Goal: Task Accomplishment & Management: Manage account settings

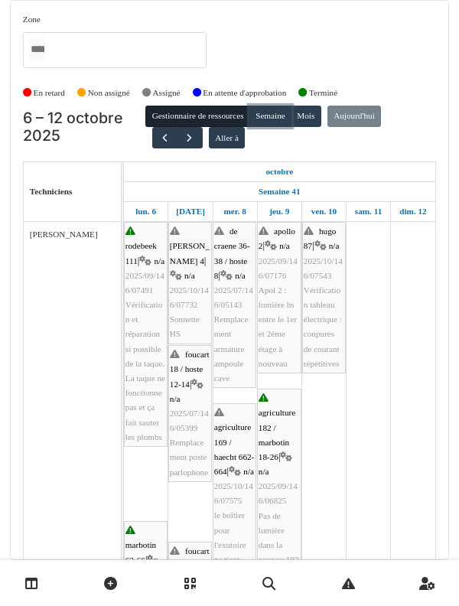
click at [278, 125] on button "Semaine" at bounding box center [270, 116] width 42 height 21
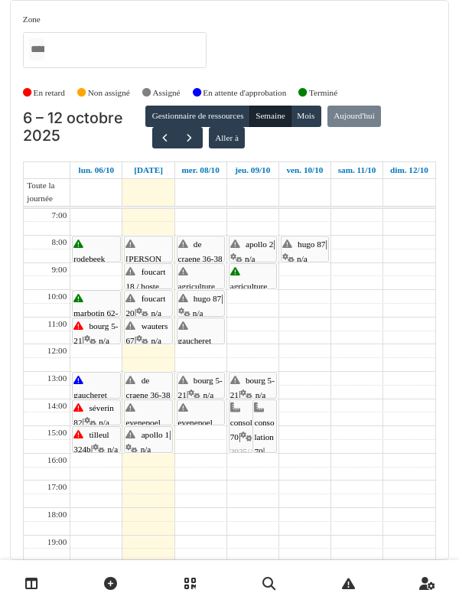
click at [22, 330] on link at bounding box center [31, 584] width 39 height 36
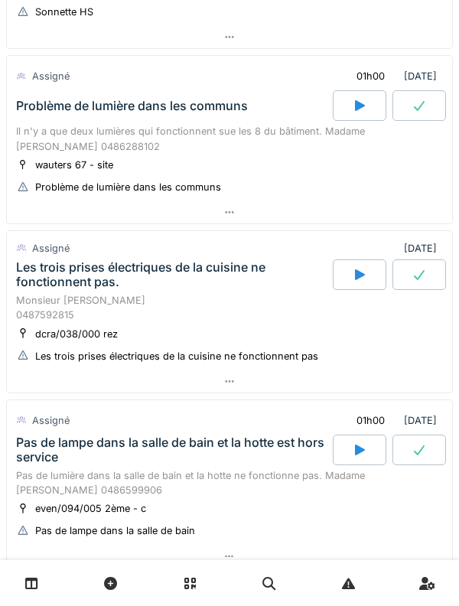
scroll to position [609, 0]
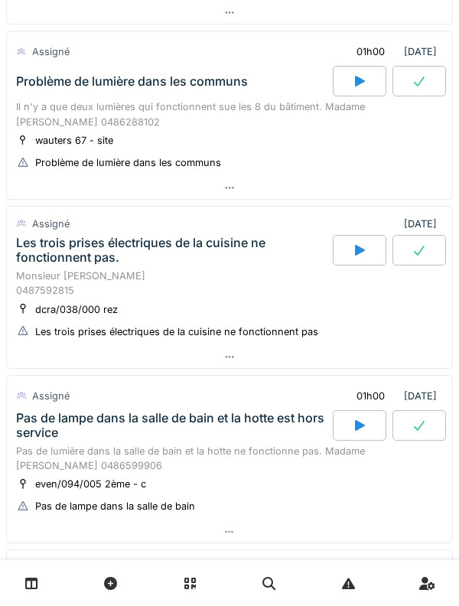
click at [217, 258] on div "Les trois prises électriques de la cuisine ne fonctionnent pas." at bounding box center [173, 250] width 314 height 29
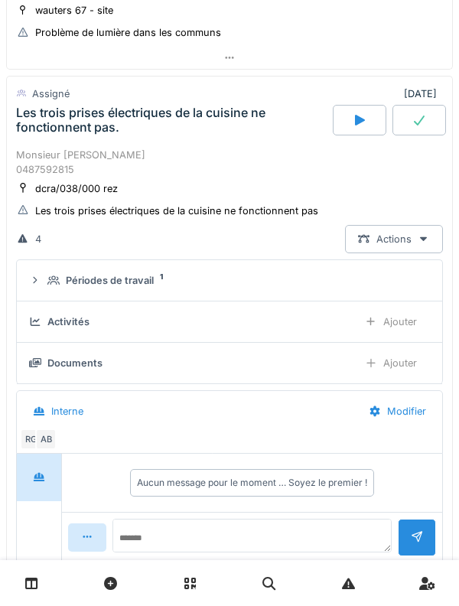
scroll to position [754, 0]
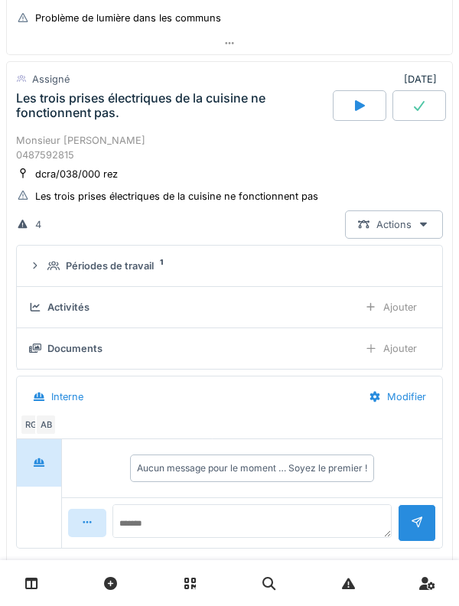
click at [148, 269] on div "Périodes de travail" at bounding box center [110, 266] width 88 height 15
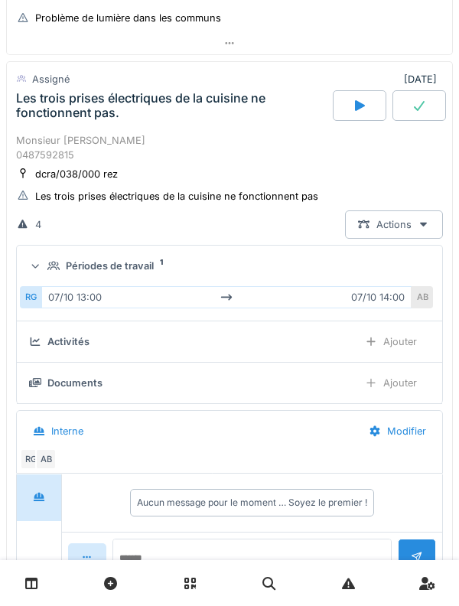
click at [158, 267] on div "Périodes de travail 1" at bounding box center [235, 266] width 376 height 15
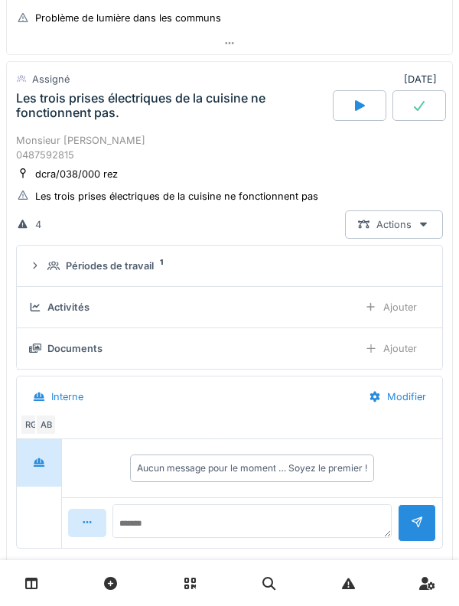
click at [223, 140] on div "Monsieur Marc KEUNINGS 0487592815" at bounding box center [229, 147] width 427 height 29
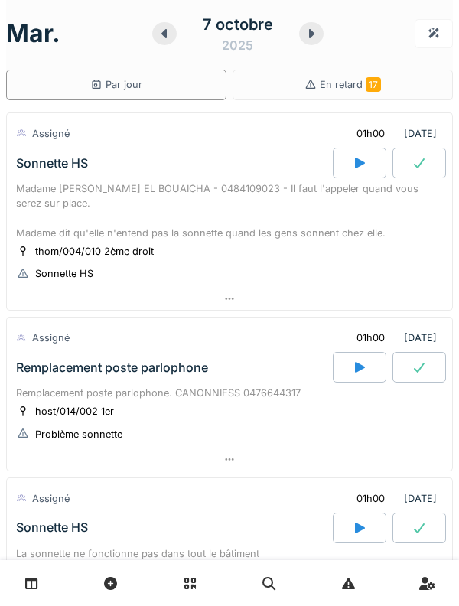
scroll to position [0, 0]
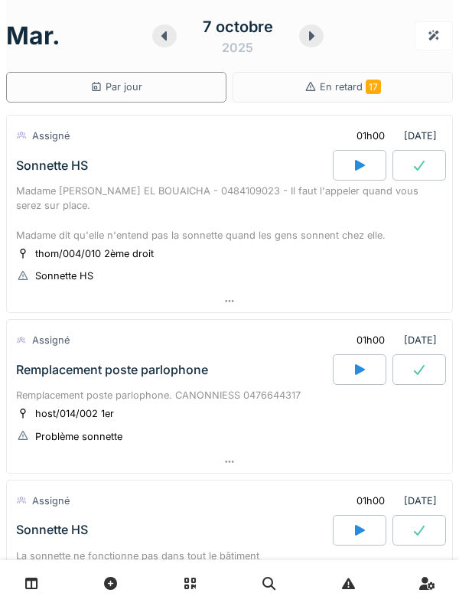
click at [315, 35] on icon at bounding box center [311, 36] width 15 height 12
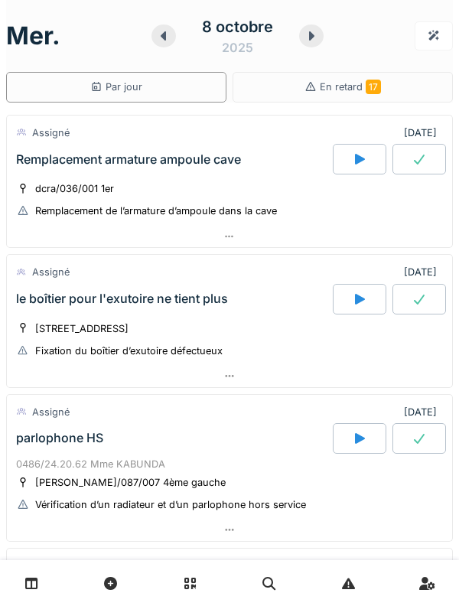
click at [172, 33] on div at bounding box center [164, 35] width 24 height 23
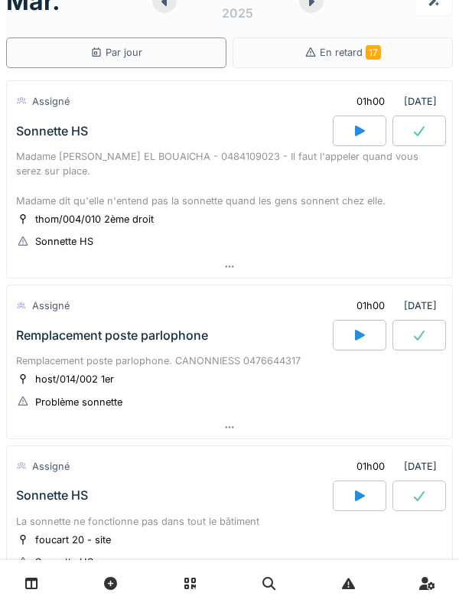
scroll to position [35, 0]
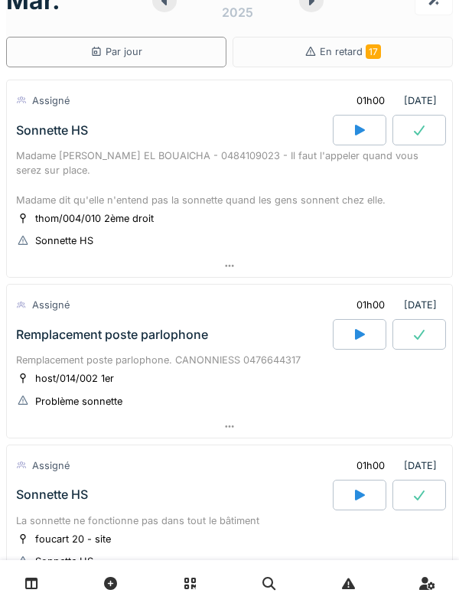
click at [52, 149] on div "Madame Chafika EL BOUAICHA - 0484109023 - Il faut l'appeler quand vous serez su…" at bounding box center [229, 177] width 427 height 59
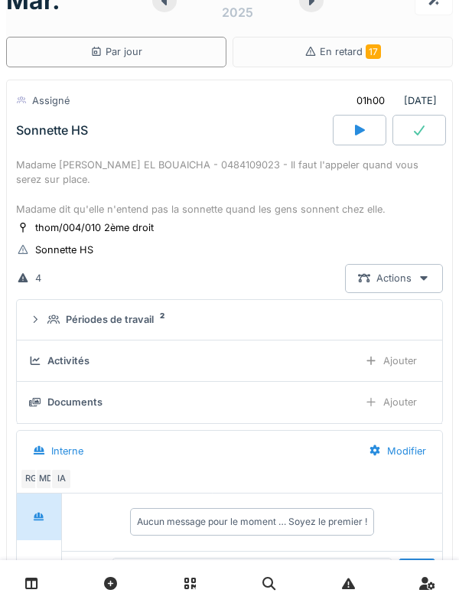
scroll to position [54, 0]
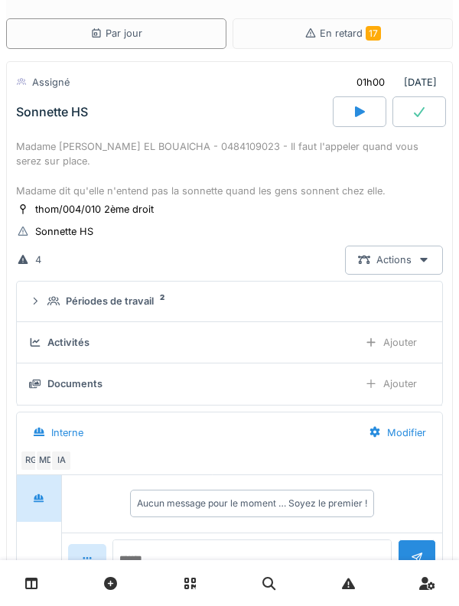
click at [54, 300] on icon at bounding box center [53, 301] width 12 height 10
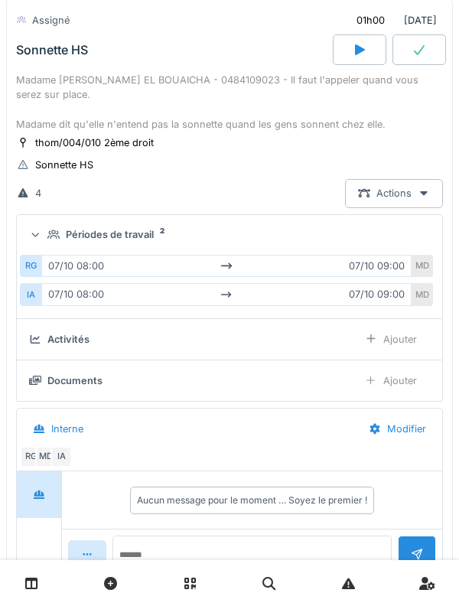
scroll to position [122, 0]
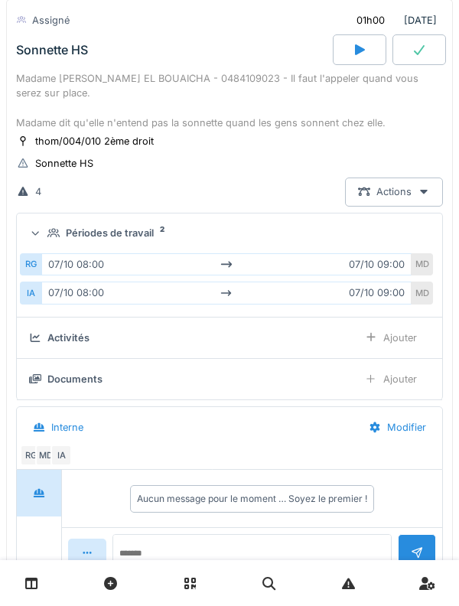
click at [70, 76] on div "Madame Chafika EL BOUAICHA - 0484109023 - Il faut l'appeler quand vous serez su…" at bounding box center [229, 100] width 427 height 59
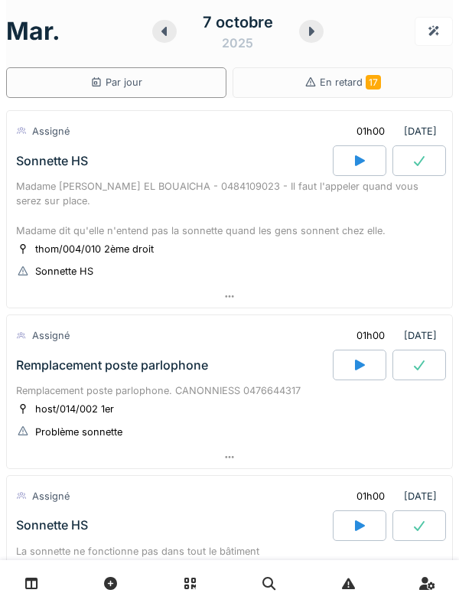
scroll to position [0, 0]
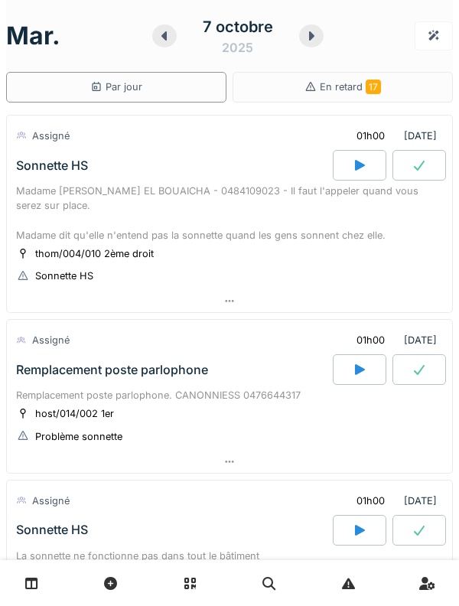
click at [170, 39] on icon at bounding box center [164, 36] width 15 height 12
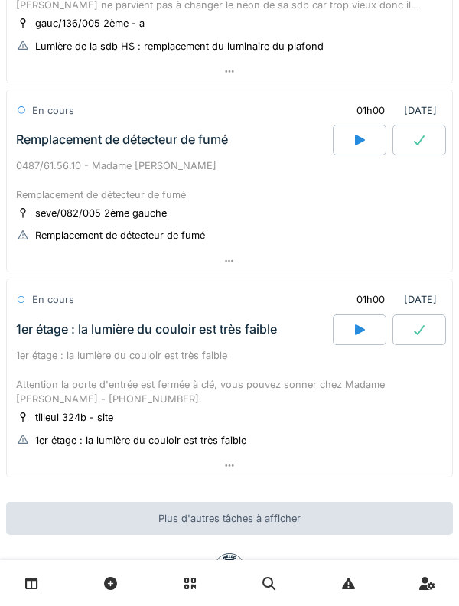
scroll to position [673, 0]
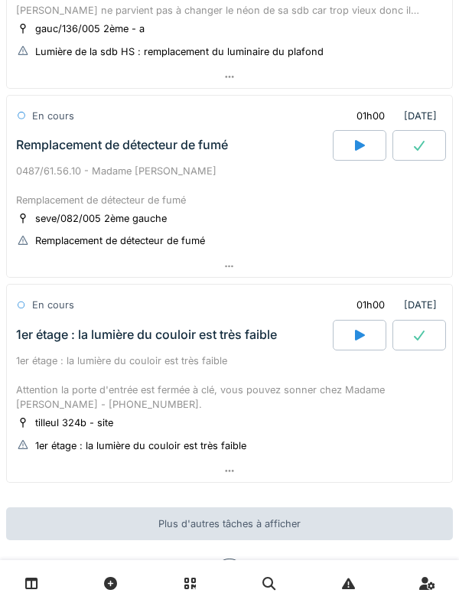
click at [416, 154] on div at bounding box center [420, 145] width 54 height 31
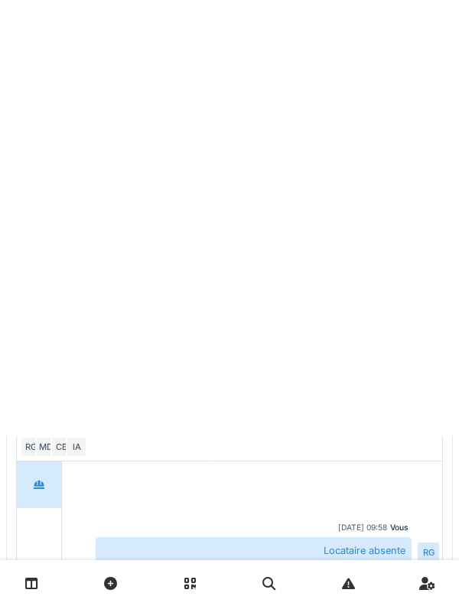
scroll to position [706, 0]
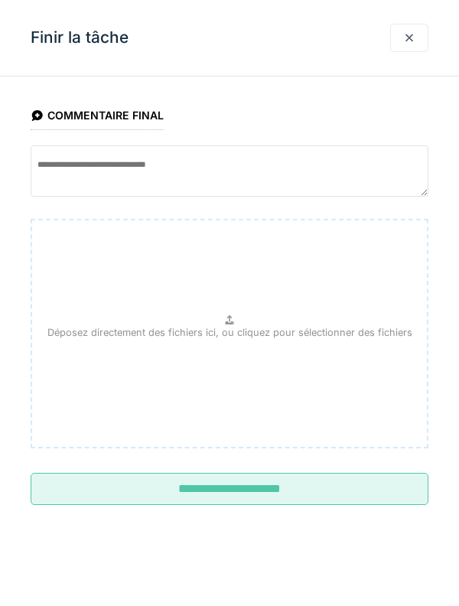
click at [347, 492] on input "**********" at bounding box center [230, 489] width 398 height 32
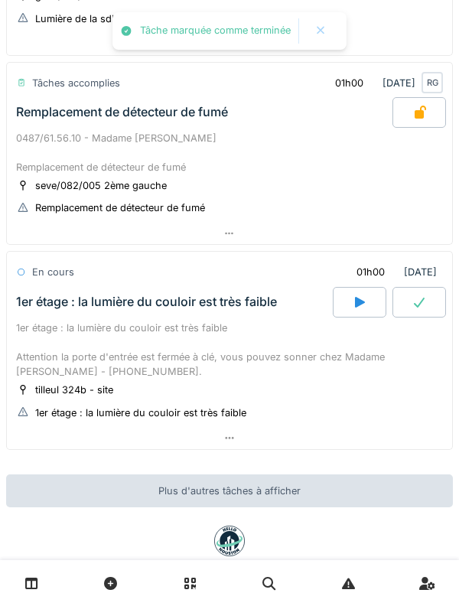
scroll to position [738, 0]
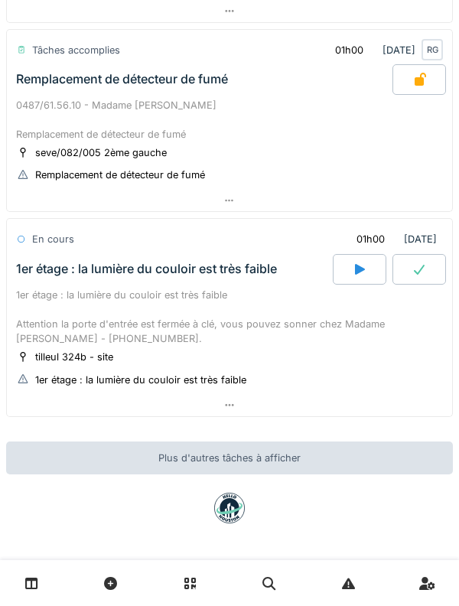
click at [435, 257] on div at bounding box center [420, 269] width 54 height 31
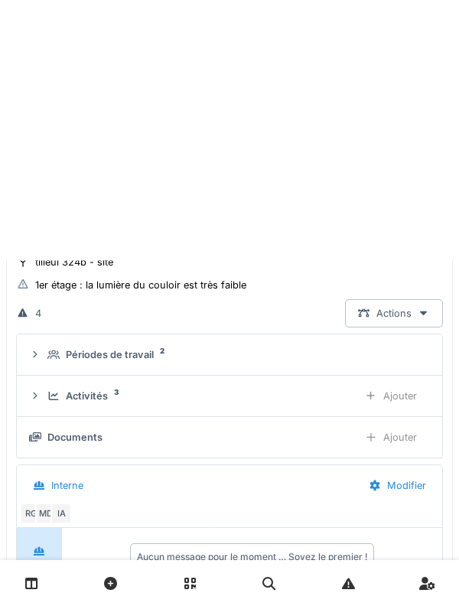
scroll to position [895, 0]
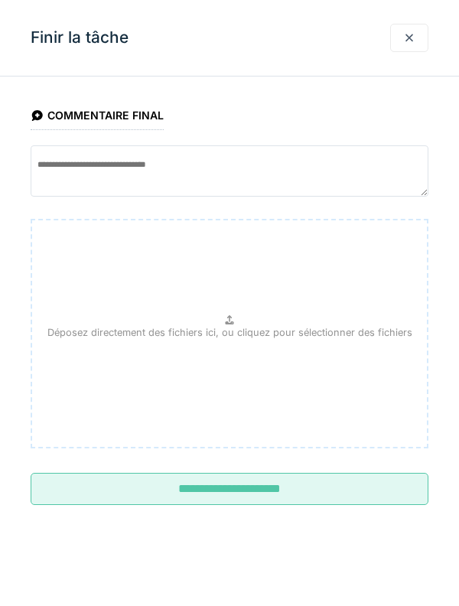
click at [342, 497] on input "**********" at bounding box center [230, 489] width 398 height 32
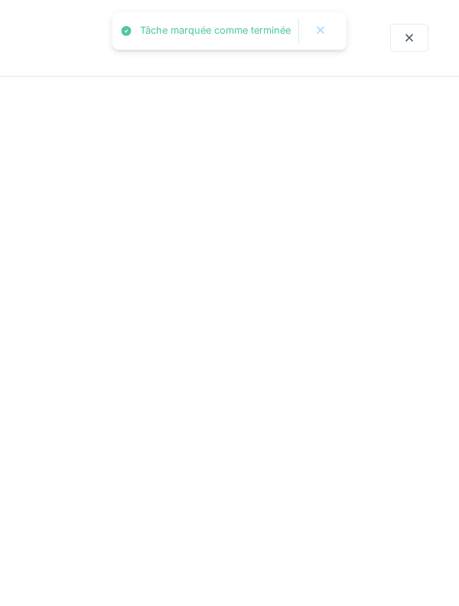
scroll to position [724, 0]
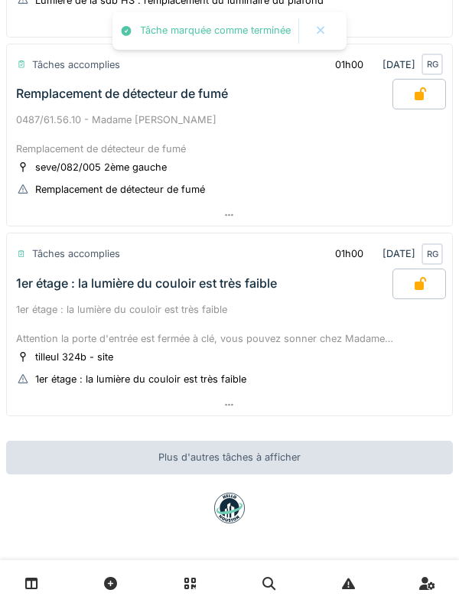
click at [54, 313] on div "1er étage : la lumière du couloir est très faible Attention la porte d'entrée e…" at bounding box center [229, 324] width 427 height 44
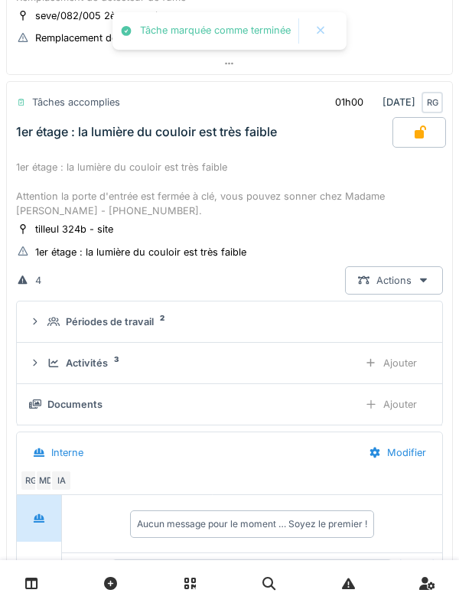
scroll to position [895, 0]
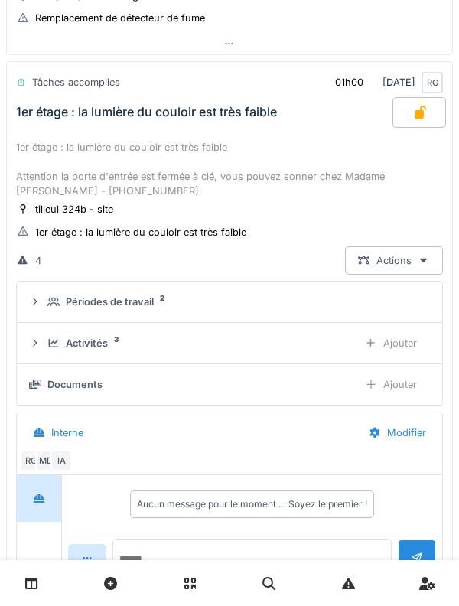
click at [47, 345] on icon at bounding box center [53, 343] width 12 height 10
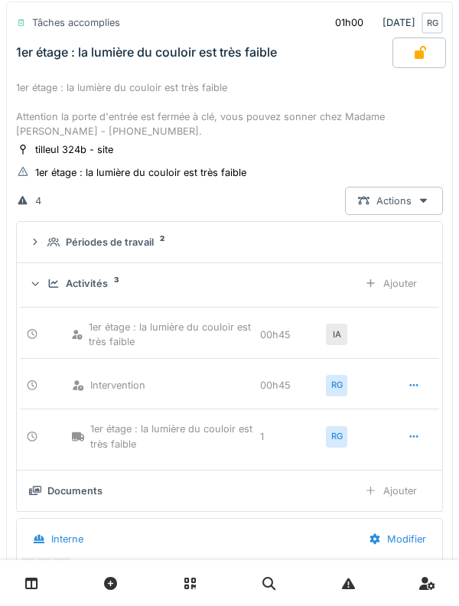
scroll to position [958, 0]
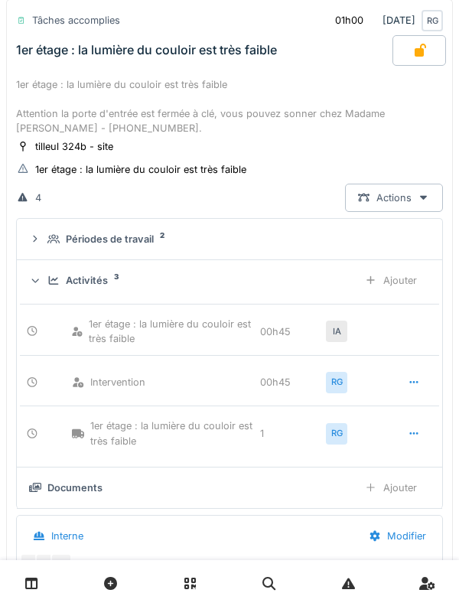
click at [409, 268] on div "Ajouter" at bounding box center [391, 280] width 78 height 28
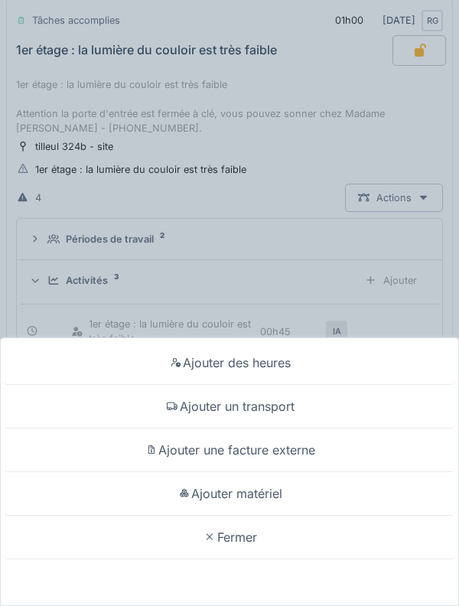
click at [343, 488] on div "Ajouter matériel" at bounding box center [229, 494] width 451 height 44
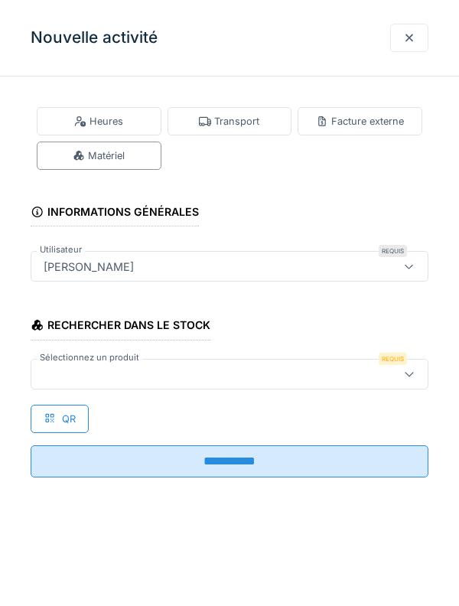
click at [348, 380] on div at bounding box center [204, 374] width 334 height 17
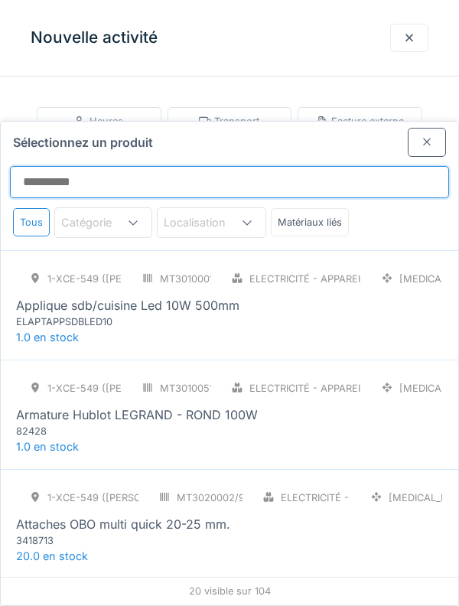
click at [347, 166] on input "Sélectionnez un produit" at bounding box center [229, 182] width 439 height 32
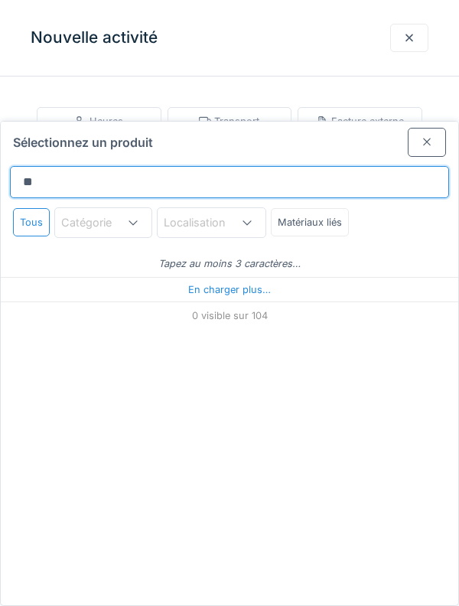
type input "***"
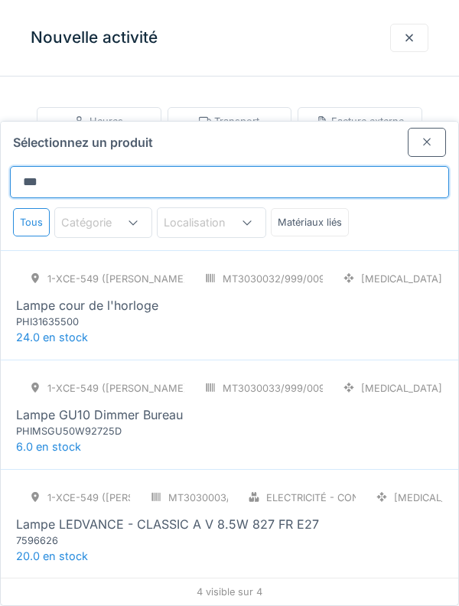
scroll to position [51, 0]
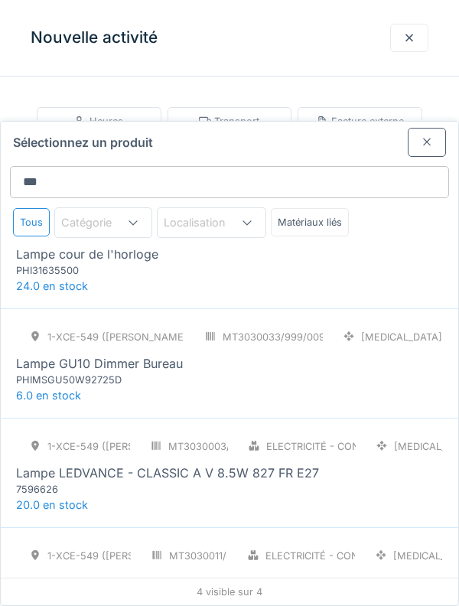
click at [321, 464] on div "Lampe LEDVANCE - CLASSIC A V 8.5W 827 FR E27" at bounding box center [229, 473] width 427 height 18
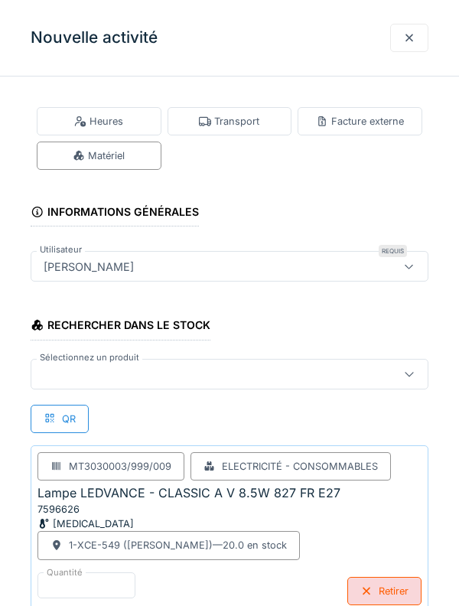
scroll to position [25, 0]
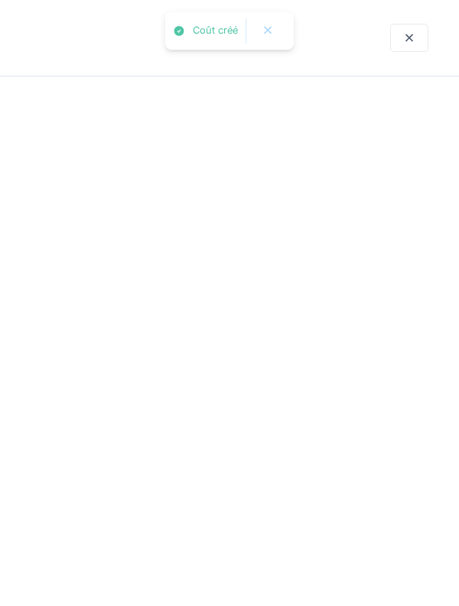
scroll to position [0, 0]
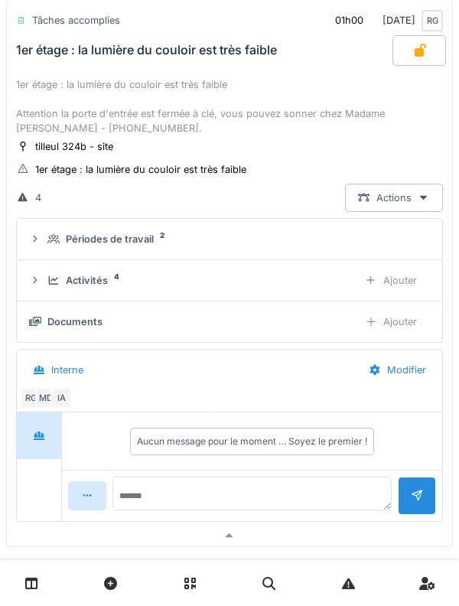
click at [39, 276] on icon at bounding box center [35, 280] width 12 height 10
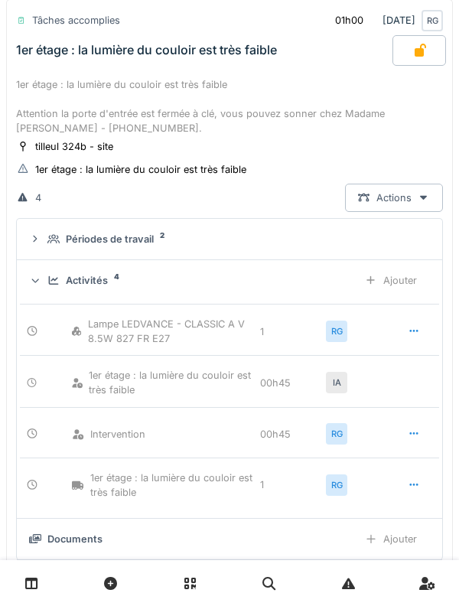
click at [46, 281] on div "Activités 4 Ajouter" at bounding box center [229, 280] width 401 height 28
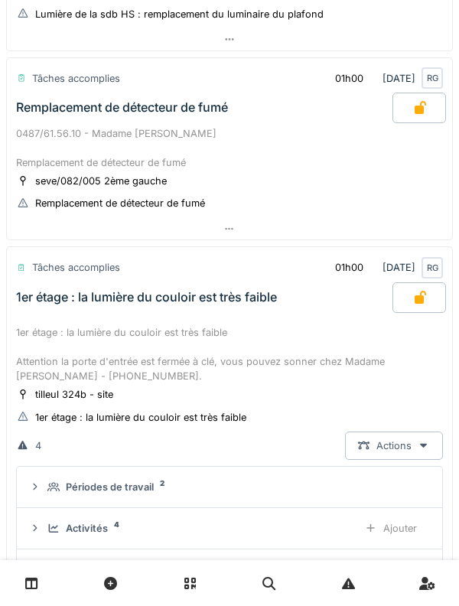
click at [77, 358] on div "1er étage : la lumière du couloir est très faible Attention la porte d'entrée e…" at bounding box center [229, 354] width 427 height 59
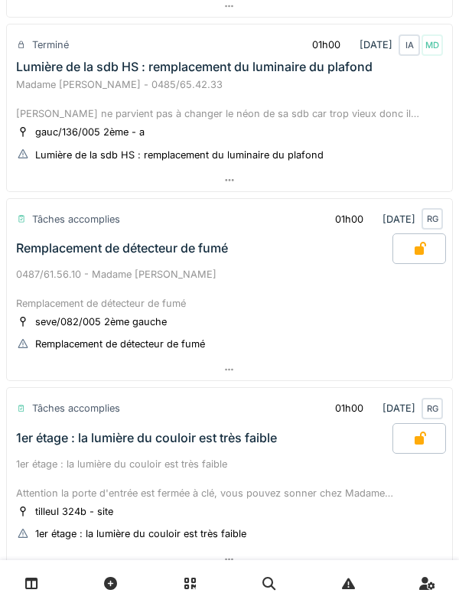
click at [60, 272] on div "0487/61.56.10 - Madame Khaddouj KHOULTI MOUSSAOUI Remplacement de détecteur de …" at bounding box center [229, 289] width 427 height 44
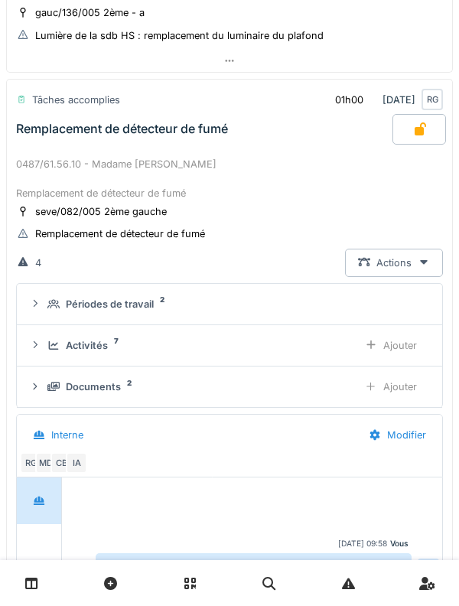
scroll to position [706, 0]
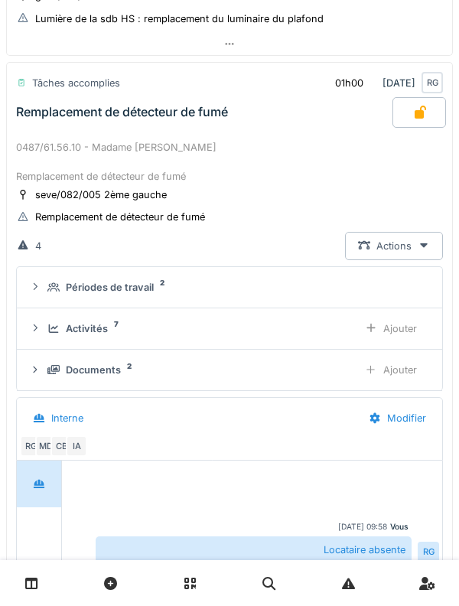
click at [51, 339] on div "Activités 7 Ajouter" at bounding box center [229, 329] width 401 height 28
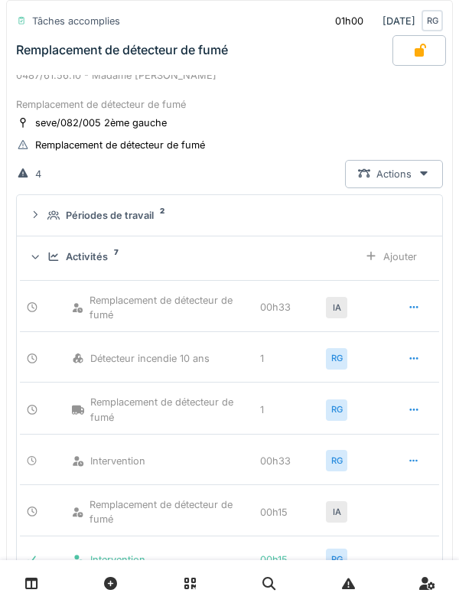
scroll to position [781, 0]
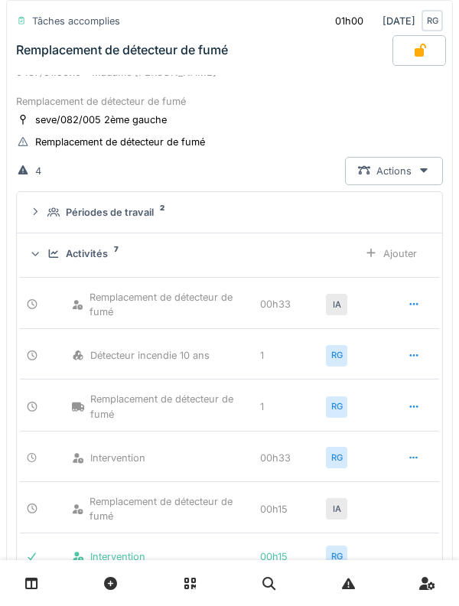
click at [46, 258] on div "Activités 7 Ajouter" at bounding box center [229, 254] width 401 height 28
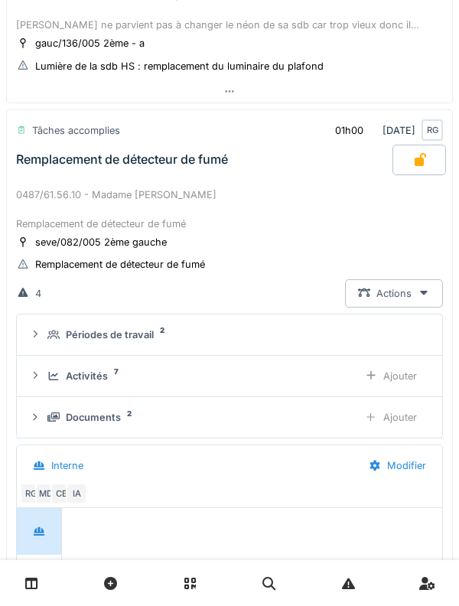
click at [46, 213] on div "0487/61.56.10 - Madame Khaddouj KHOULTI MOUSSAOUI Remplacement de détecteur de …" at bounding box center [229, 209] width 427 height 44
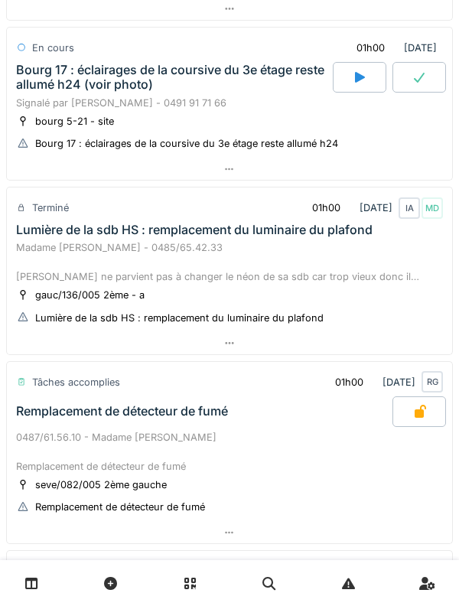
scroll to position [0, 0]
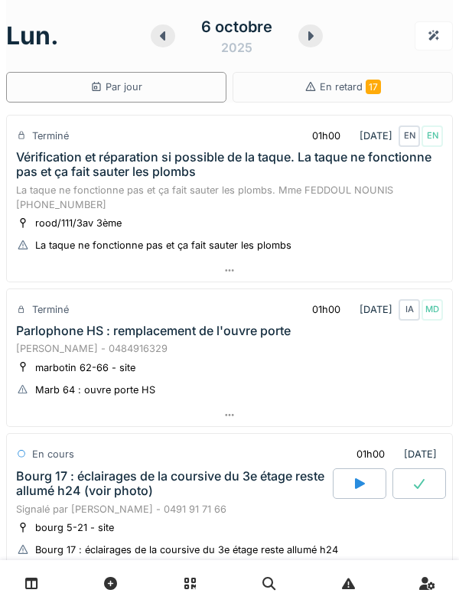
click at [305, 41] on icon at bounding box center [310, 36] width 15 height 12
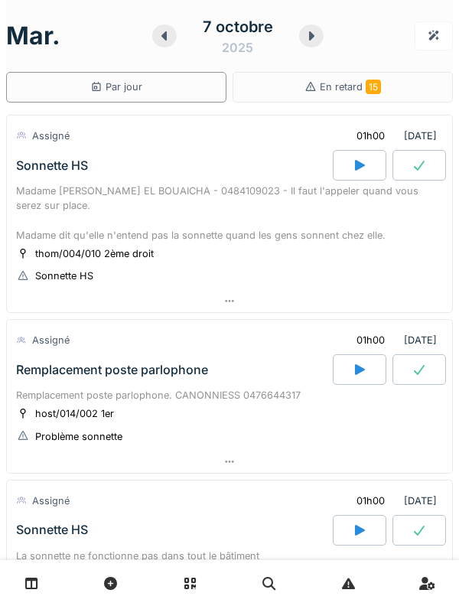
click at [155, 36] on div at bounding box center [164, 35] width 24 height 23
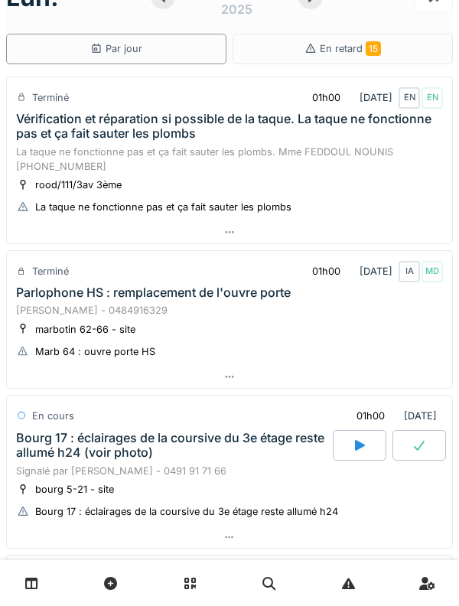
scroll to position [73, 0]
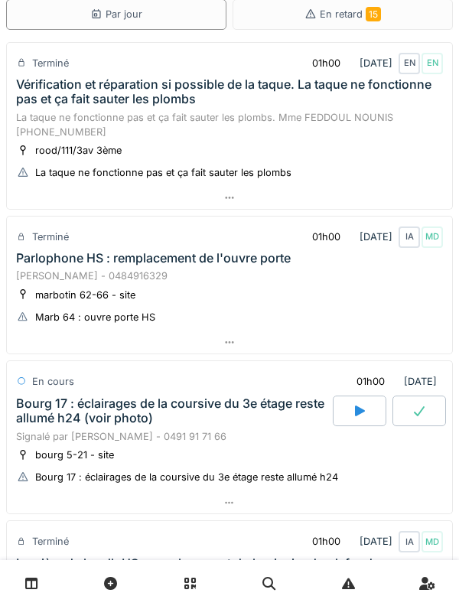
click at [46, 418] on div "Bourg 17 : éclairages de la coursive du 3e étage reste allumé h24 (voir photo)" at bounding box center [173, 410] width 314 height 29
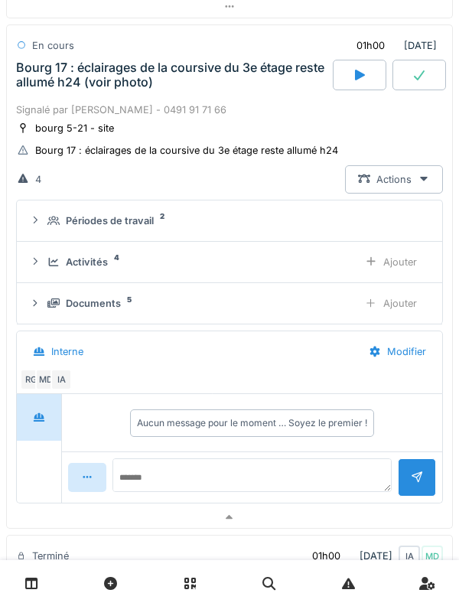
scroll to position [417, 0]
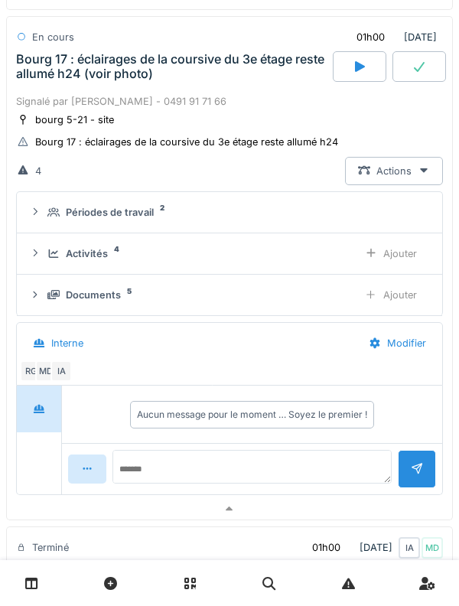
click at [29, 302] on div at bounding box center [35, 295] width 12 height 15
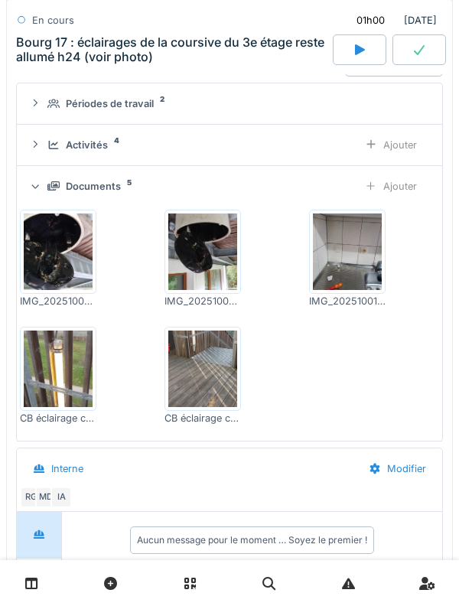
scroll to position [529, 0]
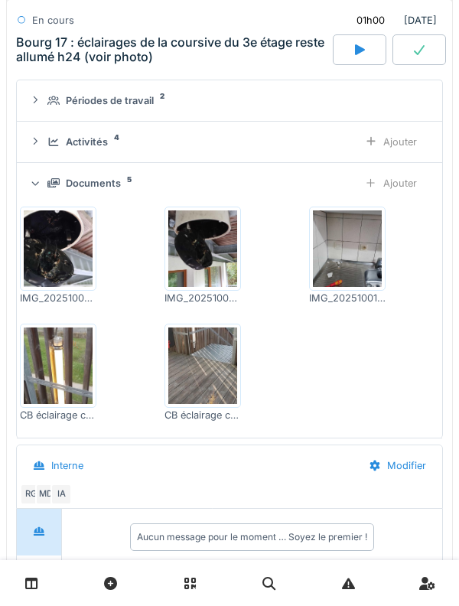
click at [211, 604] on textarea at bounding box center [251, 597] width 279 height 49
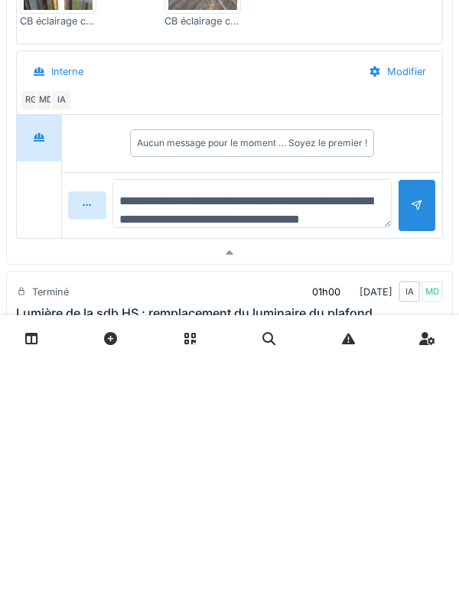
scroll to position [18, 0]
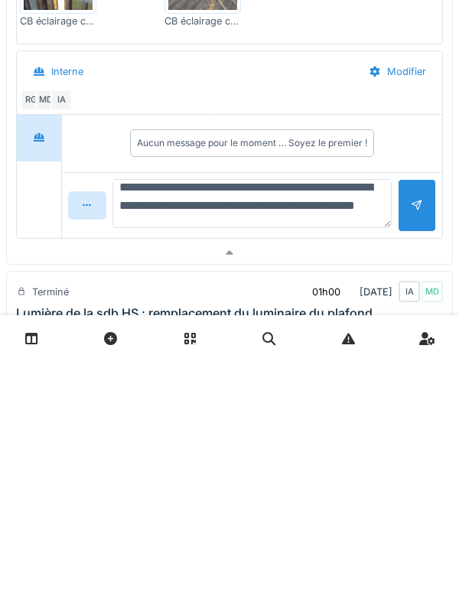
type textarea "**********"
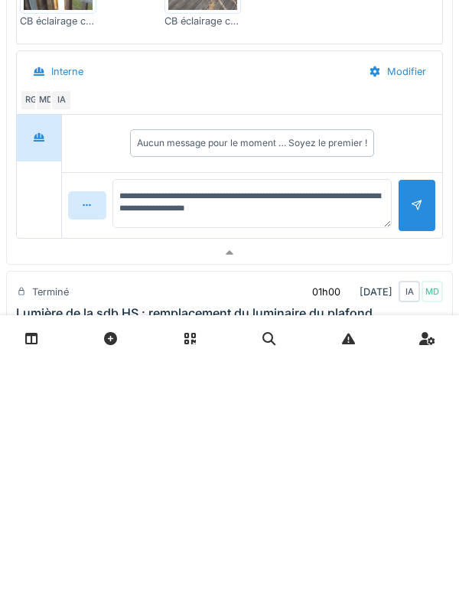
click at [409, 462] on div at bounding box center [417, 450] width 38 height 53
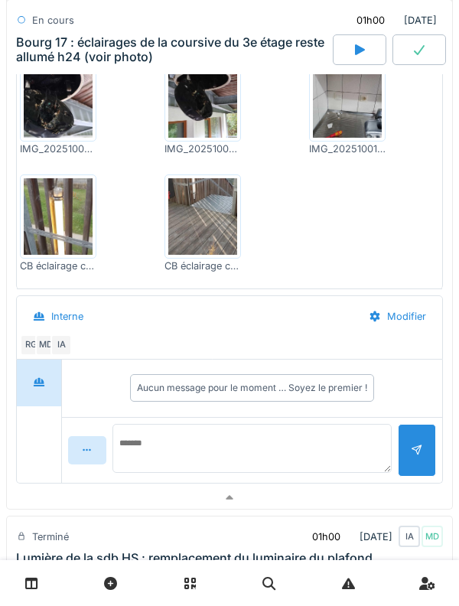
scroll to position [0, 0]
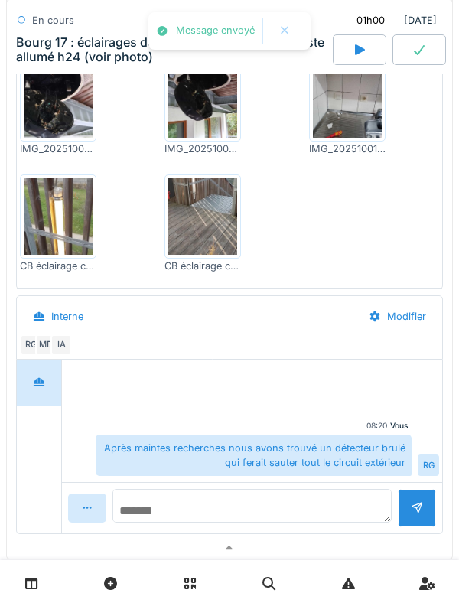
click at [287, 509] on textarea at bounding box center [251, 506] width 279 height 34
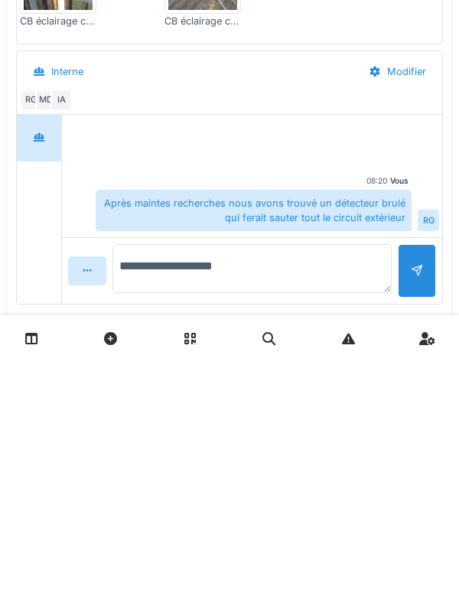
type textarea "**********"
click at [411, 513] on div at bounding box center [417, 515] width 12 height 15
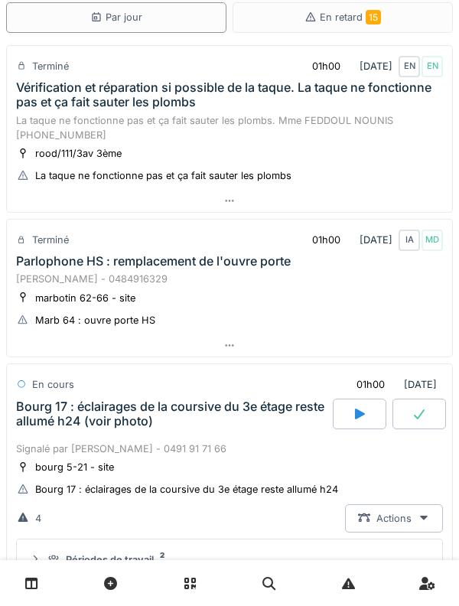
scroll to position [58, 0]
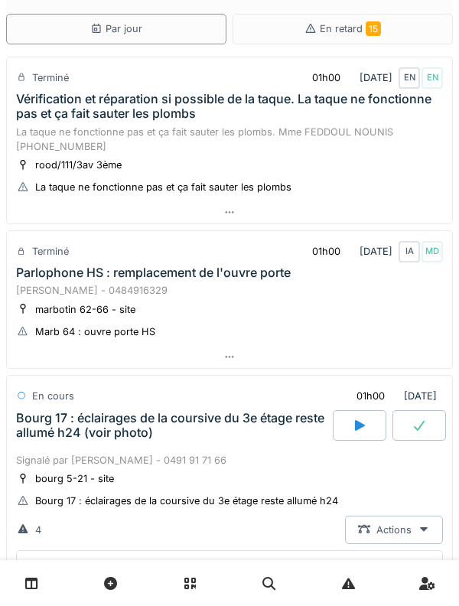
click at [103, 427] on div "Bourg 17 : éclairages de la coursive du 3e étage reste allumé h24 (voir photo)" at bounding box center [173, 425] width 314 height 29
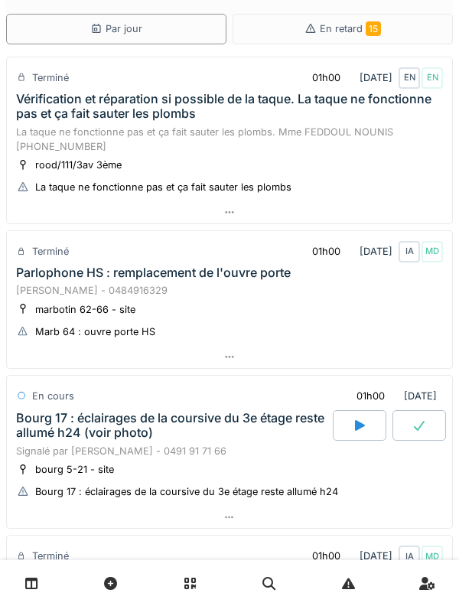
scroll to position [0, 0]
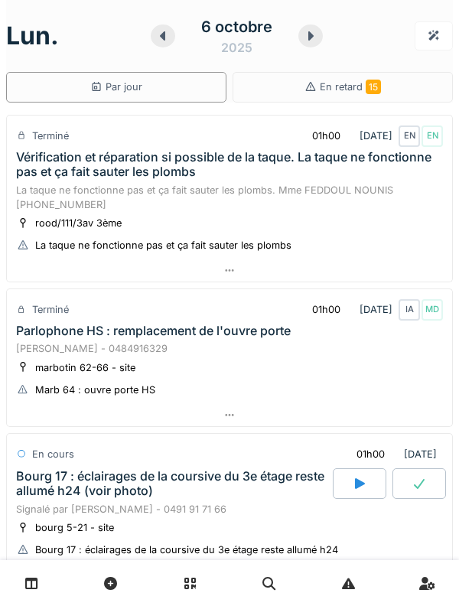
click at [308, 44] on div at bounding box center [310, 35] width 24 height 23
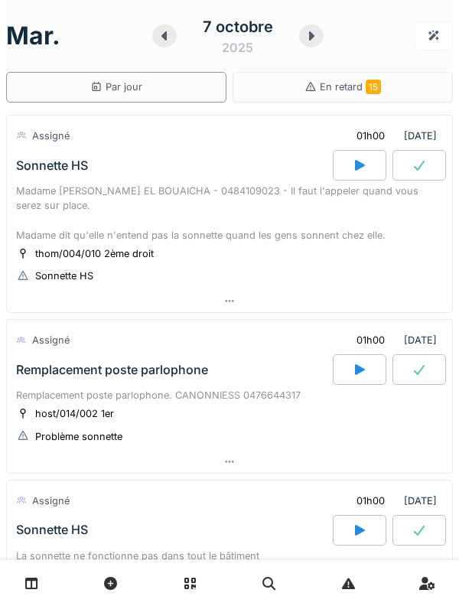
click at [355, 178] on div at bounding box center [360, 165] width 54 height 31
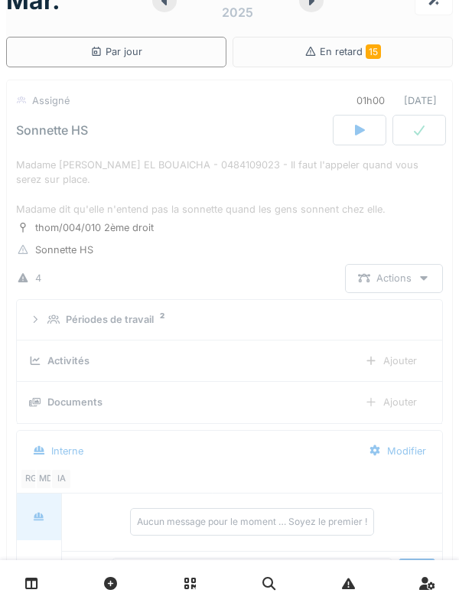
scroll to position [54, 0]
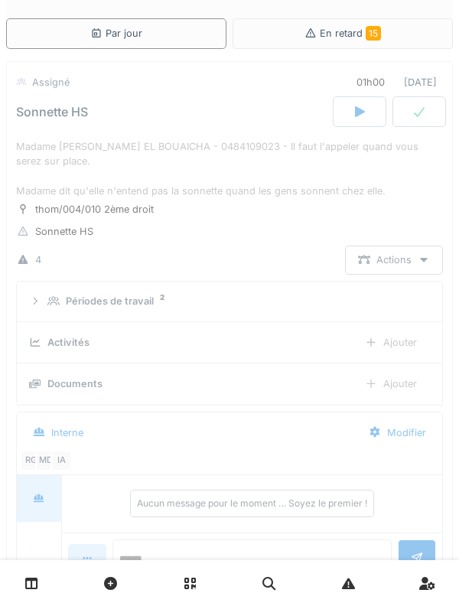
click at [57, 311] on summary "Périodes de travail 2" at bounding box center [229, 302] width 413 height 28
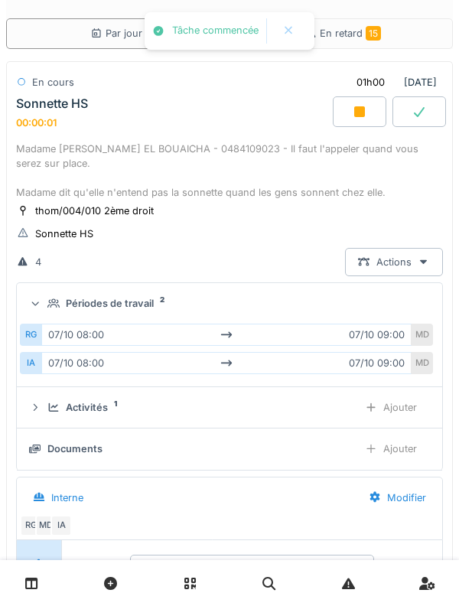
click at [49, 298] on div "Périodes de travail 2" at bounding box center [235, 303] width 376 height 15
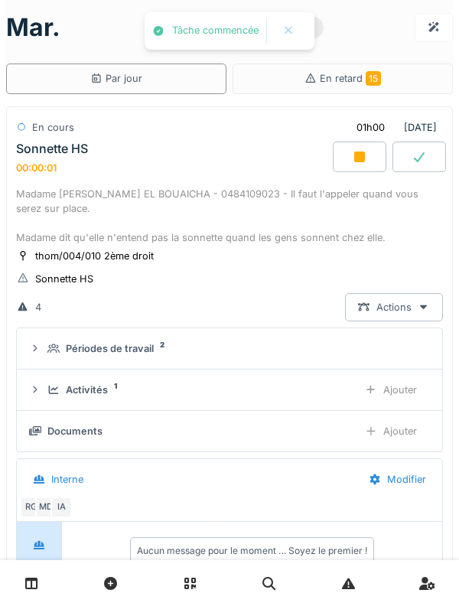
scroll to position [4, 0]
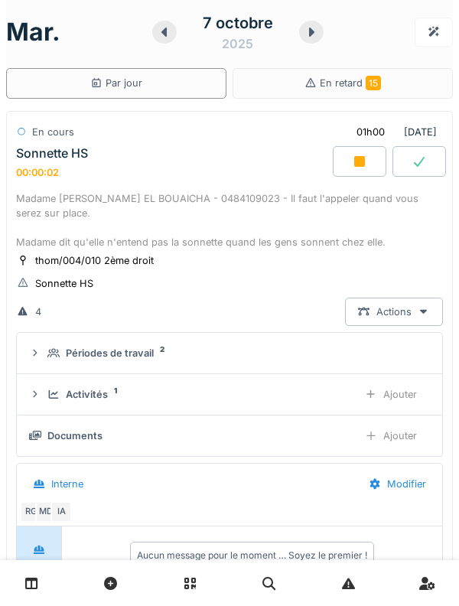
click at [51, 193] on div "Madame Chafika EL BOUAICHA - 0484109023 - Il faut l'appeler quand vous serez su…" at bounding box center [229, 220] width 427 height 59
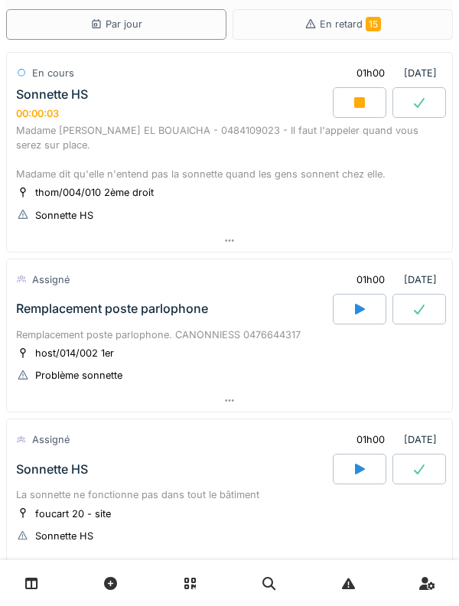
click at [31, 322] on div "Remplacement poste parlophone" at bounding box center [173, 309] width 320 height 31
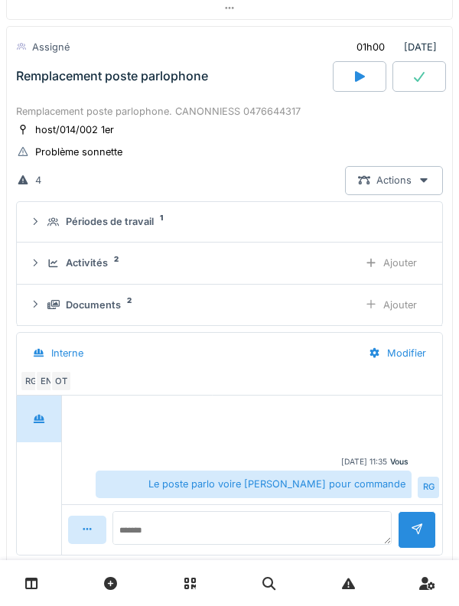
scroll to position [302, 0]
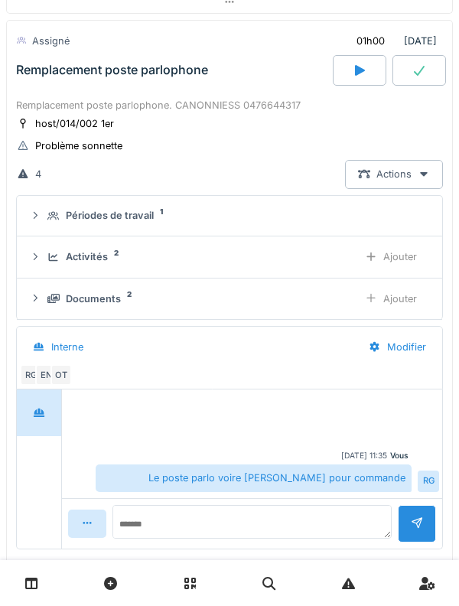
click at [44, 224] on summary "Périodes de travail 1" at bounding box center [229, 216] width 413 height 28
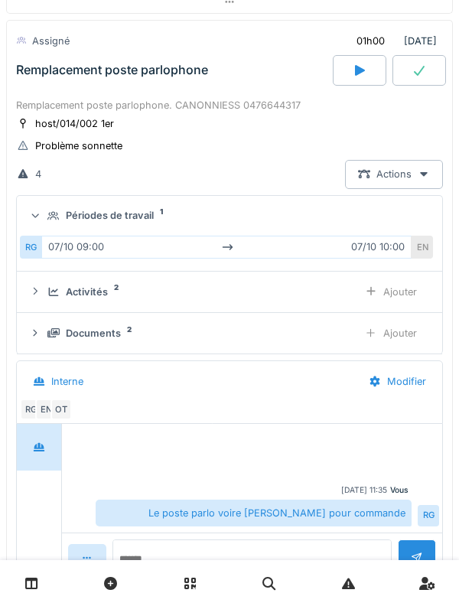
click at [49, 226] on summary "Périodes de travail 1" at bounding box center [229, 216] width 413 height 28
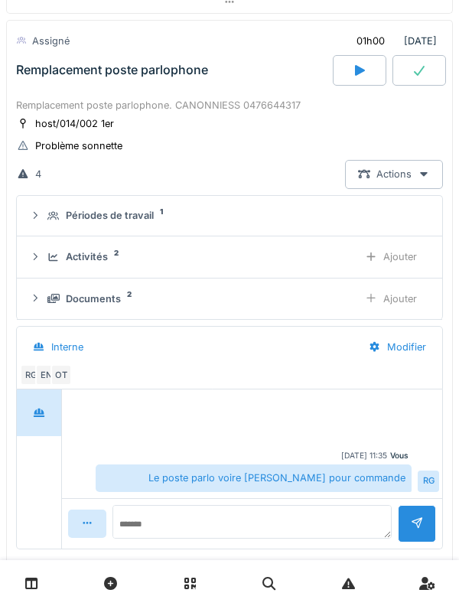
click at [53, 253] on icon at bounding box center [53, 258] width 12 height 10
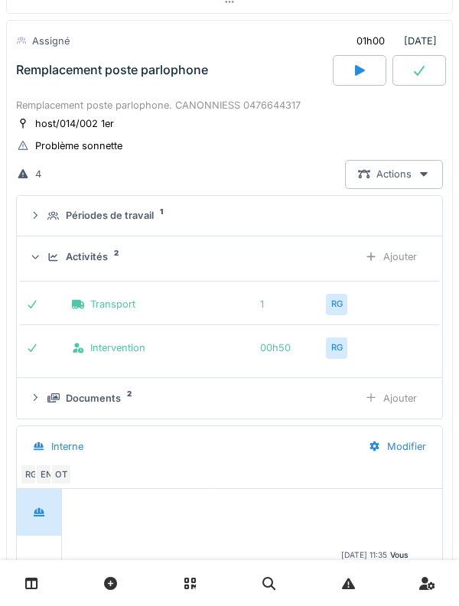
click at [51, 266] on div "Activités 2 Ajouter" at bounding box center [229, 257] width 401 height 28
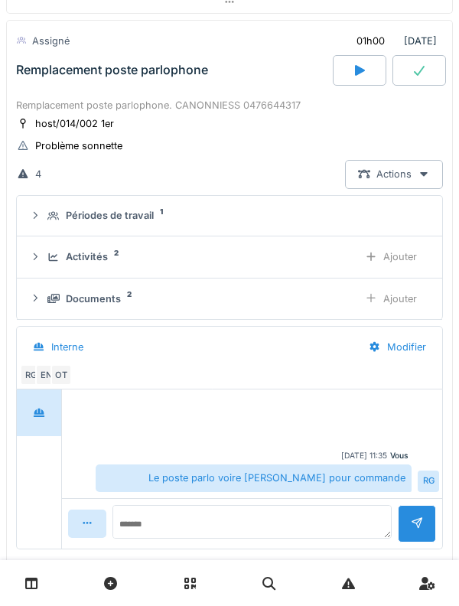
click at [47, 263] on div "Activités 2" at bounding box center [196, 256] width 298 height 15
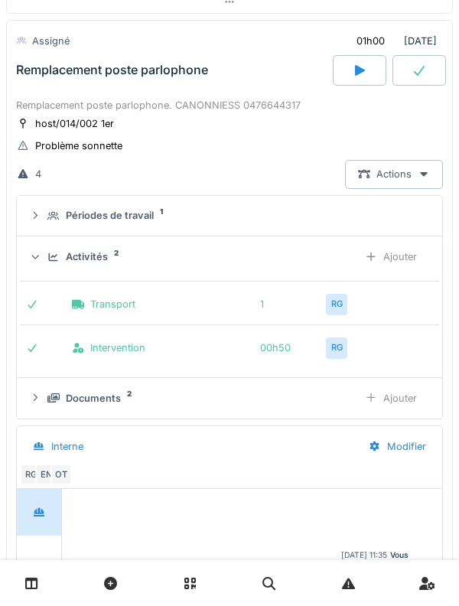
click at [47, 264] on div "Activités 2" at bounding box center [196, 256] width 298 height 15
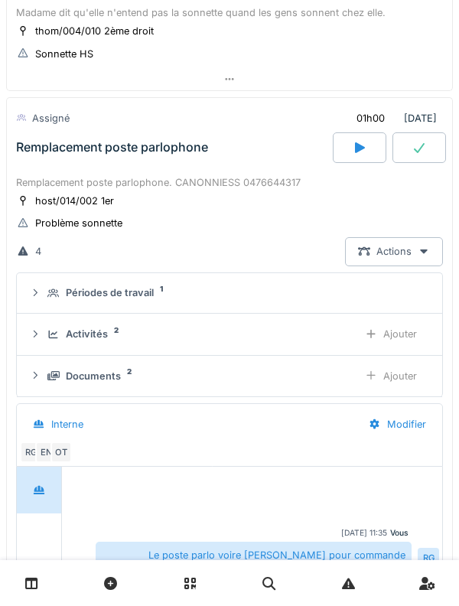
click at [46, 189] on div "Remplacement poste parlophone. CANONNIESS 0476644317" at bounding box center [229, 182] width 427 height 15
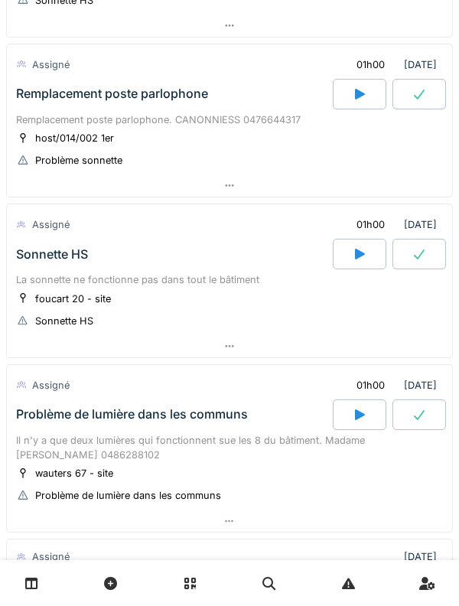
click at [54, 268] on div "Sonnette HS" at bounding box center [173, 254] width 320 height 31
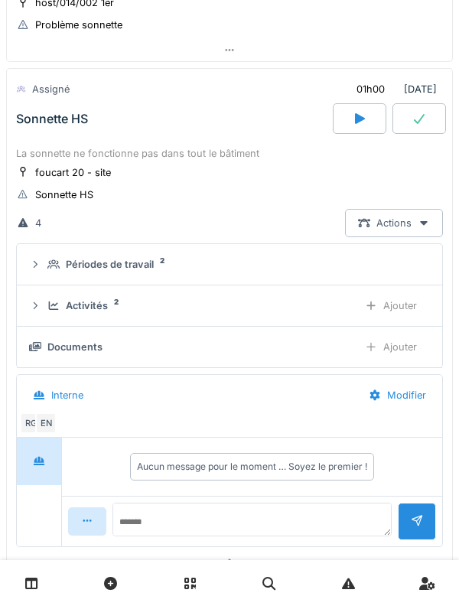
scroll to position [420, 0]
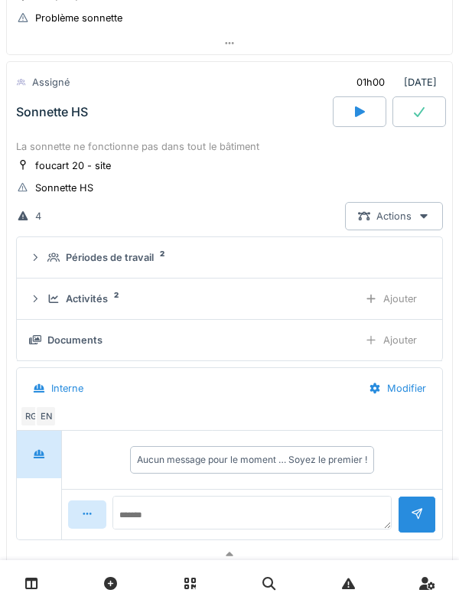
click at [51, 259] on icon at bounding box center [53, 258] width 12 height 10
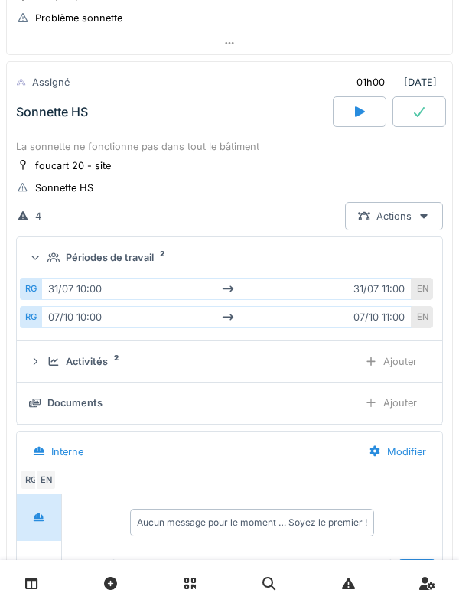
click at [42, 257] on div at bounding box center [35, 258] width 15 height 12
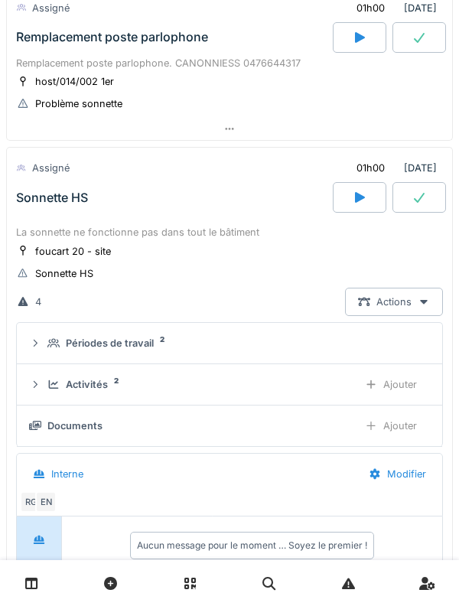
scroll to position [213, 0]
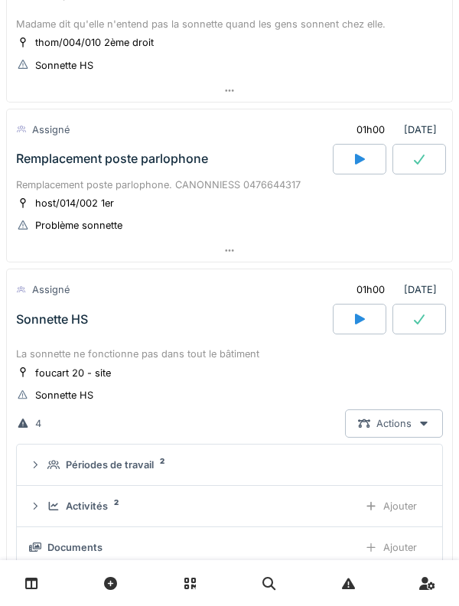
click at [49, 331] on div "Sonnette HS" at bounding box center [173, 319] width 320 height 31
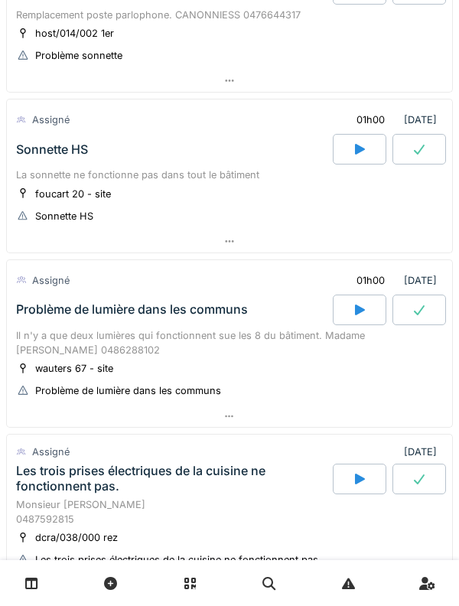
click at [51, 317] on div "Problème de lumière dans les communs" at bounding box center [132, 309] width 232 height 15
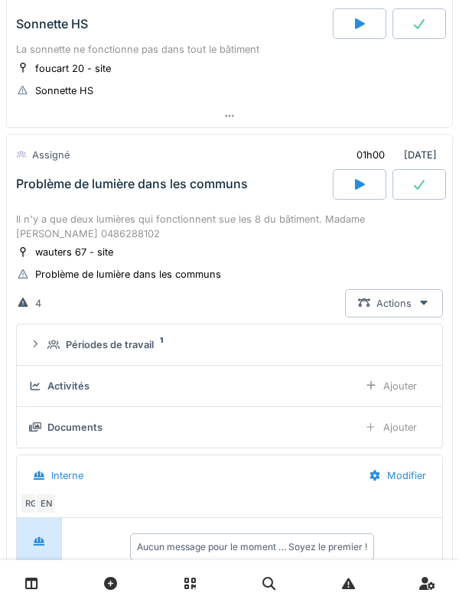
scroll to position [581, 0]
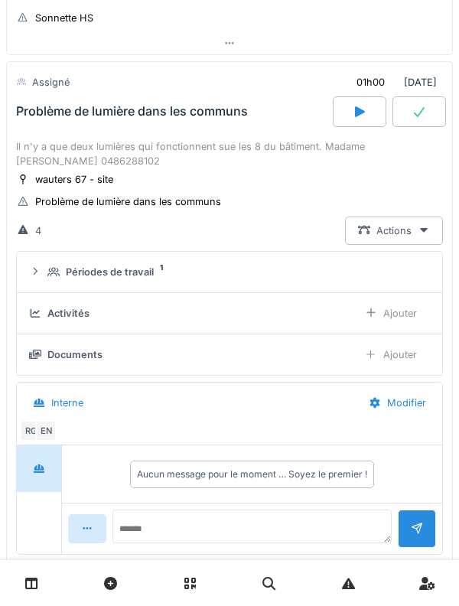
click at [47, 275] on icon at bounding box center [53, 271] width 12 height 9
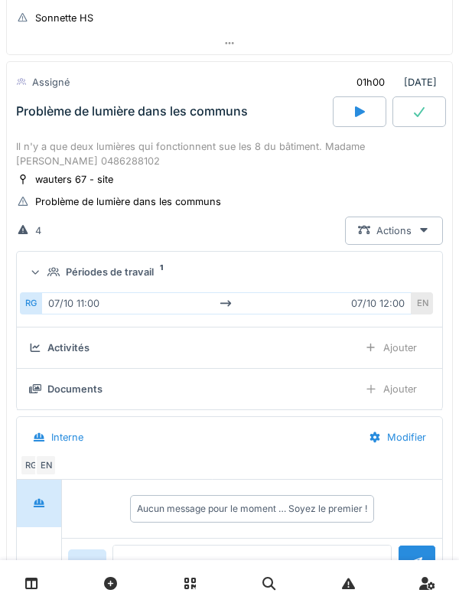
click at [46, 260] on summary "Périodes de travail 1" at bounding box center [229, 272] width 413 height 28
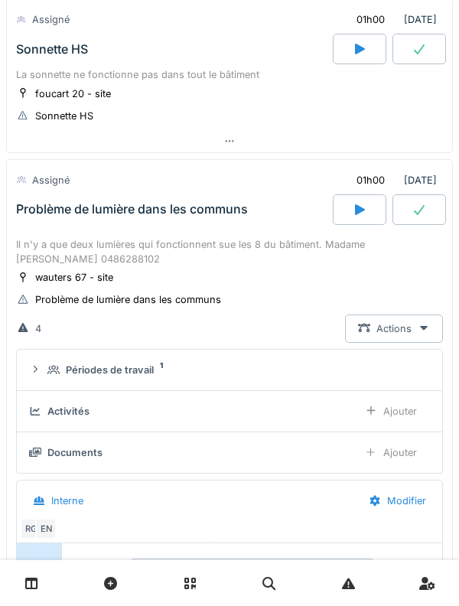
scroll to position [477, 0]
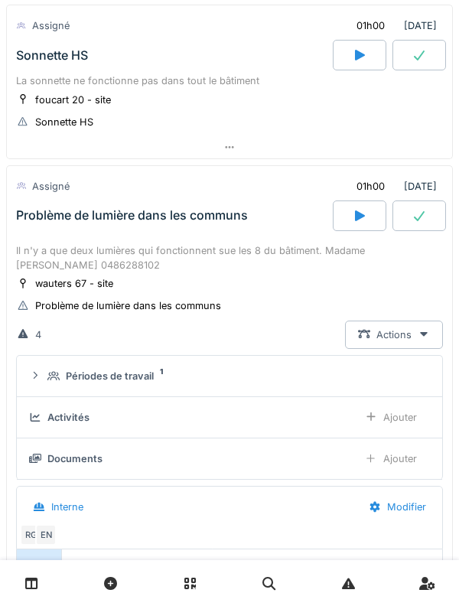
click at [51, 227] on div "Problème de lumière dans les communs" at bounding box center [173, 215] width 320 height 31
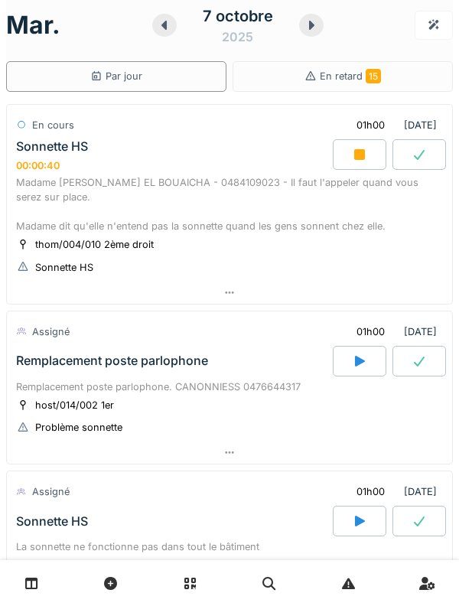
click at [76, 176] on div "Madame Chafika EL BOUAICHA - 0484109023 - Il faut l'appeler quand vous serez su…" at bounding box center [229, 204] width 427 height 59
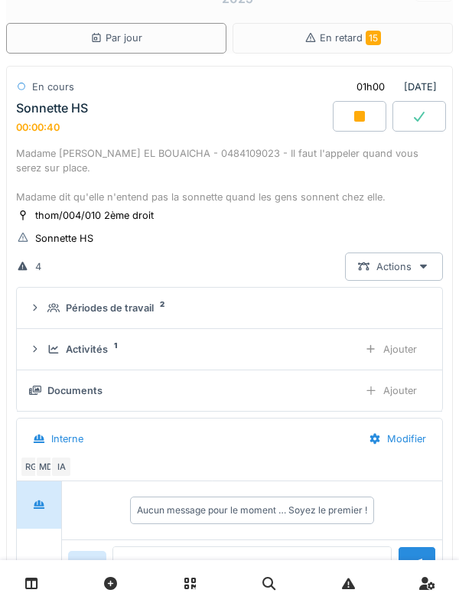
scroll to position [54, 0]
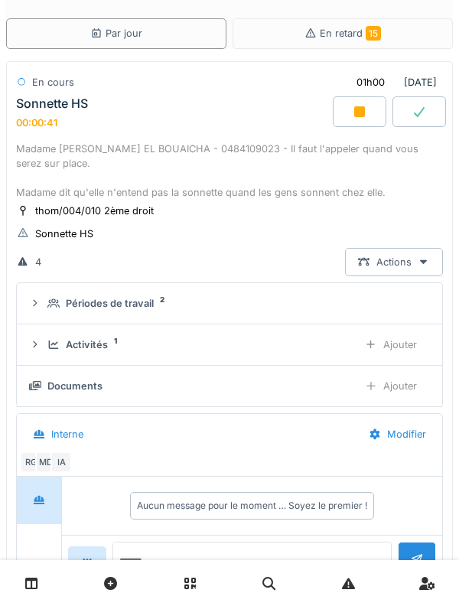
click at [47, 357] on div "Activités 1 Ajouter" at bounding box center [229, 345] width 401 height 28
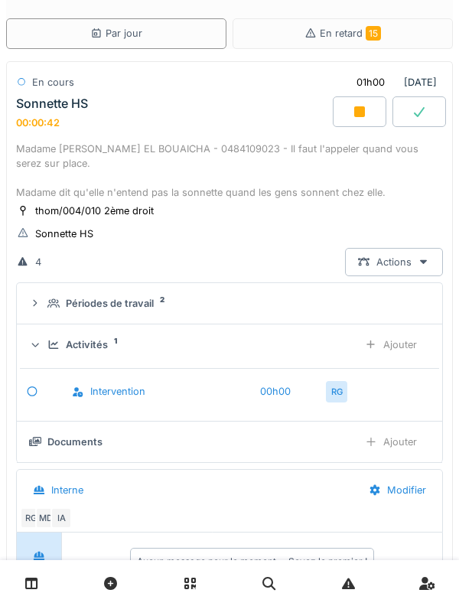
click at [386, 349] on div "Ajouter" at bounding box center [391, 345] width 78 height 28
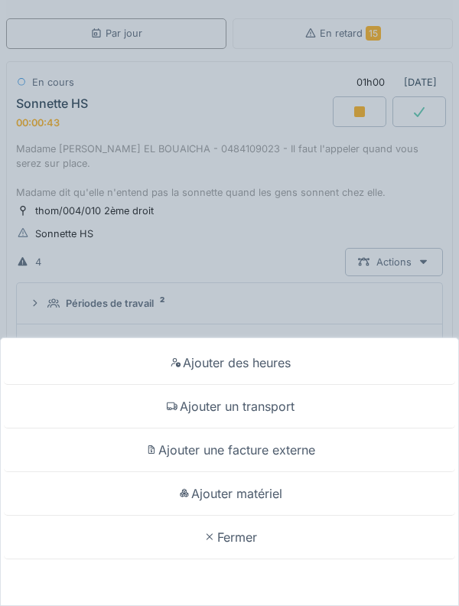
click at [350, 409] on div "Ajouter un transport" at bounding box center [229, 407] width 451 height 44
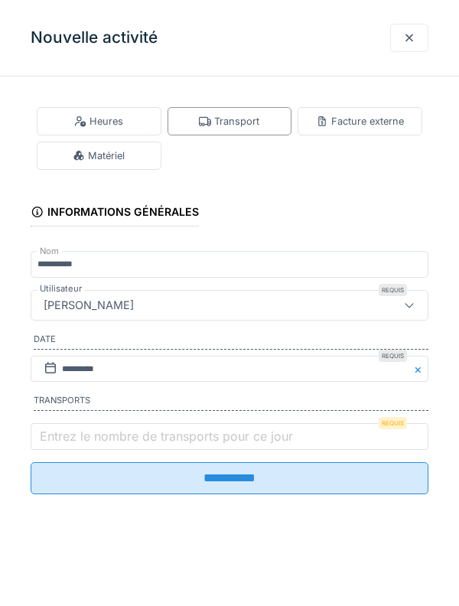
click at [266, 445] on label "Entrez le nombre de transports pour ce jour" at bounding box center [166, 436] width 259 height 18
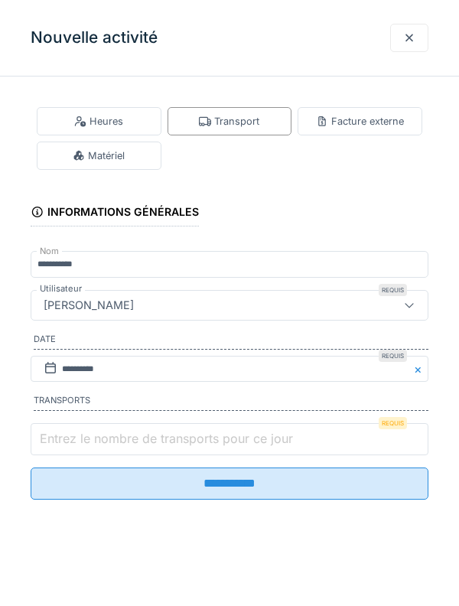
click at [266, 449] on input "Entrez le nombre de transports pour ce jour" at bounding box center [230, 439] width 398 height 32
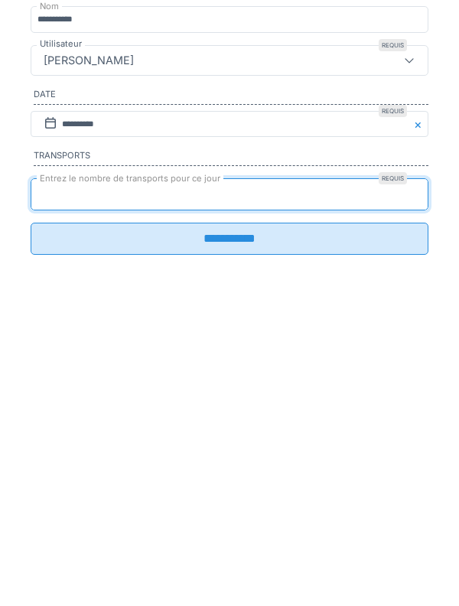
type input "*"
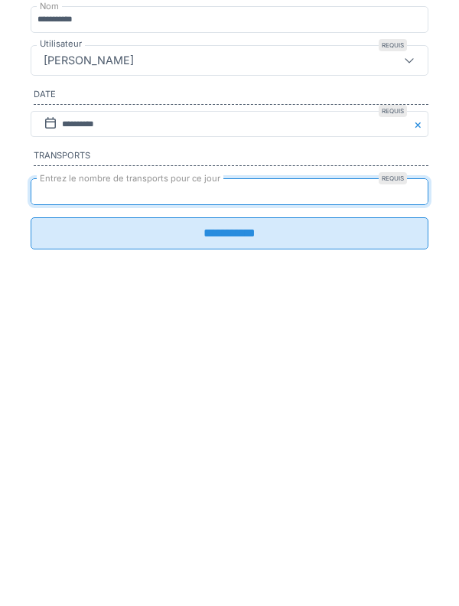
click at [323, 494] on input "**********" at bounding box center [230, 478] width 398 height 32
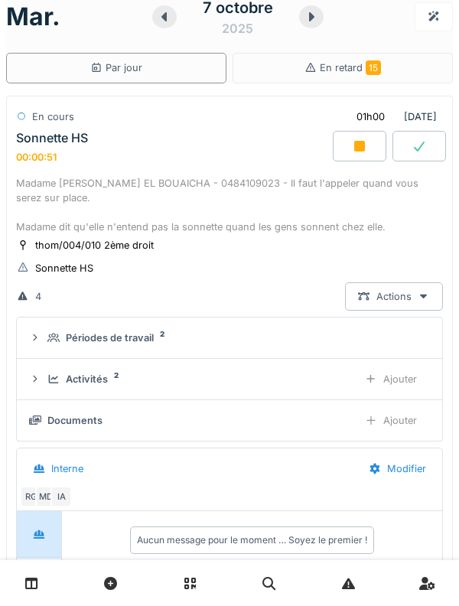
scroll to position [18, 0]
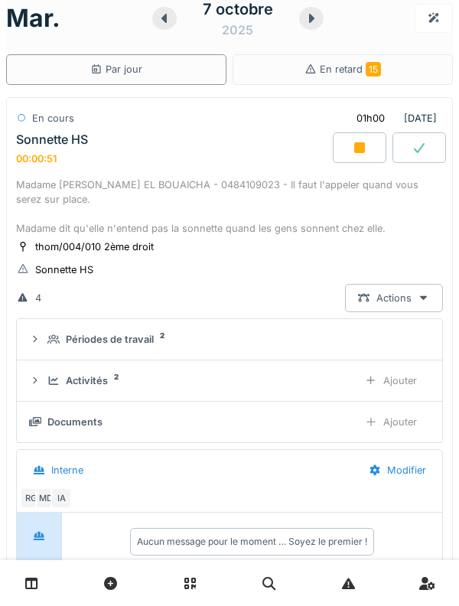
click at [35, 380] on icon at bounding box center [35, 381] width 12 height 10
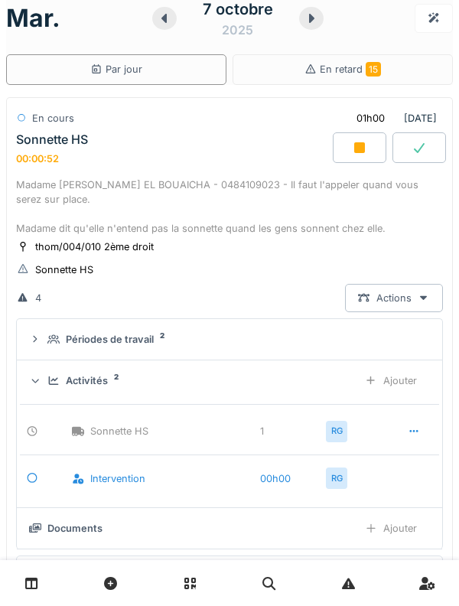
click at [37, 377] on icon at bounding box center [36, 380] width 10 height 12
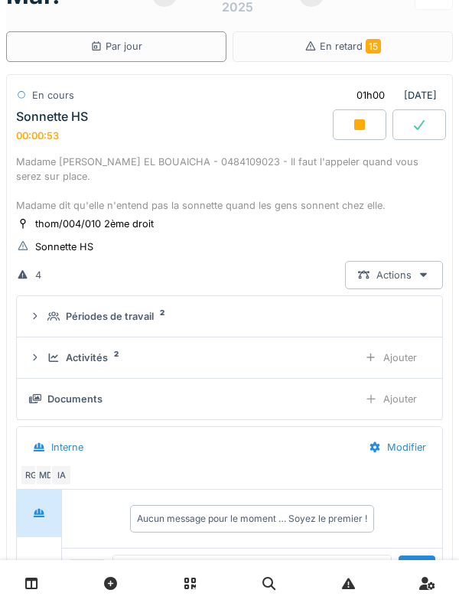
scroll to position [0, 0]
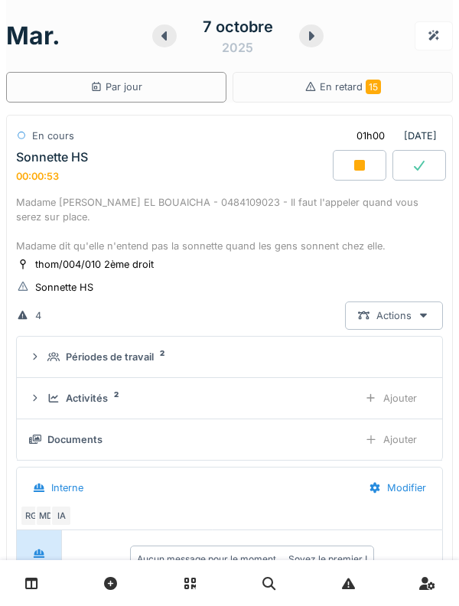
click at [55, 182] on div "00:00:53" at bounding box center [37, 176] width 43 height 11
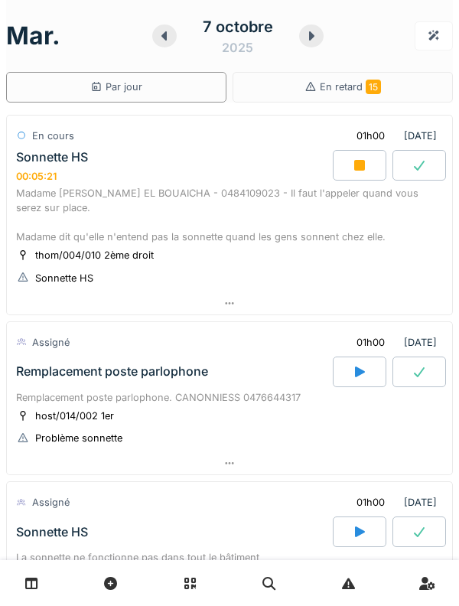
click at [55, 181] on div "00:05:21" at bounding box center [36, 176] width 41 height 11
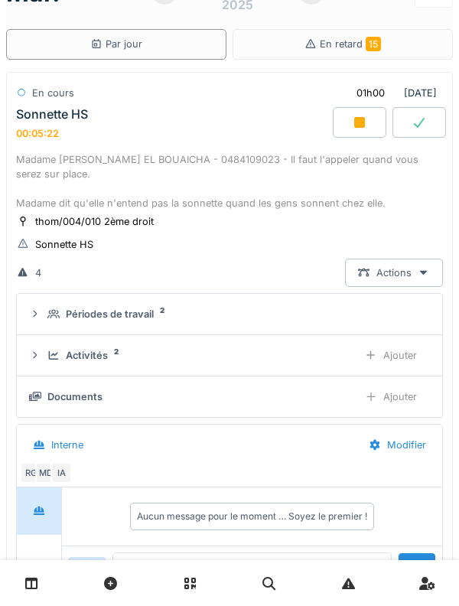
scroll to position [54, 0]
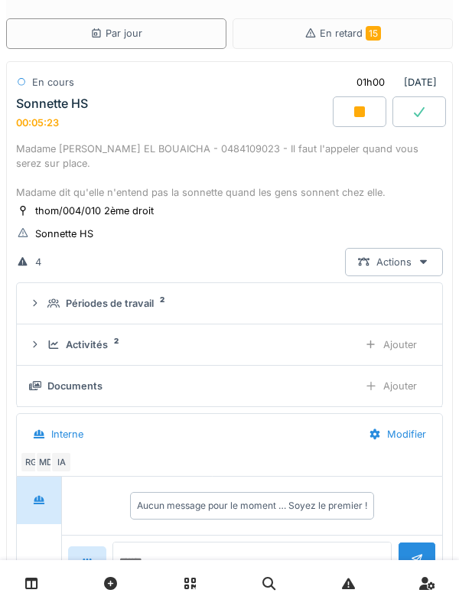
click at [116, 341] on sup "2" at bounding box center [116, 341] width 5 height 0
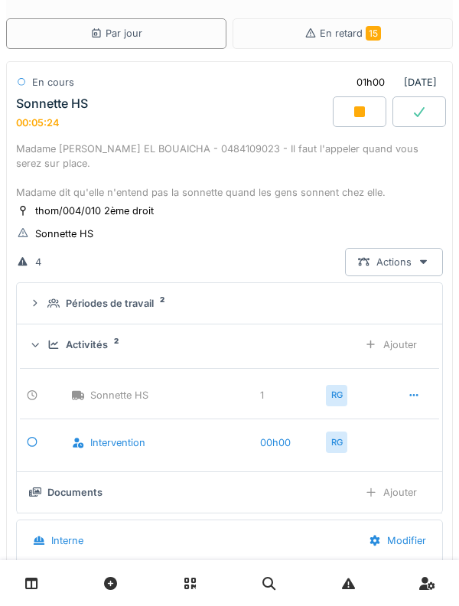
click at [403, 354] on div "Ajouter" at bounding box center [391, 345] width 78 height 28
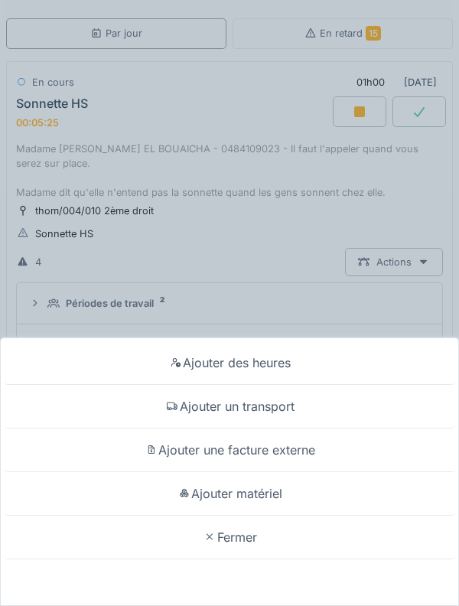
click at [318, 497] on div "Ajouter matériel" at bounding box center [229, 494] width 451 height 44
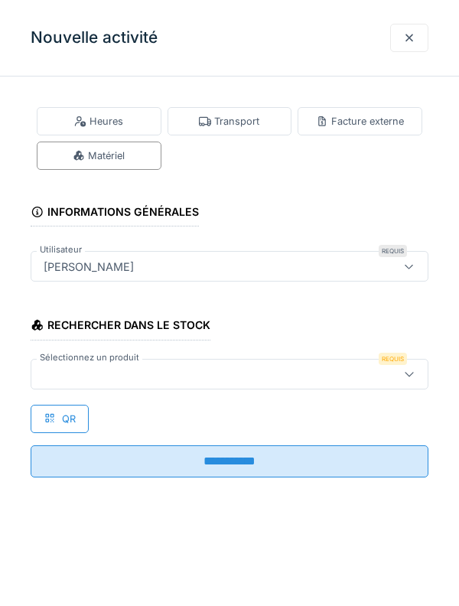
click at [307, 377] on div at bounding box center [204, 374] width 334 height 17
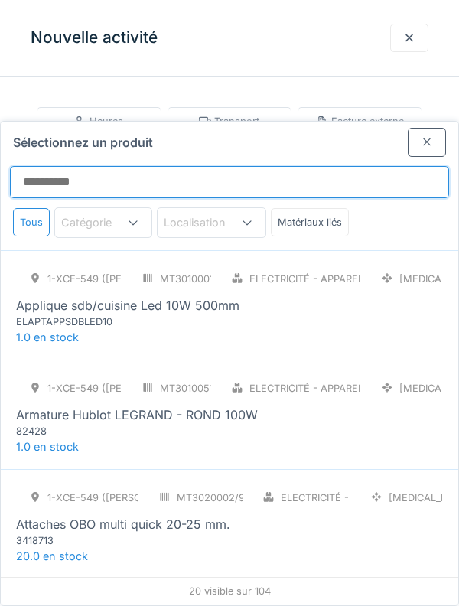
click at [331, 166] on input "Sélectionnez un produit" at bounding box center [229, 182] width 439 height 32
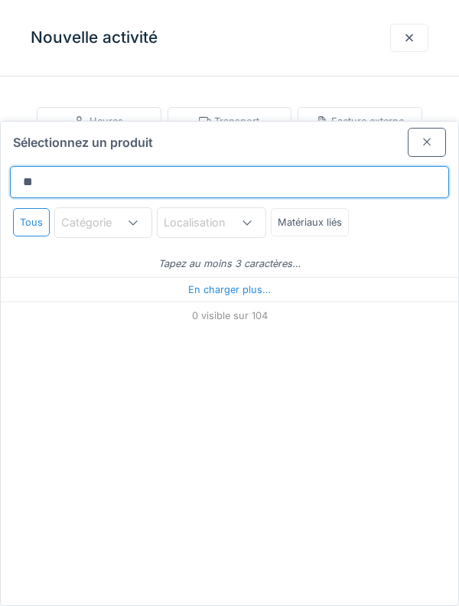
type input "***"
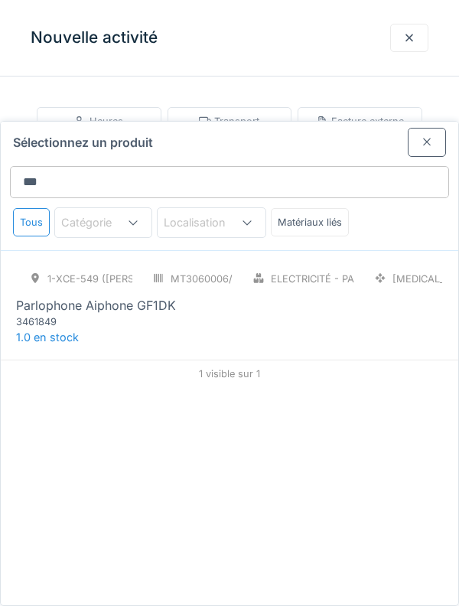
click at [402, 268] on div "1-XCE-549 (ROBERT) MT3060006/999/009 Electricité - Parlophonie PCE Parlophone A…" at bounding box center [229, 297] width 427 height 64
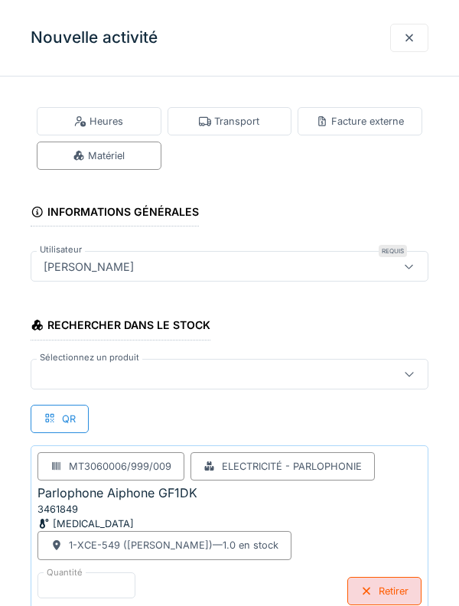
scroll to position [25, 0]
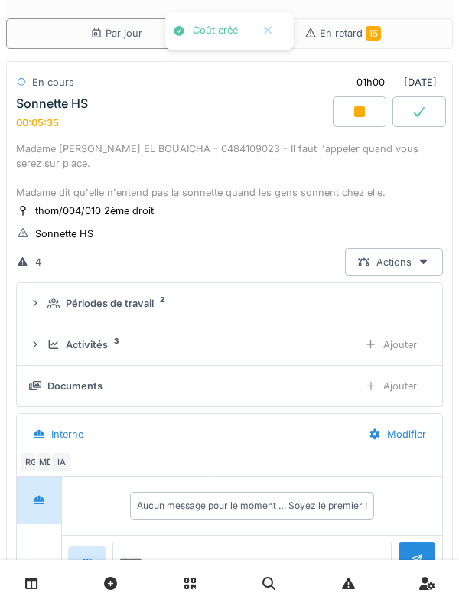
scroll to position [0, 0]
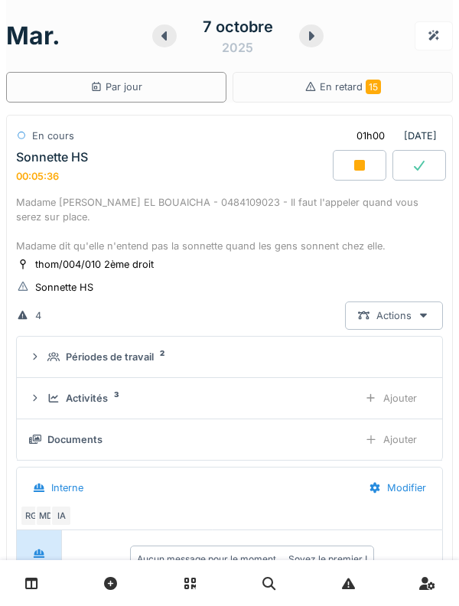
click at [114, 395] on sup "3" at bounding box center [116, 395] width 5 height 0
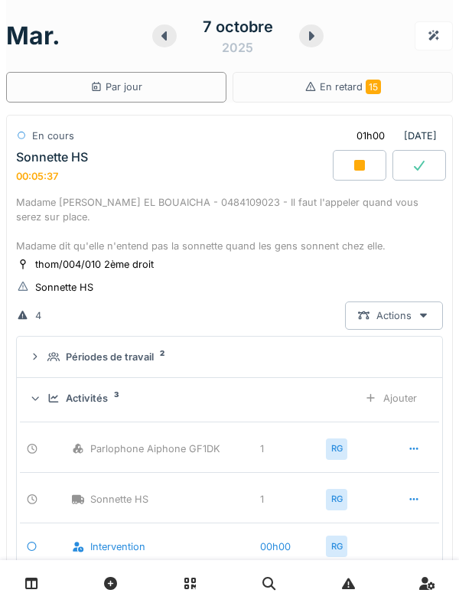
click at [125, 405] on div "Activités 3" at bounding box center [196, 398] width 298 height 15
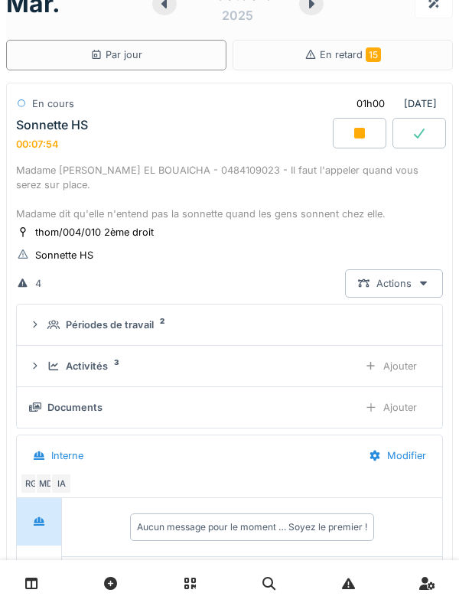
scroll to position [36, 0]
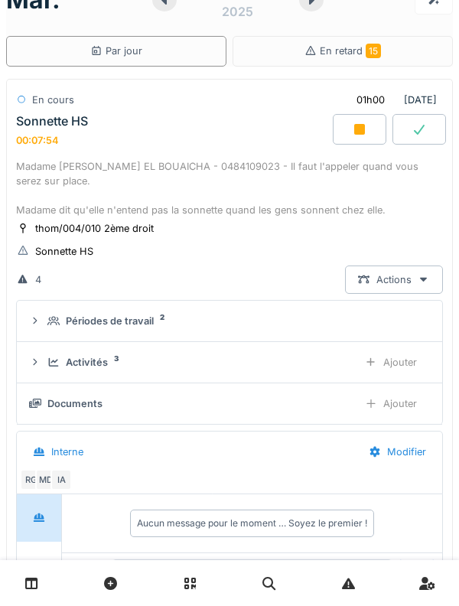
click at [115, 370] on div "Activités 3" at bounding box center [196, 362] width 298 height 15
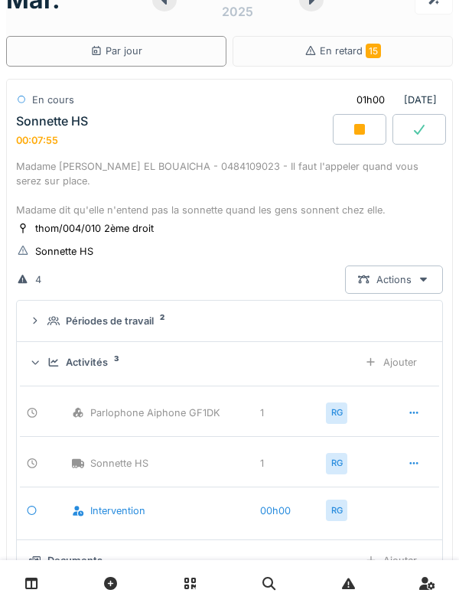
click at [103, 370] on div "Activités 3 Ajouter" at bounding box center [229, 362] width 401 height 28
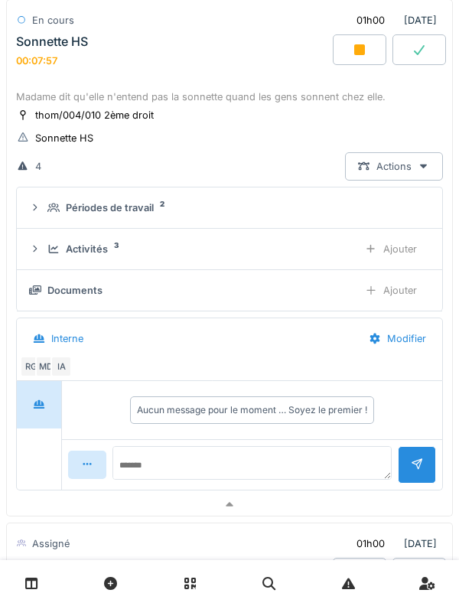
scroll to position [175, 0]
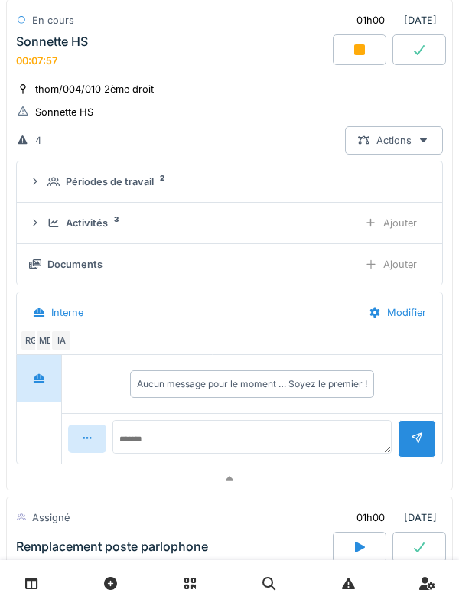
click at [93, 222] on div "Activités" at bounding box center [87, 223] width 42 height 15
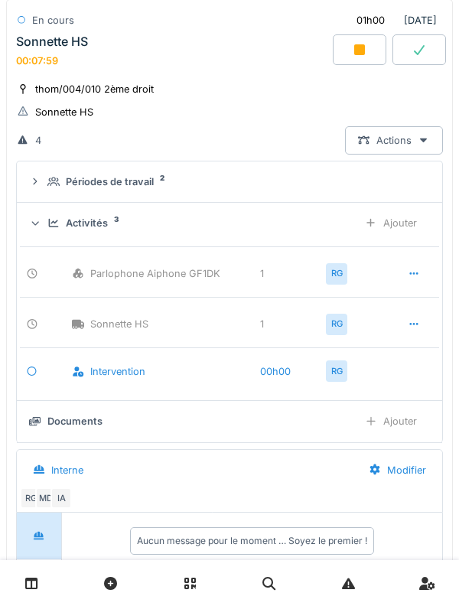
click at [102, 229] on div "Activités" at bounding box center [87, 223] width 42 height 15
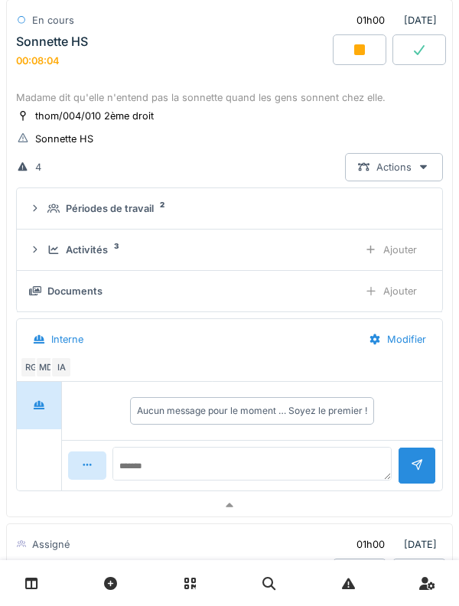
scroll to position [129, 0]
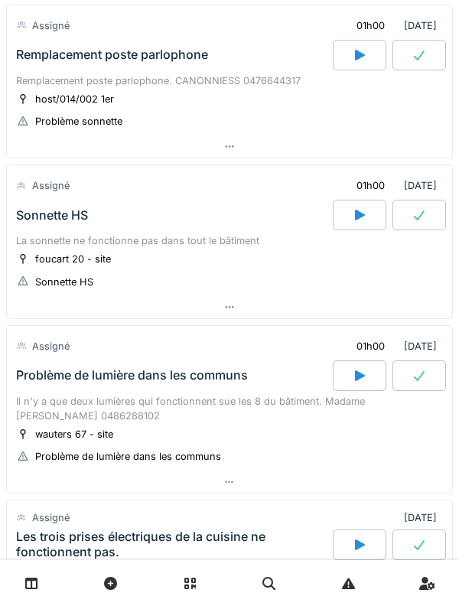
click at [41, 229] on div "Sonnette HS" at bounding box center [173, 215] width 320 height 31
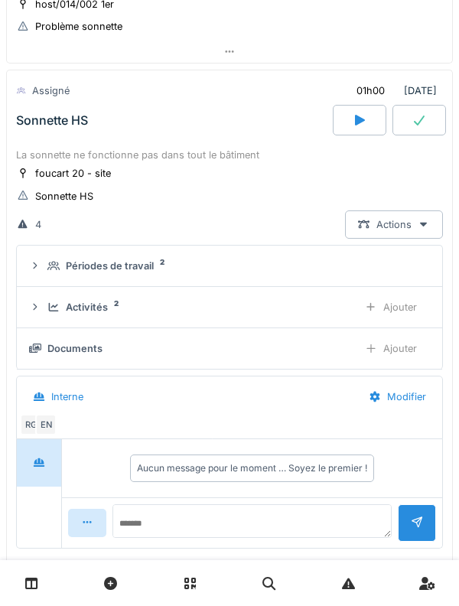
scroll to position [771, 0]
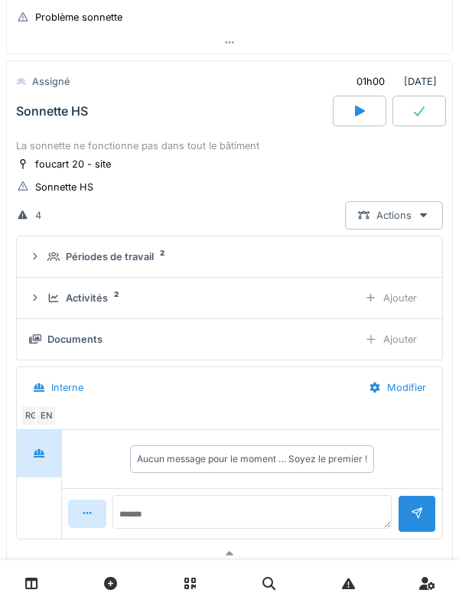
click at [45, 299] on div "Activités 2 Ajouter" at bounding box center [229, 298] width 401 height 28
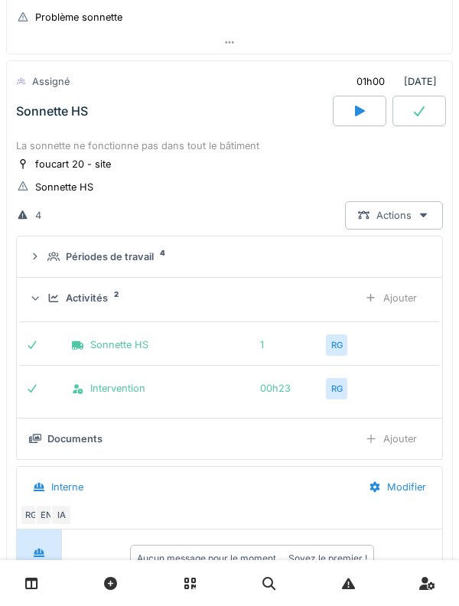
click at [47, 298] on icon at bounding box center [53, 298] width 12 height 10
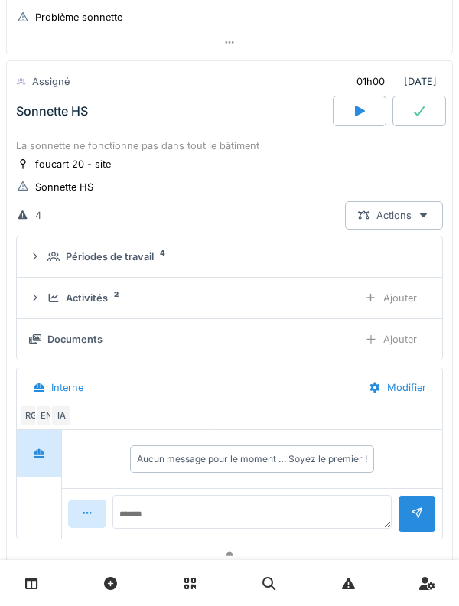
click at [47, 262] on div "Périodes de travail 4" at bounding box center [235, 256] width 376 height 15
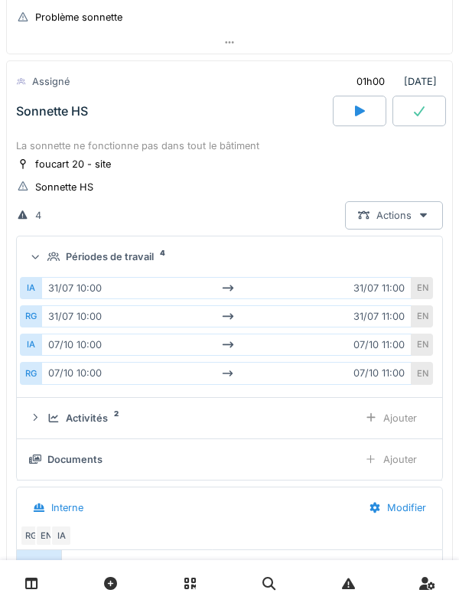
click at [37, 264] on div "Périodes de travail 4" at bounding box center [229, 256] width 401 height 15
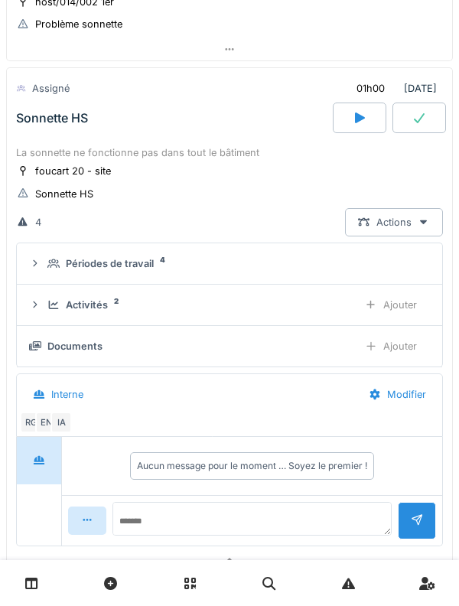
scroll to position [766, 0]
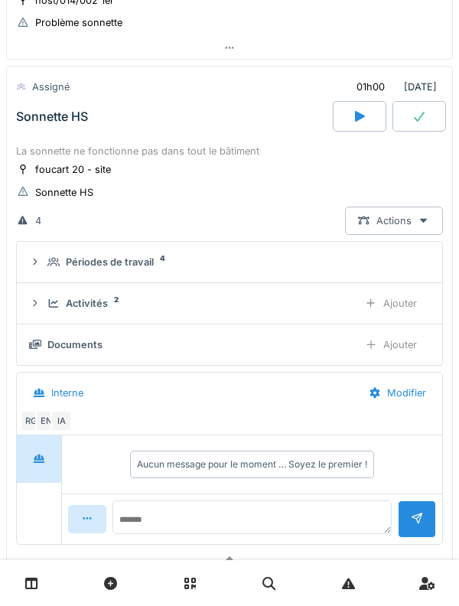
click at [41, 308] on div "Activités 2 Ajouter" at bounding box center [229, 303] width 401 height 28
click at [40, 302] on icon at bounding box center [35, 303] width 12 height 10
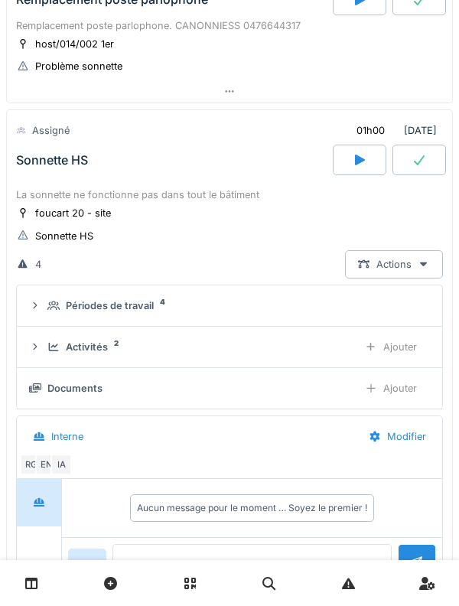
click at [288, 213] on div "foucart 20 - site Sonnette HS" at bounding box center [229, 224] width 427 height 38
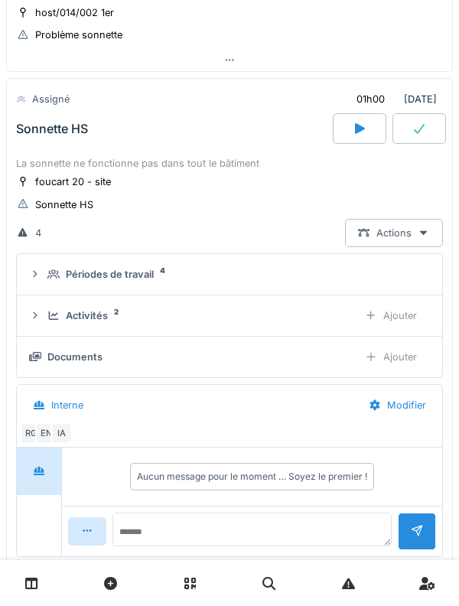
scroll to position [759, 0]
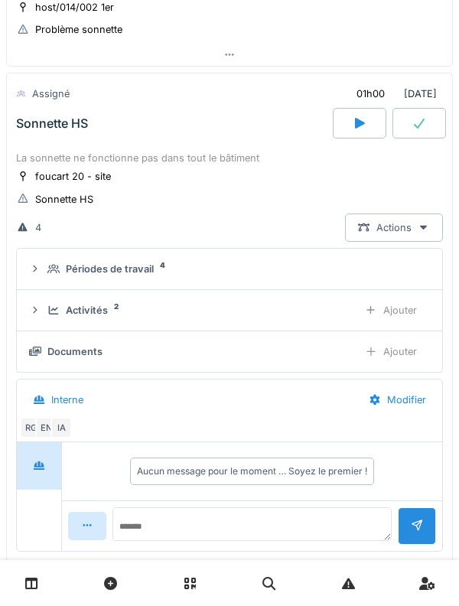
click at [236, 186] on div "foucart 20 - site Sonnette HS" at bounding box center [229, 187] width 427 height 38
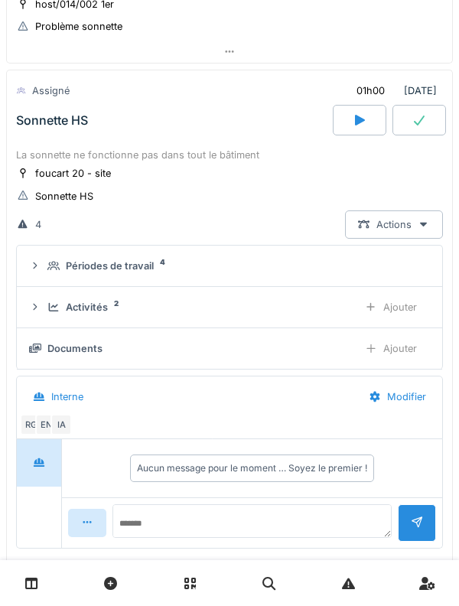
click at [188, 155] on div "La sonnette ne fonctionne pas dans tout le bâtiment" at bounding box center [229, 155] width 427 height 15
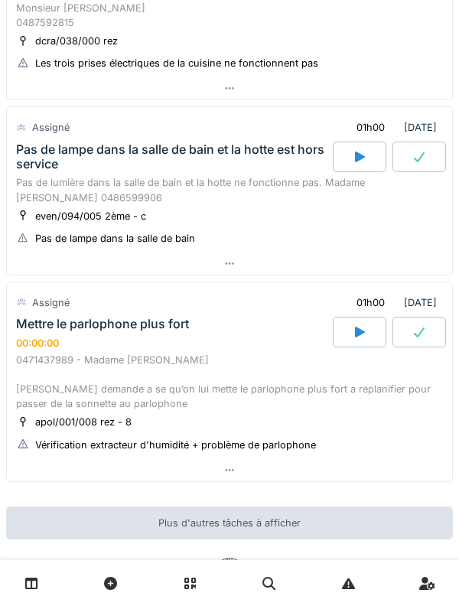
scroll to position [1295, 0]
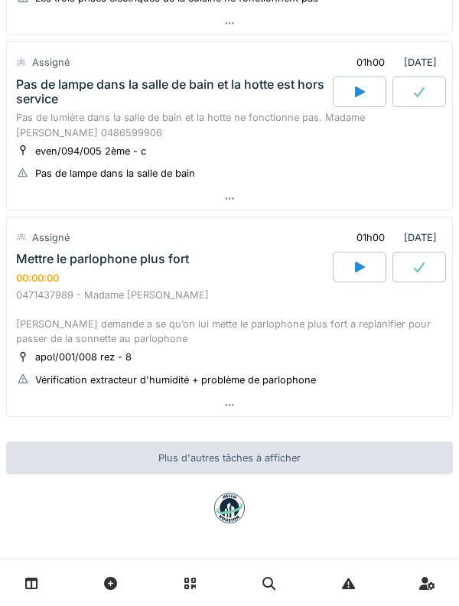
click at [42, 292] on div "0471437989 - Madame Fatma AATTACHE Madame demande a se qu’on lui mette le parlo…" at bounding box center [229, 317] width 427 height 59
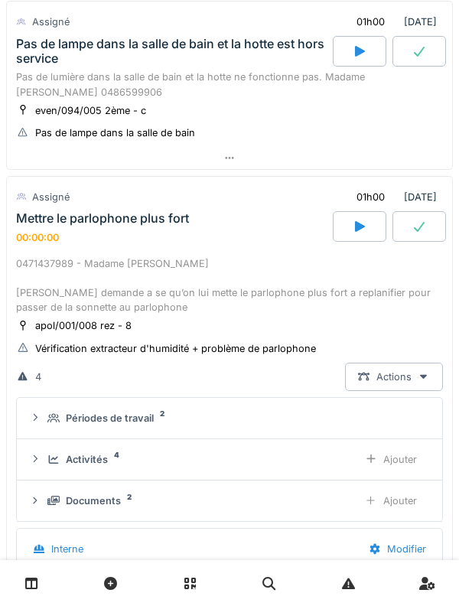
scroll to position [1450, 0]
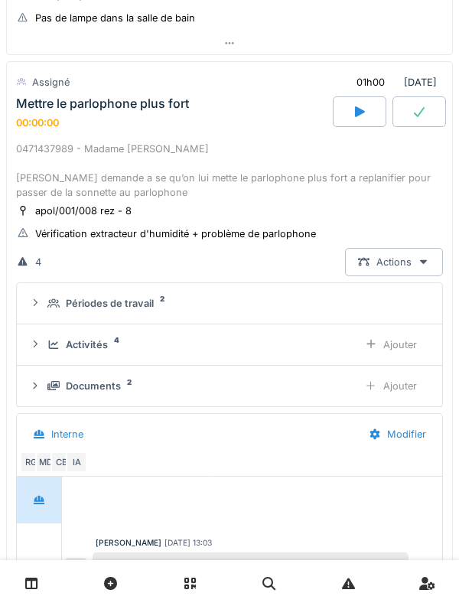
click at [43, 306] on div "Périodes de travail 2" at bounding box center [229, 303] width 401 height 15
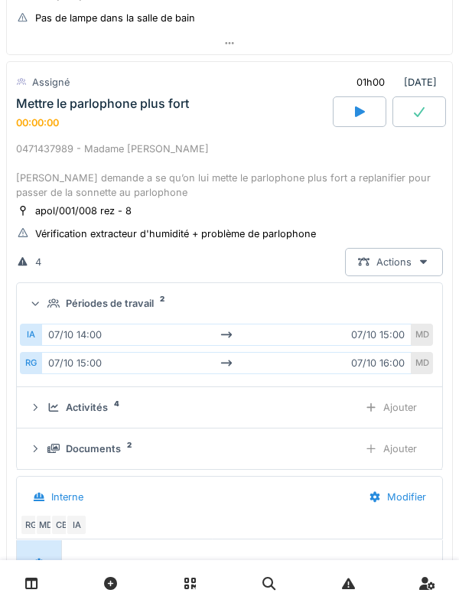
click at [46, 308] on div "Périodes de travail 2" at bounding box center [229, 303] width 401 height 15
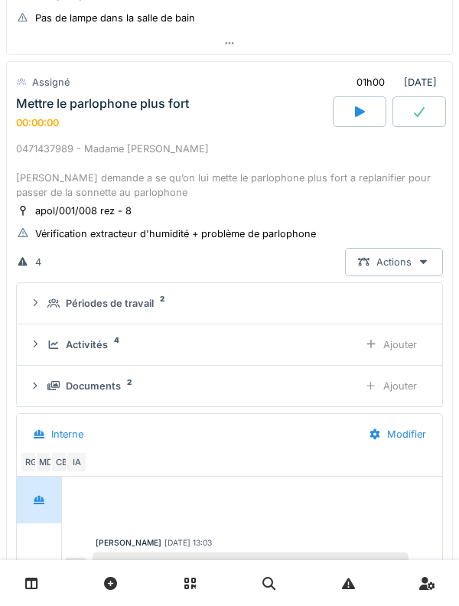
click at [51, 351] on div "Activités 4" at bounding box center [196, 344] width 298 height 15
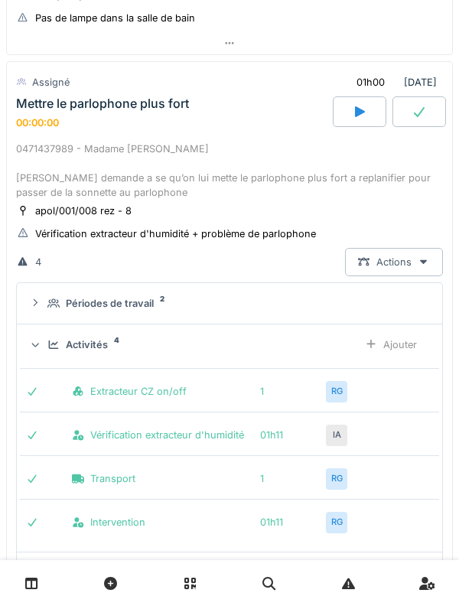
click at [52, 343] on icon at bounding box center [53, 345] width 12 height 10
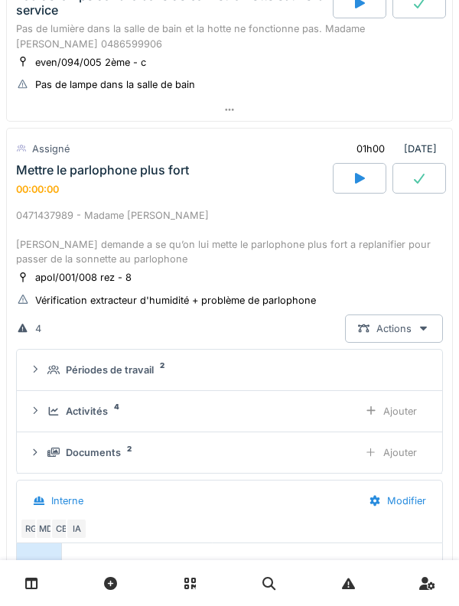
click at [21, 223] on div "0471437989 - Madame Fatma AATTACHE Madame demande a se qu’on lui mette le parlo…" at bounding box center [229, 237] width 427 height 59
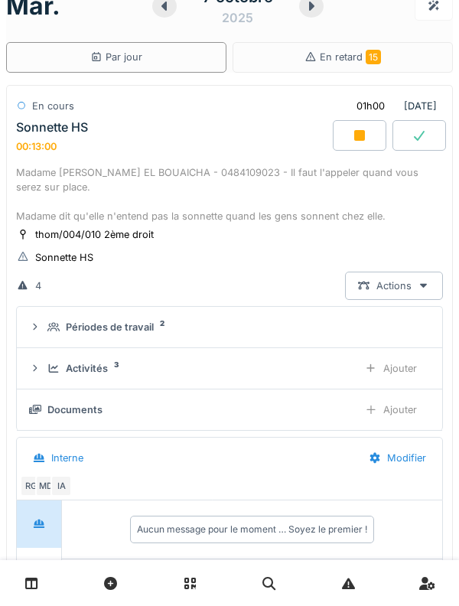
scroll to position [0, 0]
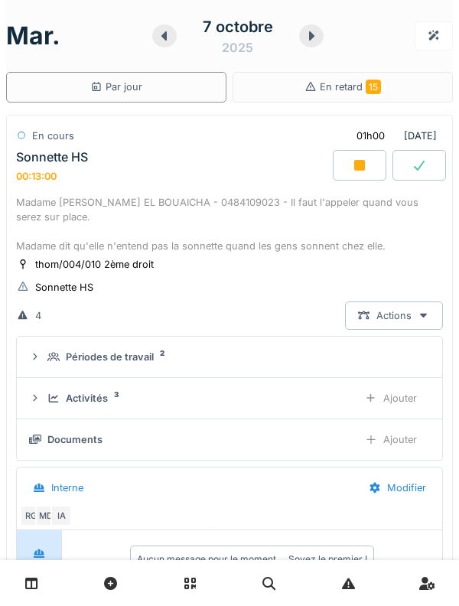
click at [109, 181] on div "Sonnette HS 00:13:00" at bounding box center [173, 166] width 320 height 33
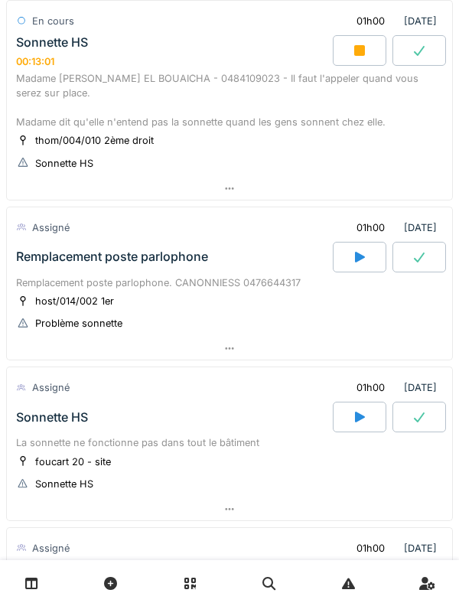
click at [77, 268] on div "Remplacement poste parlophone" at bounding box center [173, 257] width 320 height 31
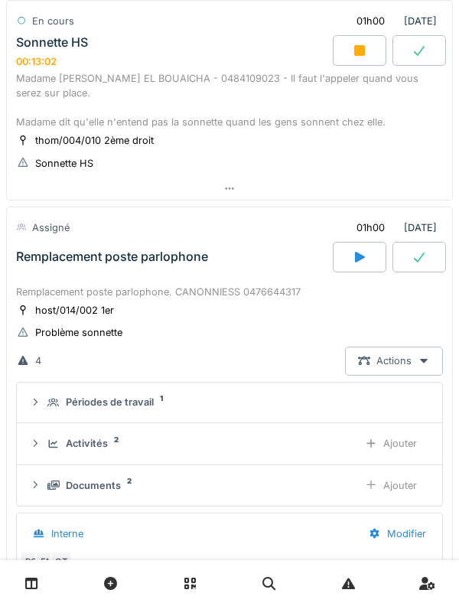
scroll to position [259, 0]
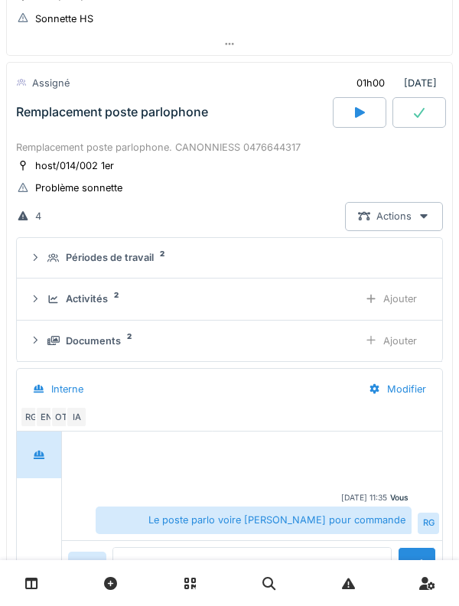
click at [55, 255] on icon at bounding box center [53, 257] width 12 height 9
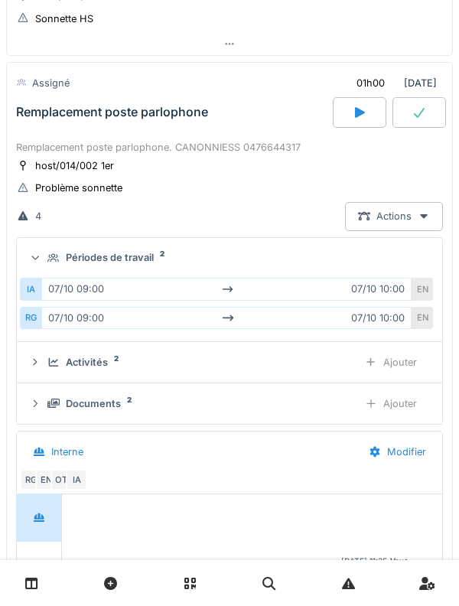
click at [52, 257] on icon at bounding box center [53, 258] width 12 height 10
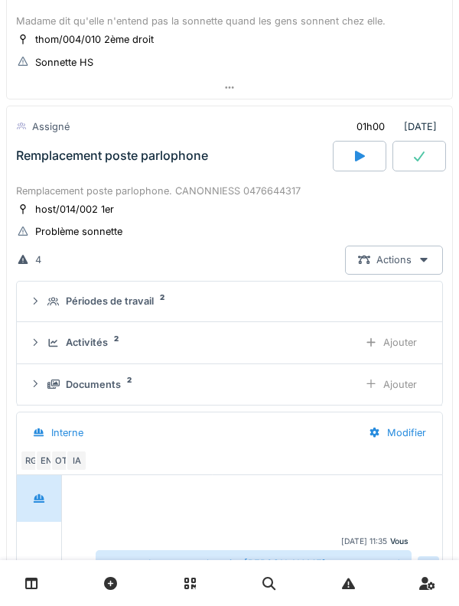
scroll to position [197, 0]
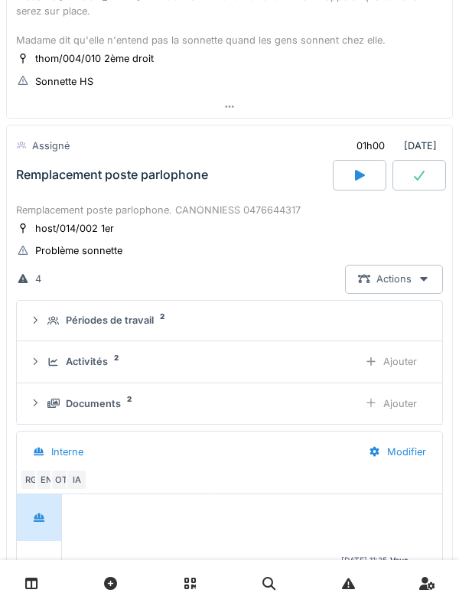
click at [67, 183] on div "Remplacement poste parlophone" at bounding box center [173, 175] width 320 height 31
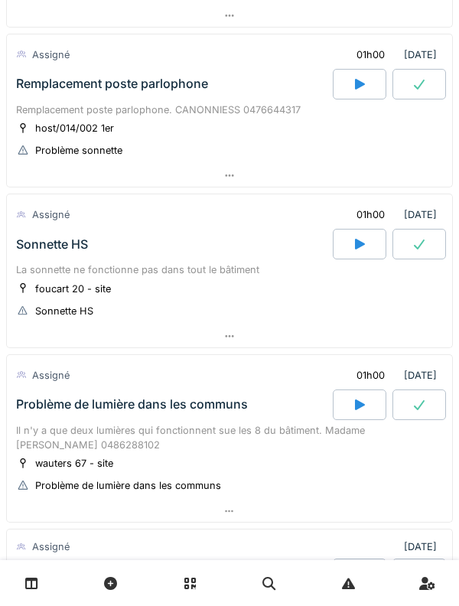
click at [49, 254] on div "Sonnette HS" at bounding box center [173, 244] width 320 height 31
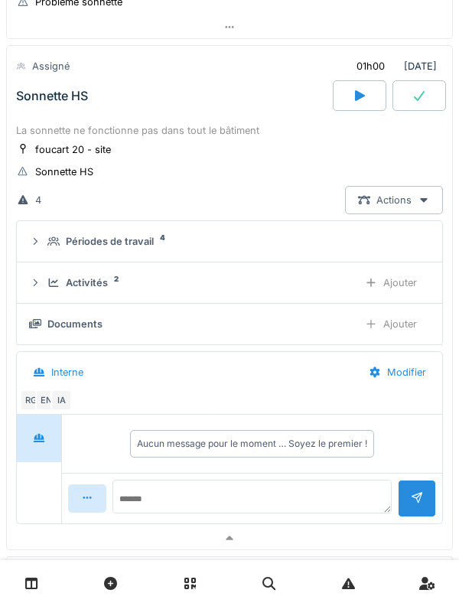
scroll to position [457, 0]
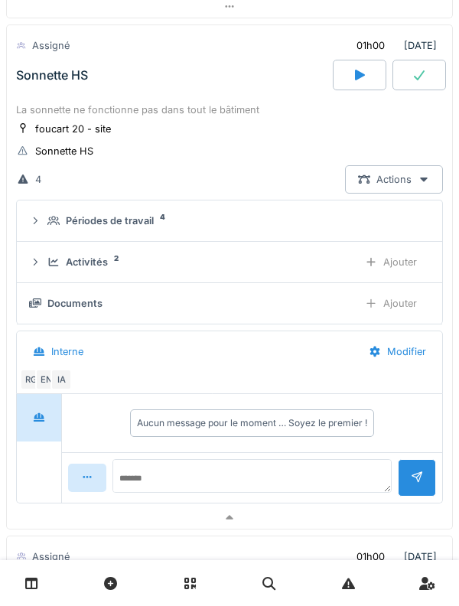
click at [57, 229] on summary "Périodes de travail 4" at bounding box center [229, 221] width 413 height 28
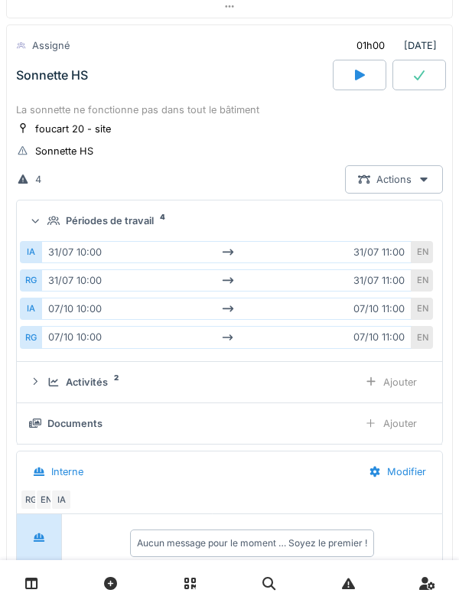
click at [53, 230] on summary "Périodes de travail 4" at bounding box center [229, 221] width 413 height 28
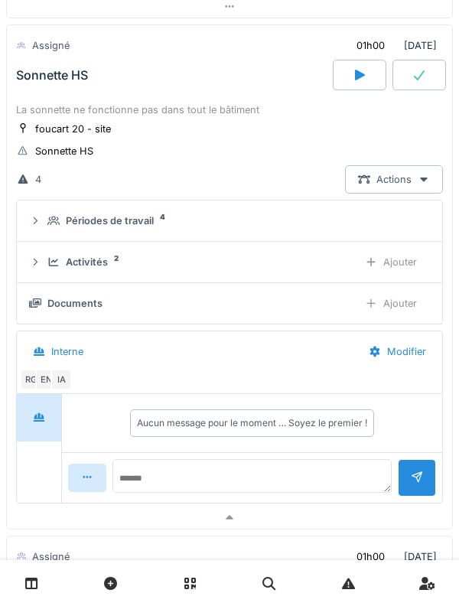
click at [52, 87] on div "Sonnette HS" at bounding box center [173, 75] width 320 height 31
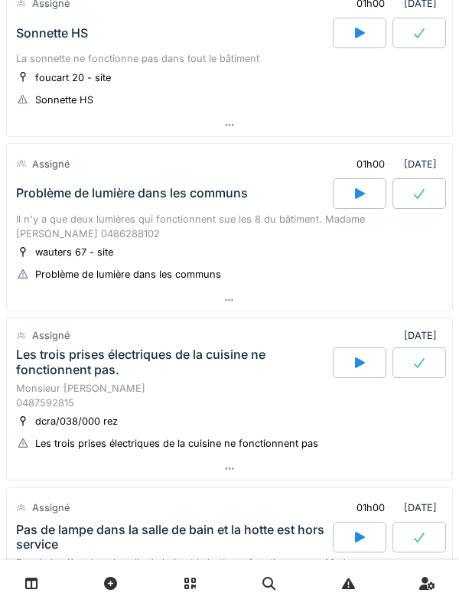
click at [50, 203] on div "Problème de lumière dans les communs" at bounding box center [173, 193] width 320 height 31
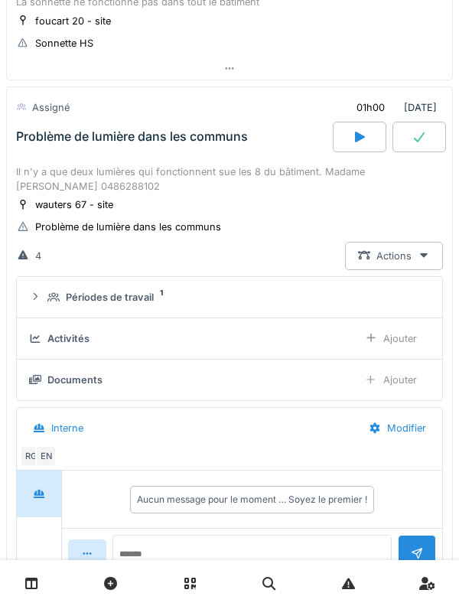
scroll to position [581, 0]
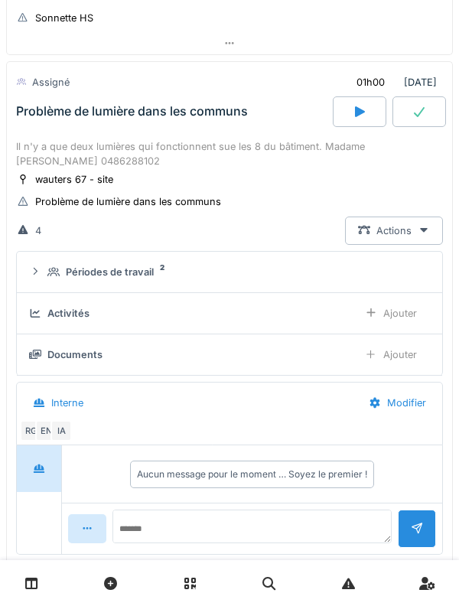
click at [49, 271] on icon at bounding box center [53, 272] width 12 height 10
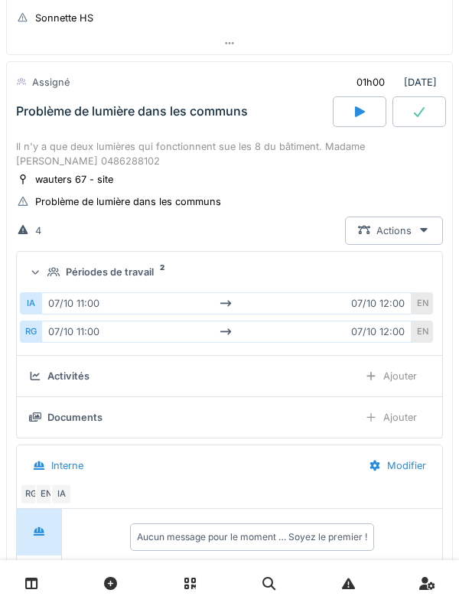
click at [41, 275] on div at bounding box center [35, 272] width 15 height 12
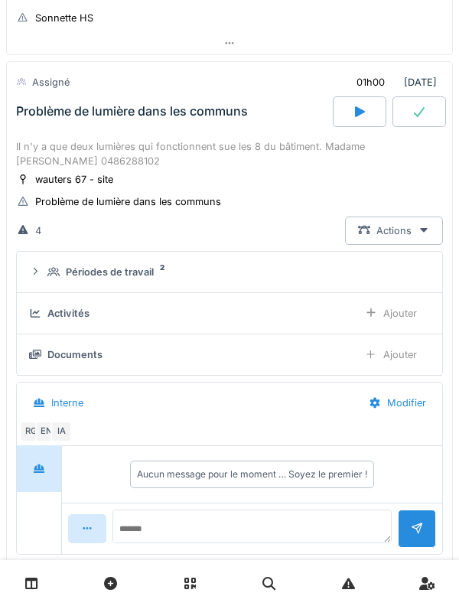
click at [42, 150] on div "Il n'y a que deux lumières qui fonctionnent sue les 8 du bâtiment. Madame Basti…" at bounding box center [229, 153] width 427 height 29
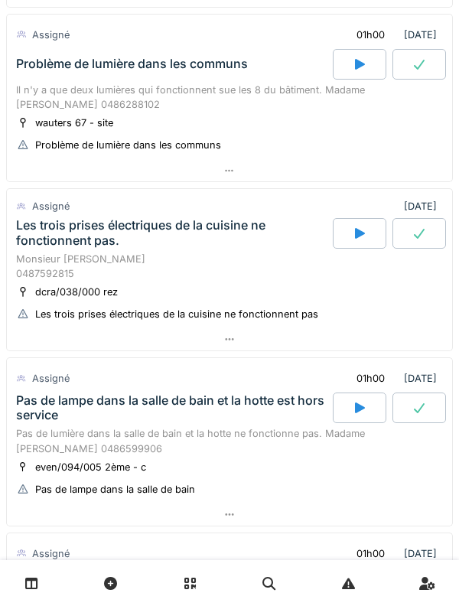
click at [44, 242] on div "Les trois prises électriques de la cuisine ne fonctionnent pas." at bounding box center [173, 232] width 314 height 29
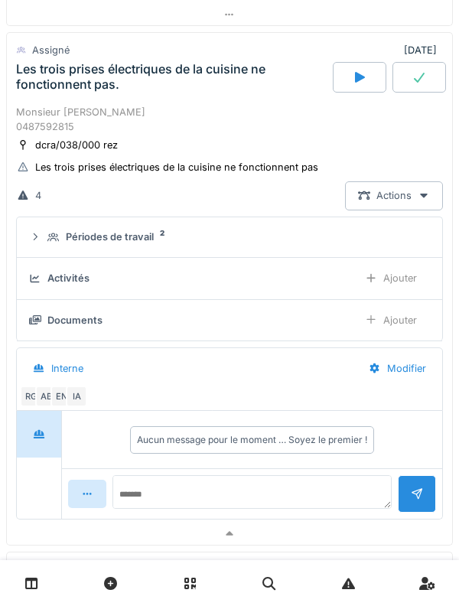
scroll to position [784, 0]
click at [47, 239] on icon at bounding box center [53, 238] width 12 height 10
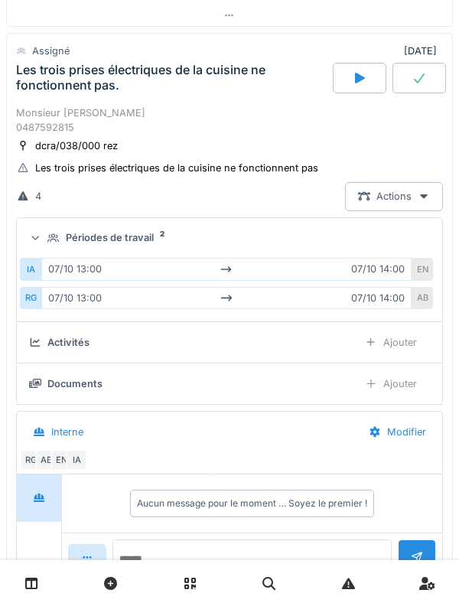
click at [42, 245] on div "Périodes de travail 2" at bounding box center [229, 237] width 401 height 15
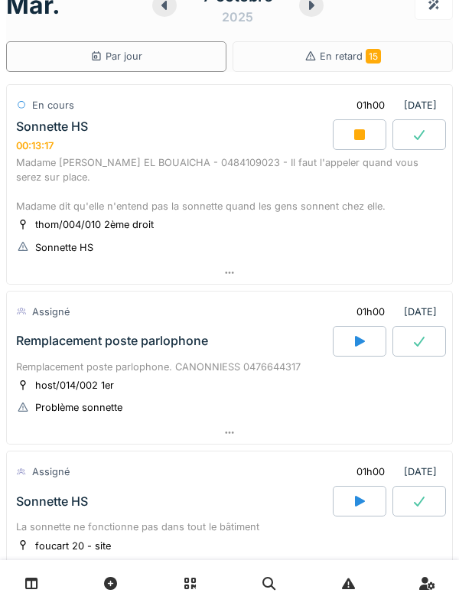
scroll to position [0, 0]
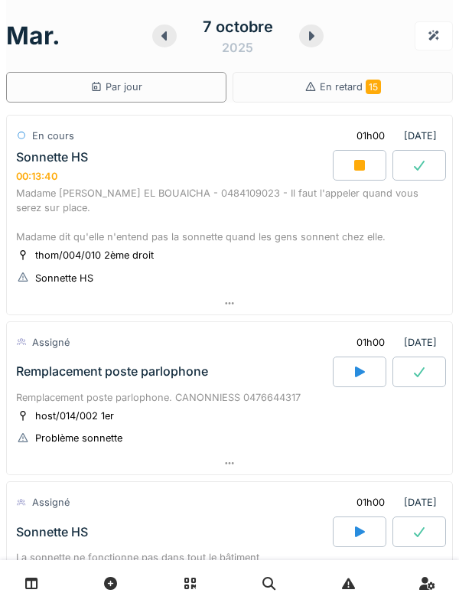
click at [54, 166] on div "Sonnette HS 00:13:40" at bounding box center [173, 166] width 320 height 33
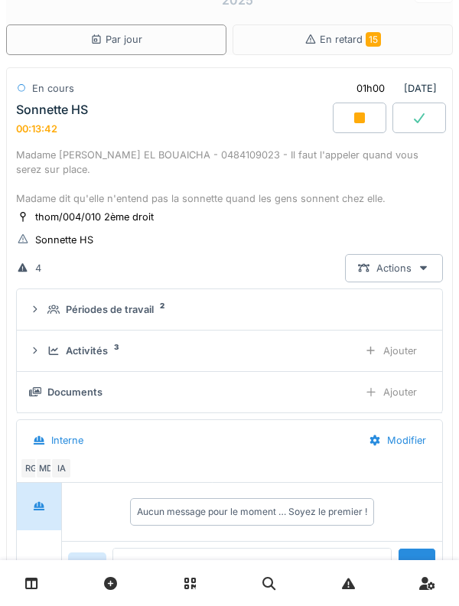
scroll to position [54, 0]
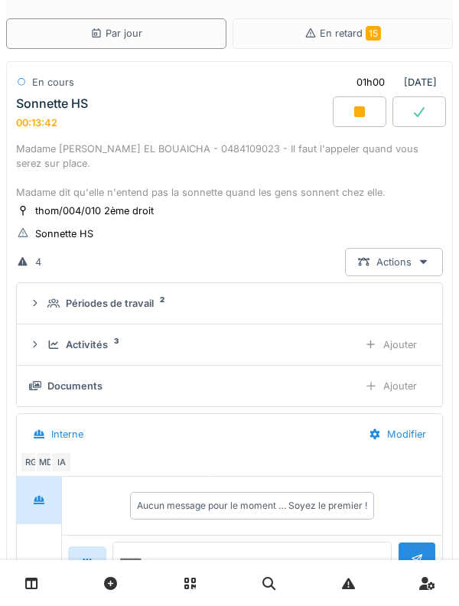
click at [50, 291] on summary "Périodes de travail 2" at bounding box center [229, 303] width 413 height 28
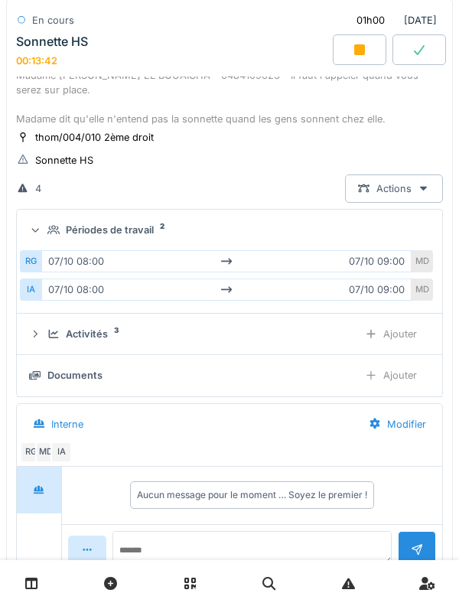
click at [47, 228] on icon at bounding box center [53, 230] width 12 height 10
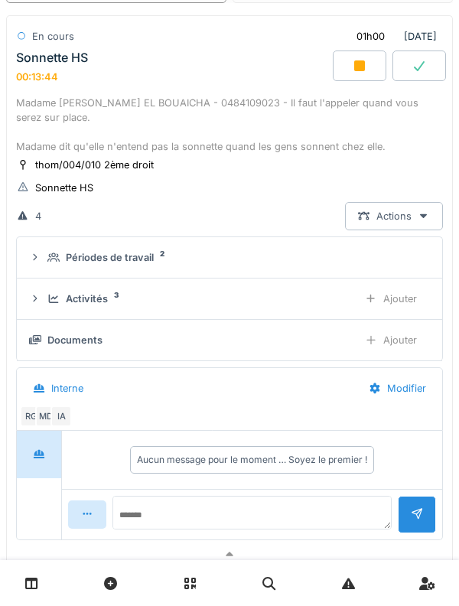
scroll to position [68, 0]
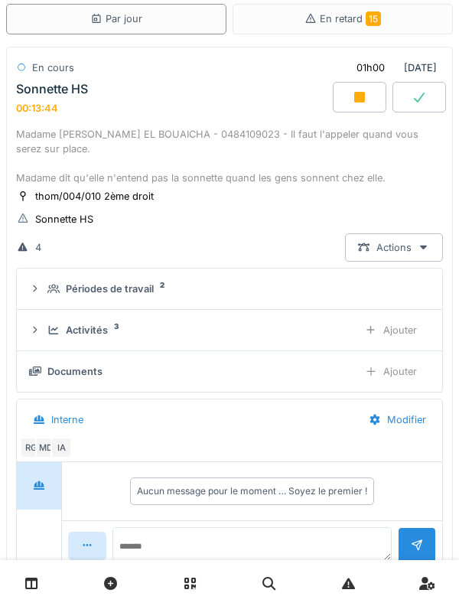
click at [52, 130] on div "Madame Chafika EL BOUAICHA - 0484109023 - Il faut l'appeler quand vous serez su…" at bounding box center [229, 156] width 427 height 59
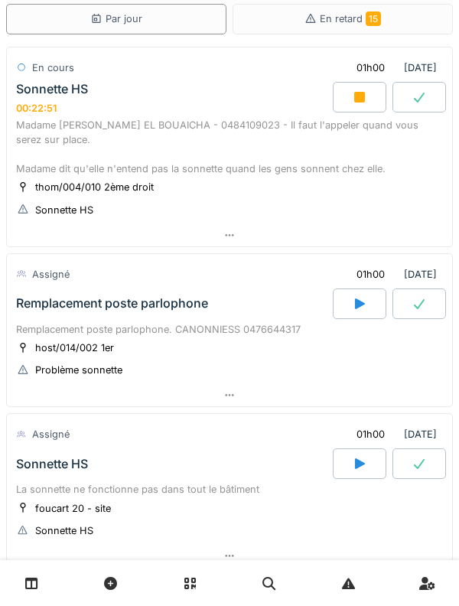
click at [232, 125] on div "Madame Chafika EL BOUAICHA - 0484109023 - Il faut l'appeler quand vous serez su…" at bounding box center [229, 147] width 427 height 59
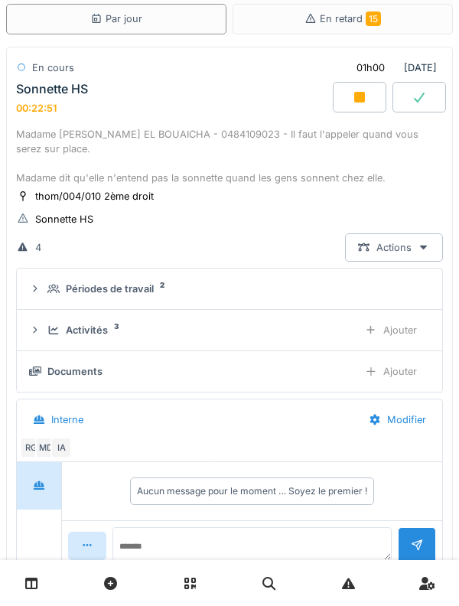
scroll to position [54, 0]
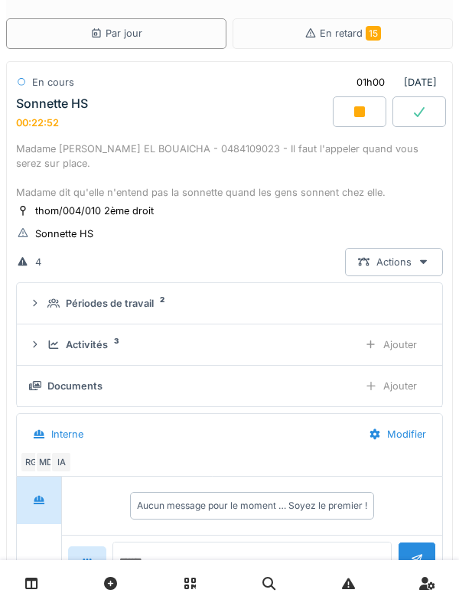
click at [103, 350] on div "Activités" at bounding box center [87, 344] width 42 height 15
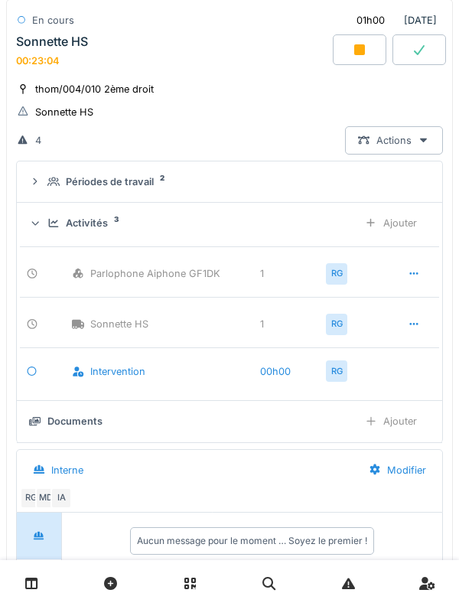
scroll to position [165, 0]
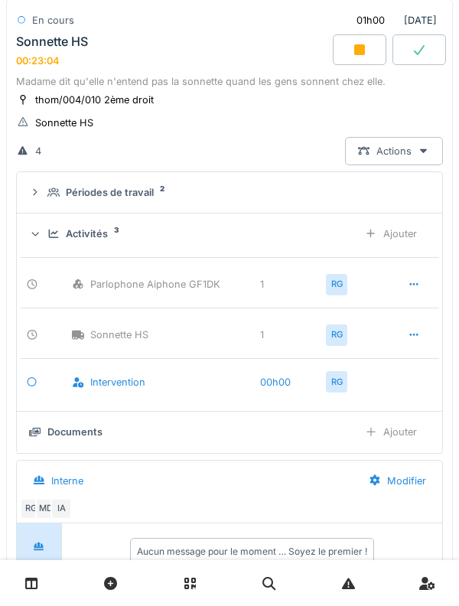
click at [108, 243] on div "Activités 3 Ajouter" at bounding box center [229, 234] width 401 height 28
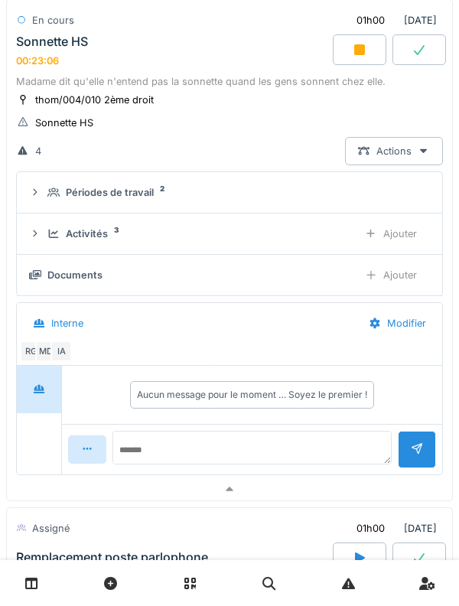
click at [412, 276] on div "Ajouter" at bounding box center [391, 275] width 78 height 28
click at [70, 232] on div "Activités" at bounding box center [87, 234] width 42 height 15
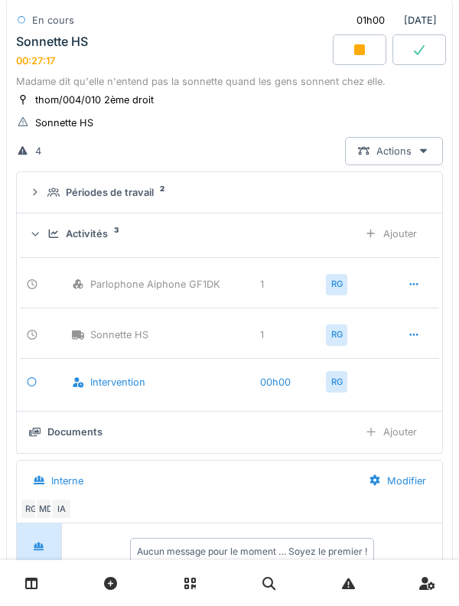
click at [67, 237] on div "Activités" at bounding box center [87, 234] width 42 height 15
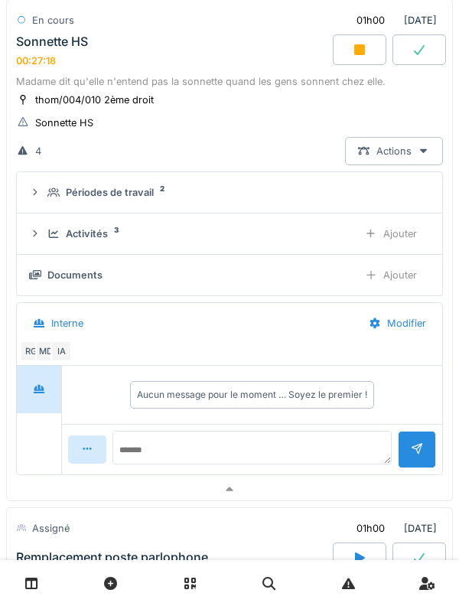
click at [68, 236] on div "Activités" at bounding box center [87, 234] width 42 height 15
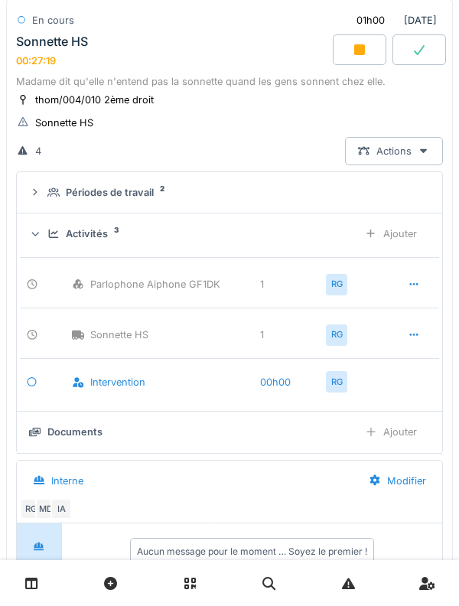
click at [404, 285] on div at bounding box center [414, 284] width 38 height 28
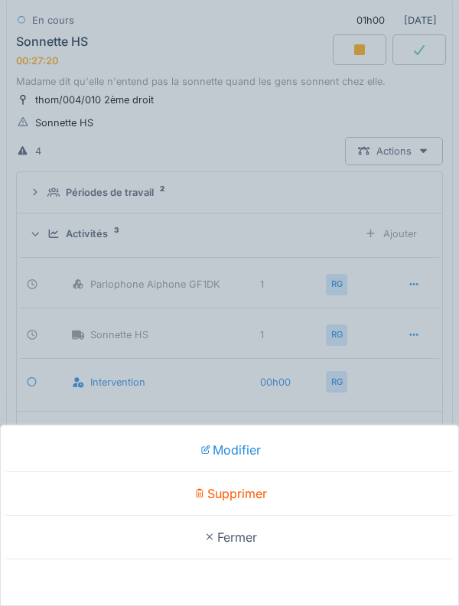
click at [311, 488] on div "Supprimer" at bounding box center [229, 494] width 451 height 44
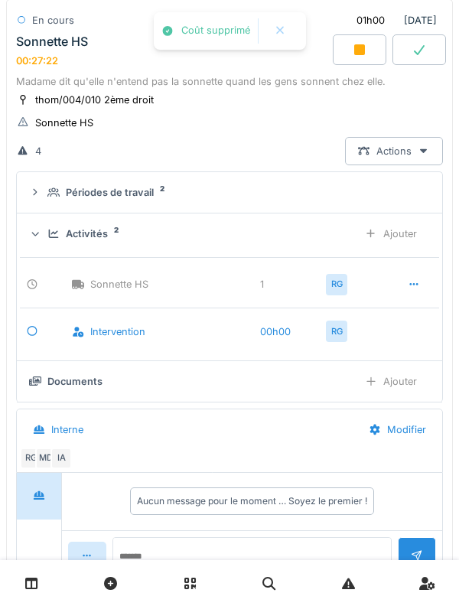
click at [19, 61] on div "00:27:22" at bounding box center [37, 60] width 42 height 11
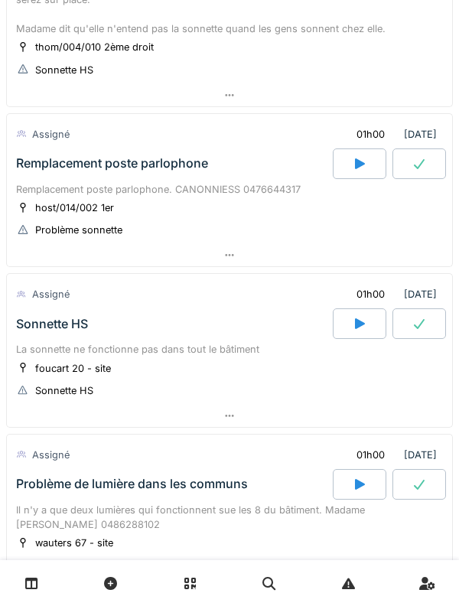
click at [50, 175] on div "Remplacement poste parlophone" at bounding box center [173, 163] width 320 height 31
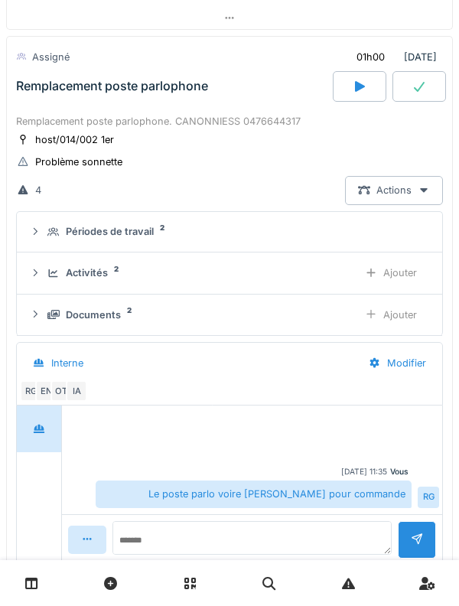
scroll to position [288, 0]
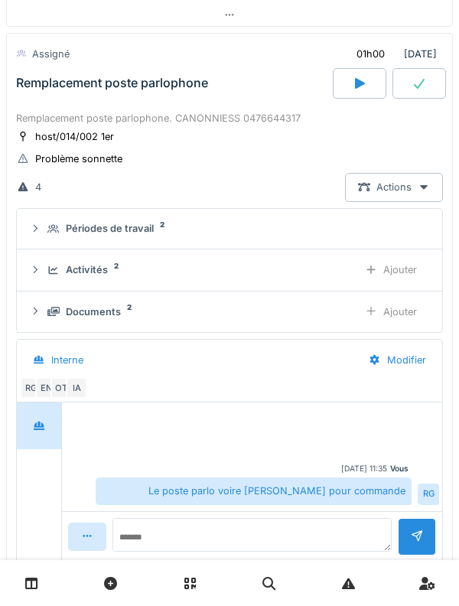
click at [59, 227] on icon at bounding box center [53, 229] width 12 height 10
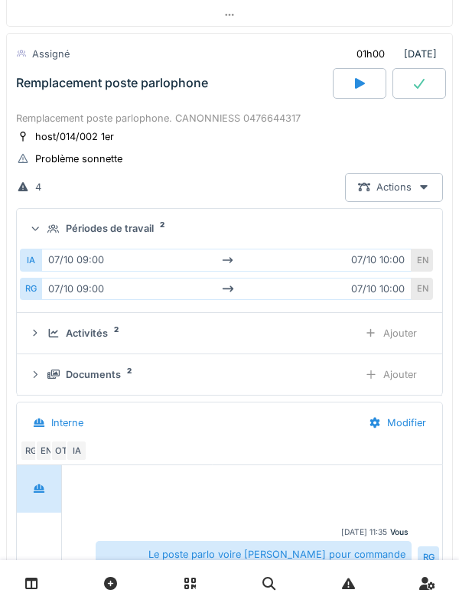
click at [55, 228] on icon at bounding box center [53, 229] width 12 height 10
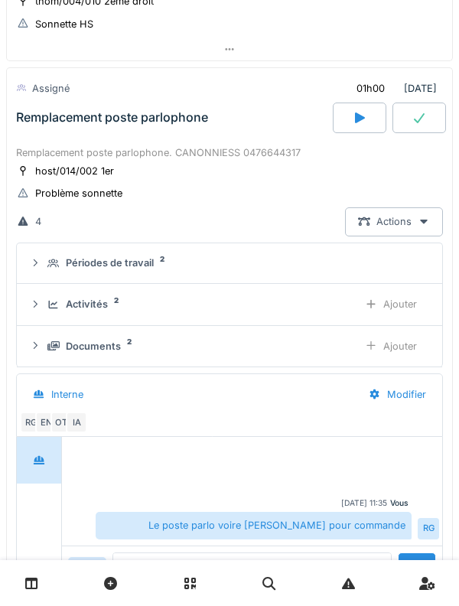
click at [41, 125] on div "Remplacement poste parlophone" at bounding box center [173, 118] width 320 height 31
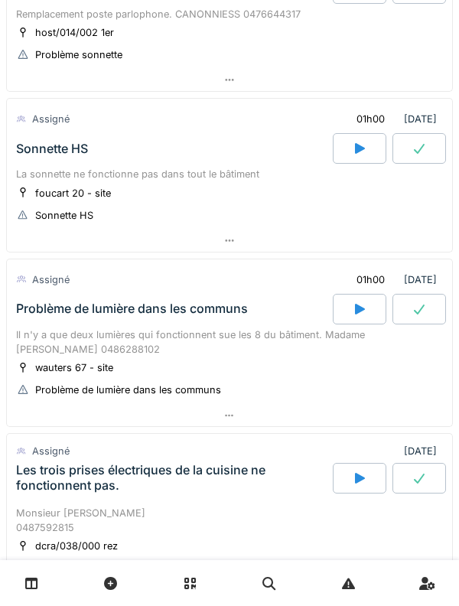
scroll to position [398, 0]
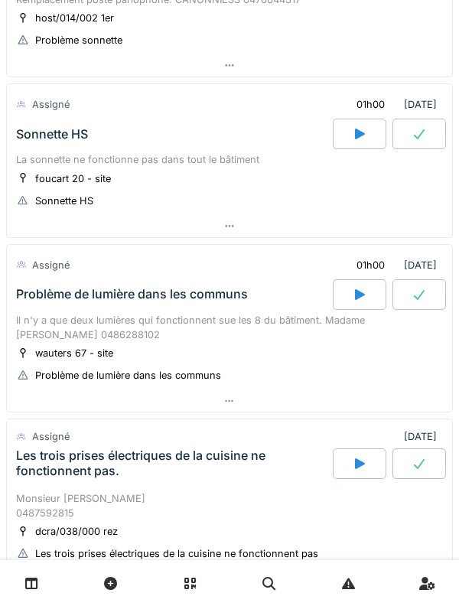
click at [60, 324] on div "Il n'y a que deux lumières qui fonctionnent sue les 8 du bâtiment. Madame Basti…" at bounding box center [229, 327] width 427 height 29
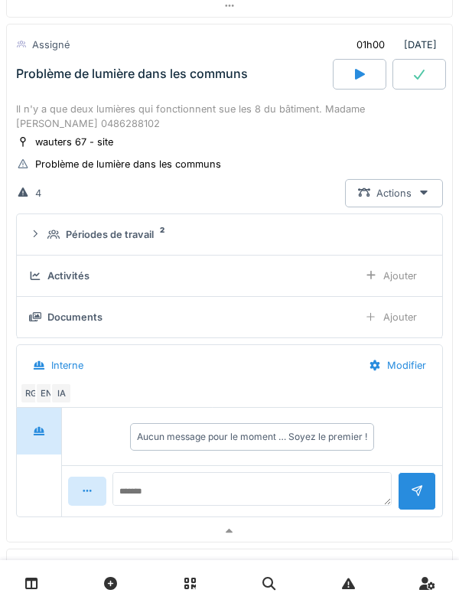
scroll to position [624, 0]
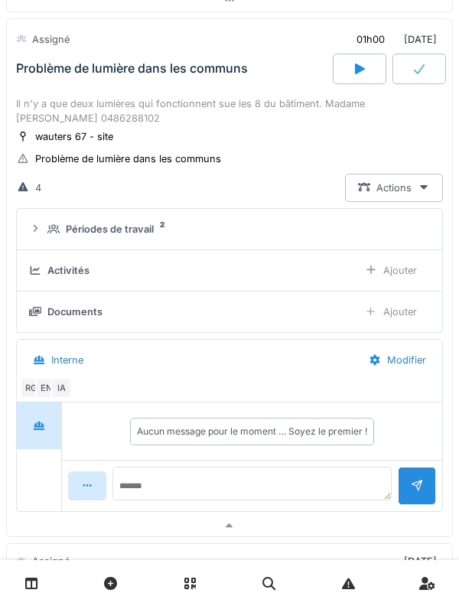
click at [55, 221] on summary "Périodes de travail 2" at bounding box center [229, 229] width 413 height 28
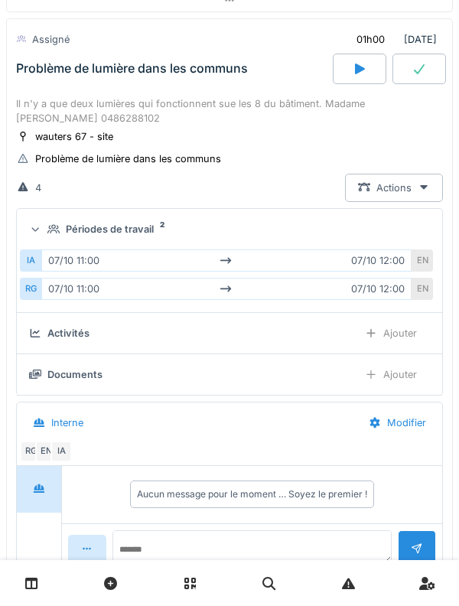
click at [49, 222] on div "Périodes de travail 2" at bounding box center [235, 229] width 376 height 15
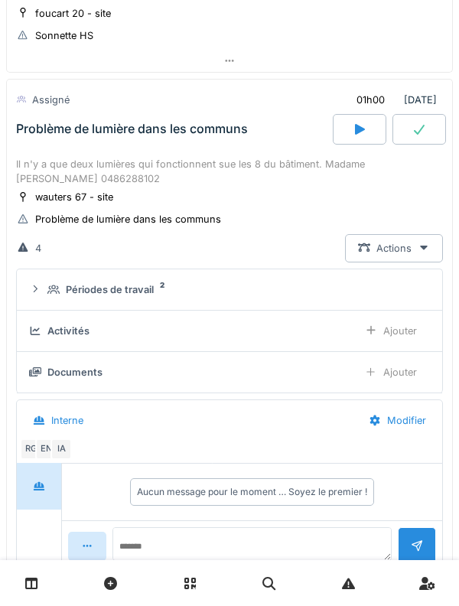
scroll to position [542, 0]
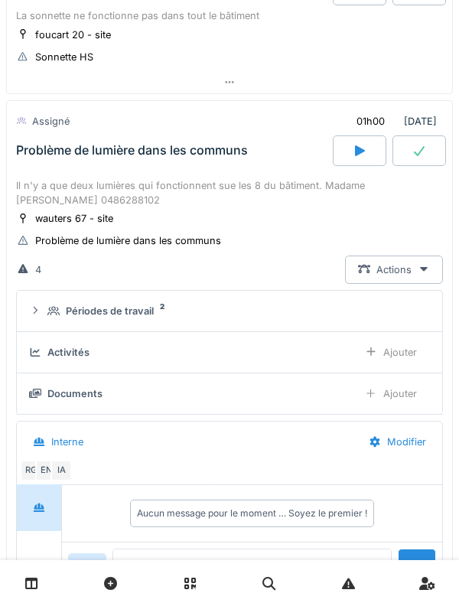
click at [42, 183] on div "Il n'y a que deux lumières qui fonctionnent sue les 8 du bâtiment. Madame Basti…" at bounding box center [229, 192] width 427 height 29
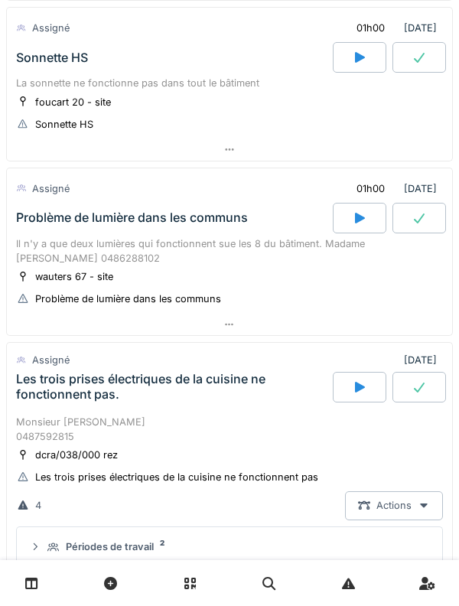
scroll to position [482, 0]
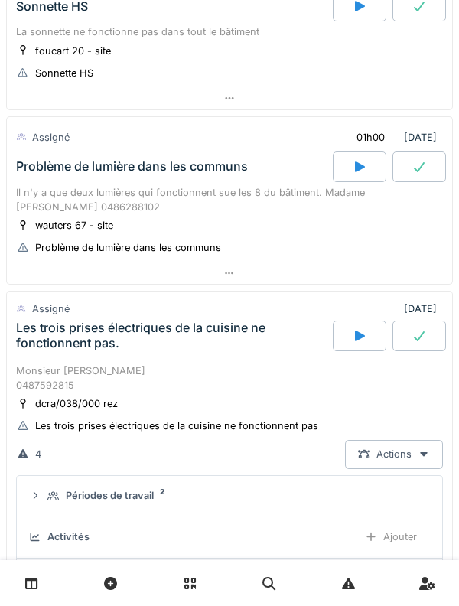
click at [61, 172] on div "Problème de lumière dans les communs" at bounding box center [132, 166] width 232 height 15
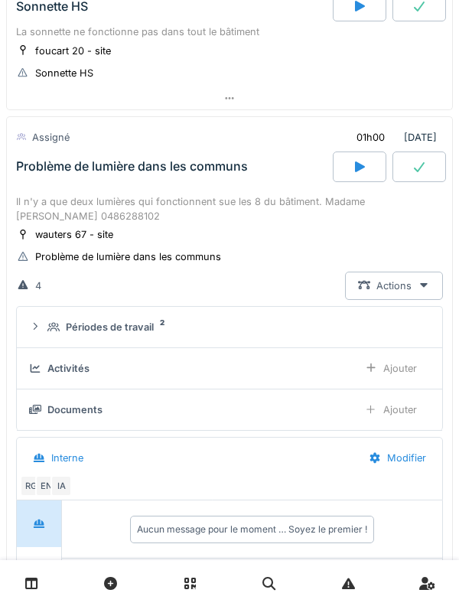
scroll to position [581, 0]
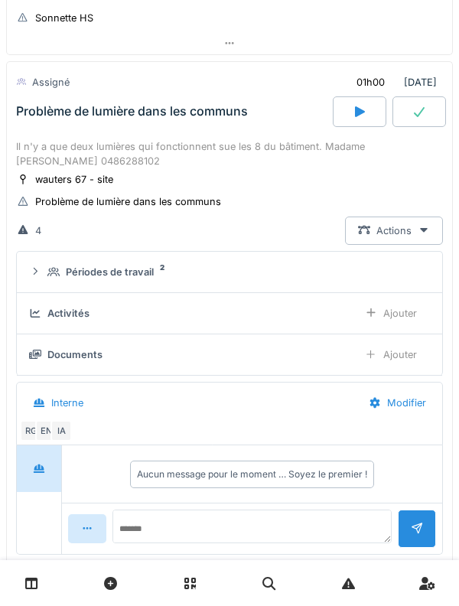
click at [51, 261] on summary "Périodes de travail 2" at bounding box center [229, 272] width 413 height 28
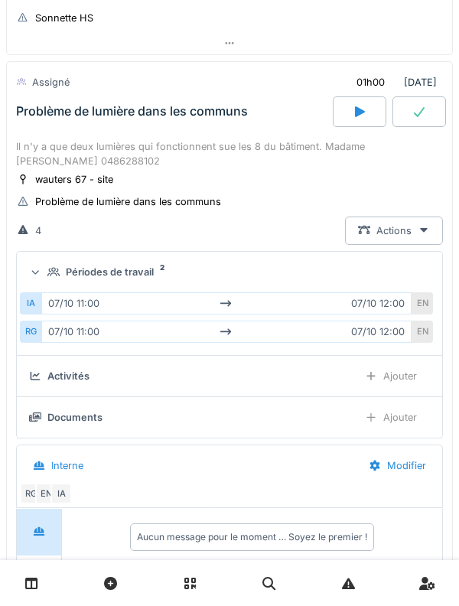
click at [49, 269] on icon at bounding box center [53, 271] width 12 height 9
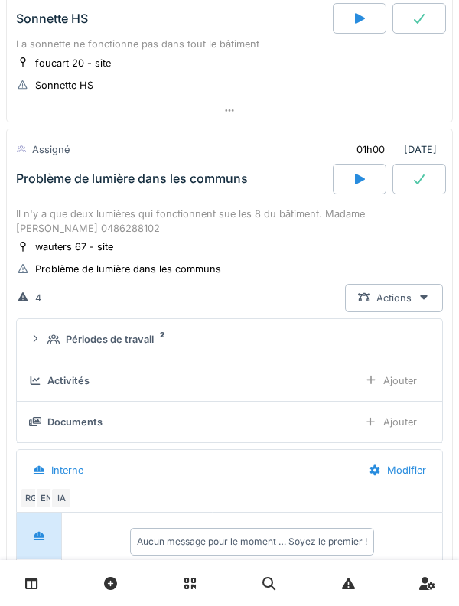
scroll to position [512, 0]
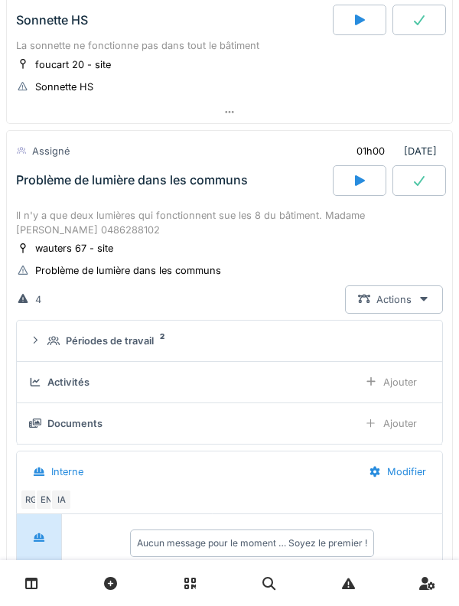
click at [43, 188] on div "Problème de lumière dans les communs" at bounding box center [173, 180] width 320 height 31
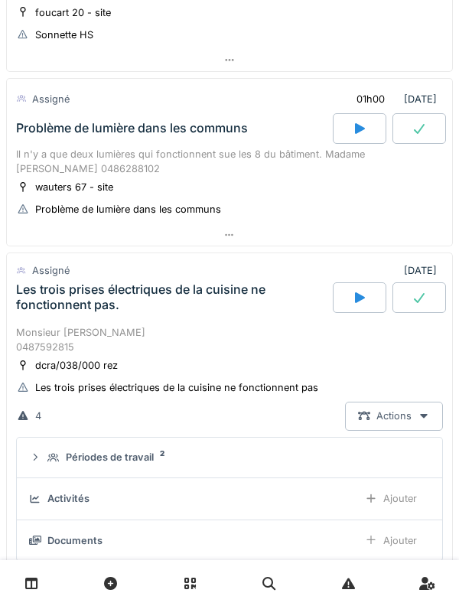
scroll to position [573, 0]
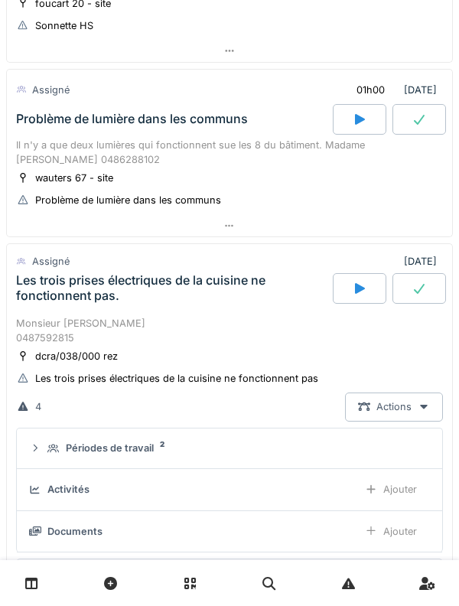
click at [48, 294] on div "Les trois prises électriques de la cuisine ne fonctionnent pas." at bounding box center [173, 287] width 314 height 29
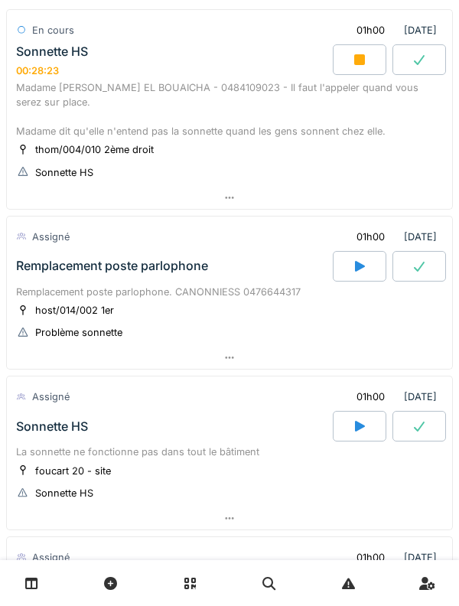
click at [54, 269] on div "Remplacement poste parlophone" at bounding box center [112, 266] width 192 height 15
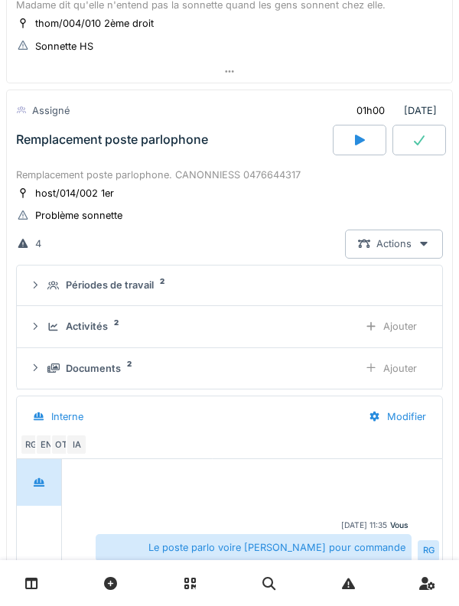
scroll to position [259, 0]
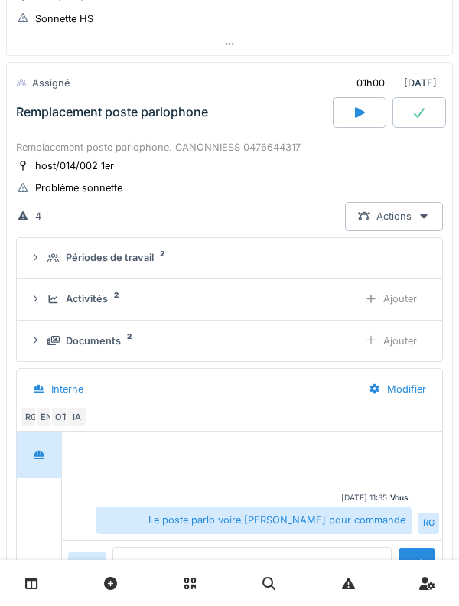
click at [47, 292] on div "Activités 2" at bounding box center [196, 299] width 298 height 15
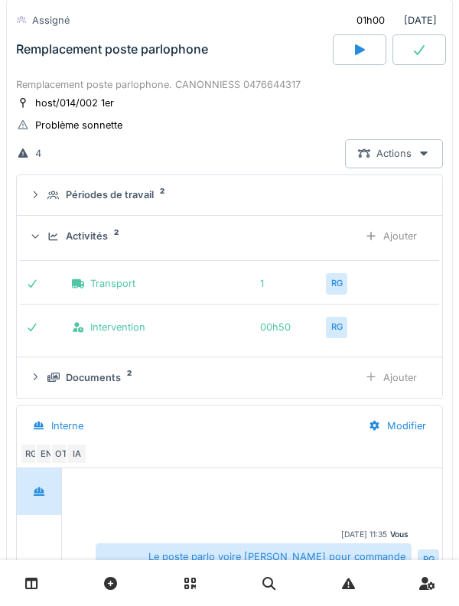
scroll to position [326, 0]
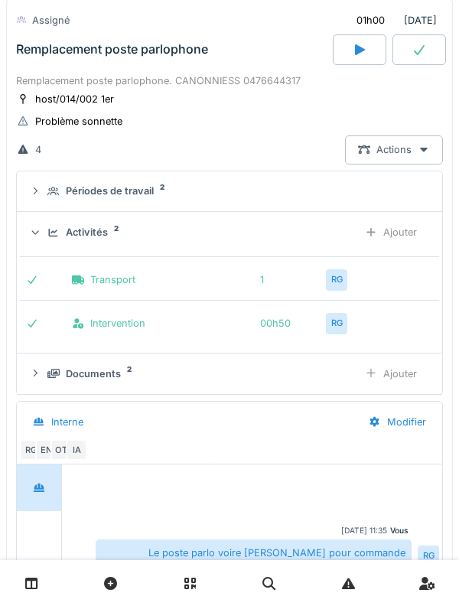
click at [403, 230] on div "Ajouter" at bounding box center [391, 232] width 78 height 28
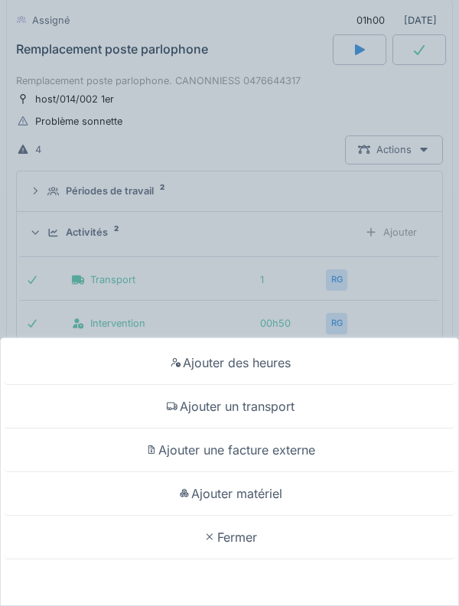
click at [282, 397] on div "Ajouter un transport" at bounding box center [229, 407] width 451 height 44
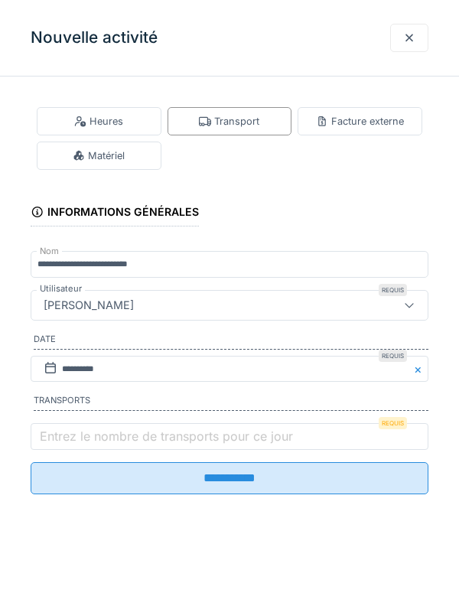
click at [71, 445] on label "Entrez le nombre de transports pour ce jour" at bounding box center [166, 436] width 259 height 18
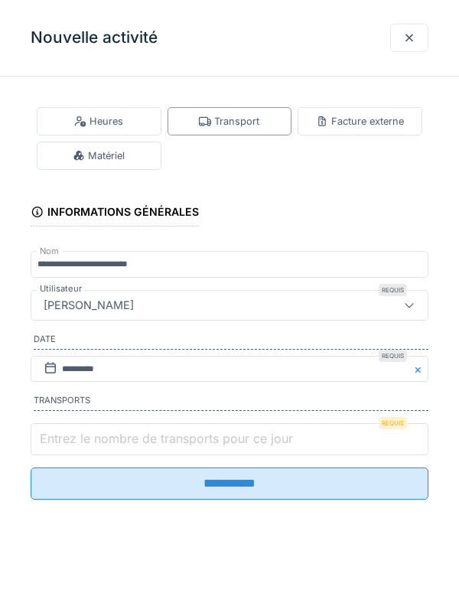
click at [71, 447] on input "Entrez le nombre de transports pour ce jour" at bounding box center [230, 439] width 398 height 32
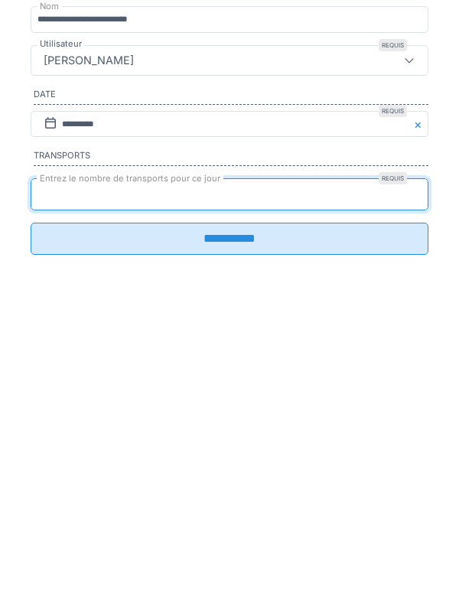
type input "*"
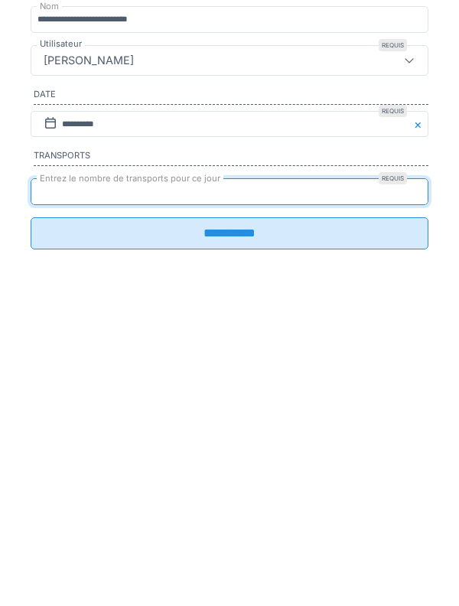
click at [352, 494] on input "**********" at bounding box center [230, 478] width 398 height 32
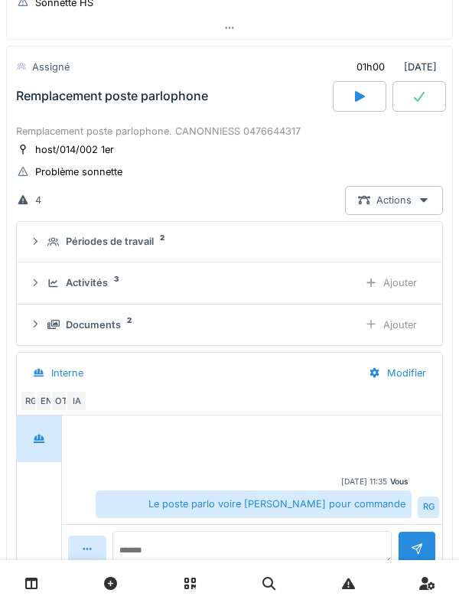
scroll to position [269, 0]
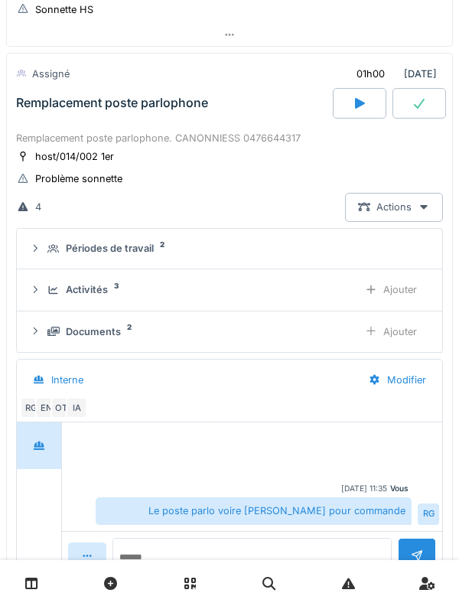
click at [69, 296] on div "Activités" at bounding box center [87, 289] width 42 height 15
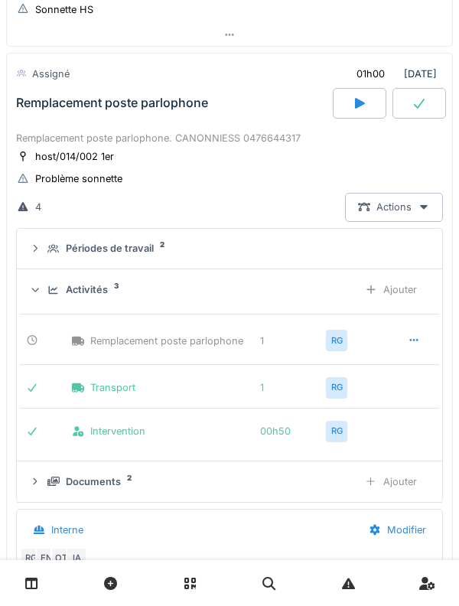
click at [68, 292] on div "Activités" at bounding box center [87, 289] width 42 height 15
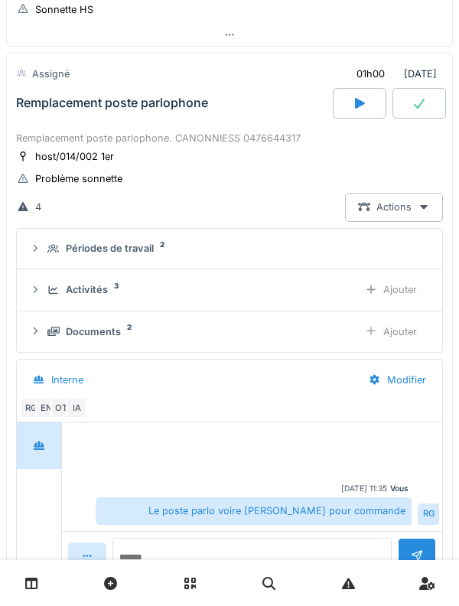
click at [58, 285] on icon at bounding box center [53, 290] width 12 height 10
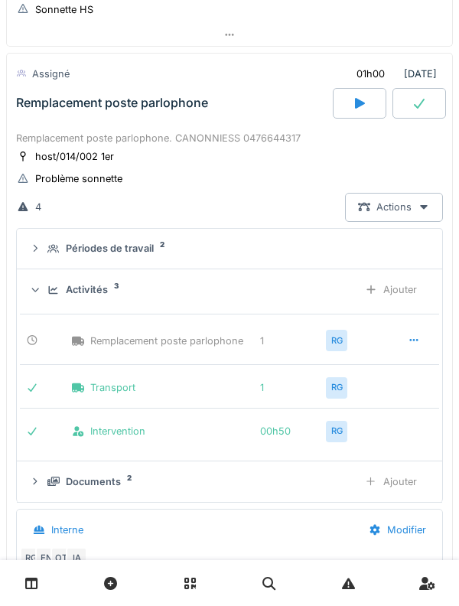
click at [51, 256] on div "Périodes de travail 2" at bounding box center [235, 248] width 376 height 15
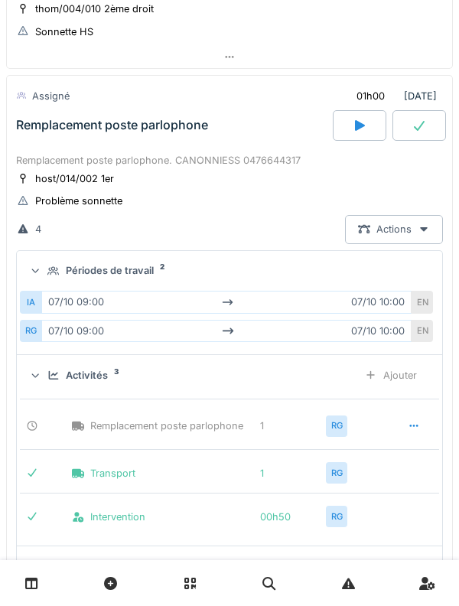
scroll to position [244, 0]
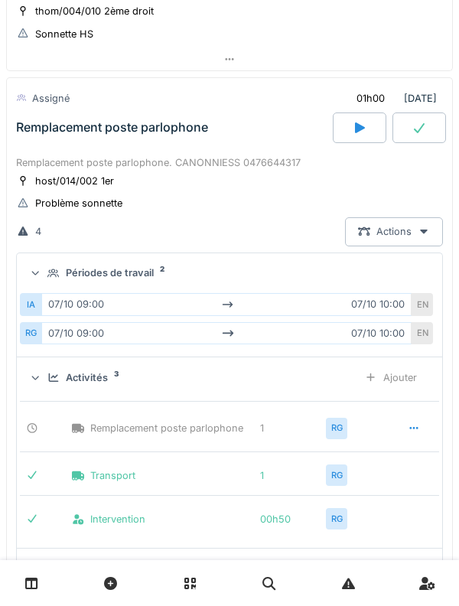
click at [358, 138] on div at bounding box center [360, 127] width 54 height 31
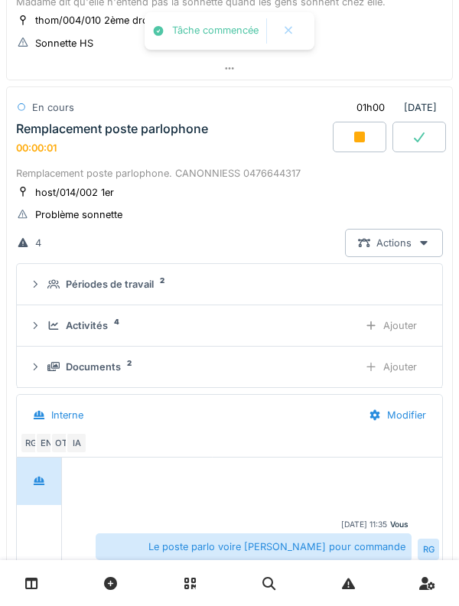
scroll to position [232, 0]
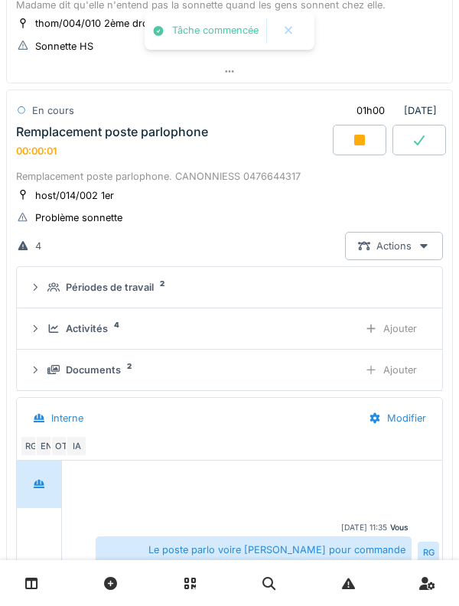
click at [47, 327] on icon at bounding box center [53, 329] width 12 height 10
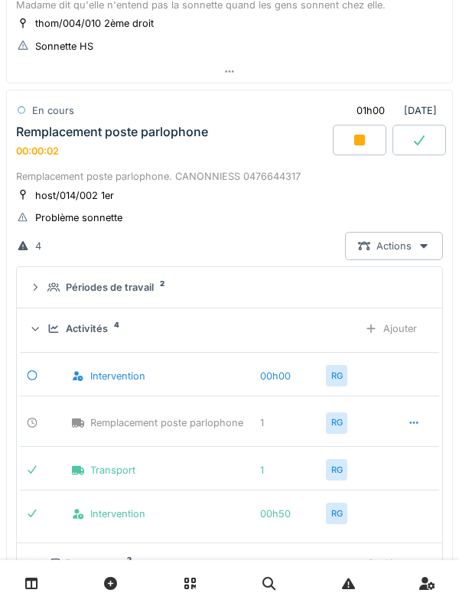
click at [49, 333] on icon at bounding box center [53, 329] width 12 height 10
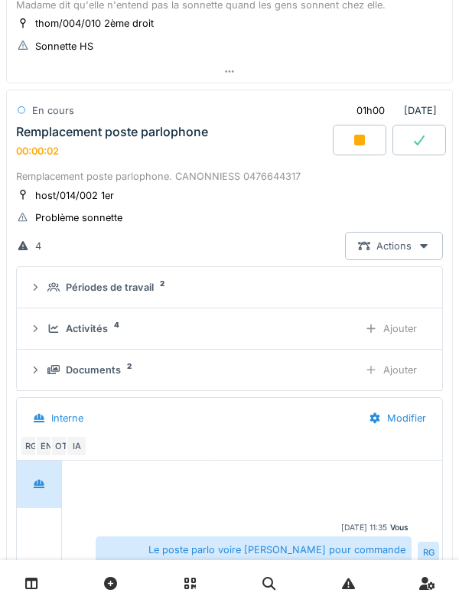
scroll to position [244, 0]
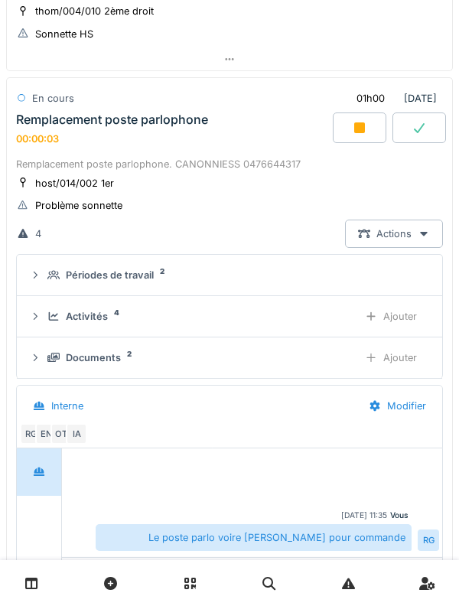
click at [47, 305] on div "Activités 4 Ajouter" at bounding box center [229, 316] width 401 height 28
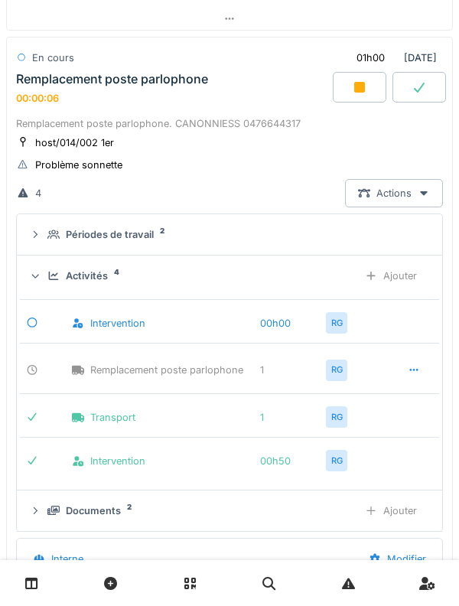
scroll to position [289, 0]
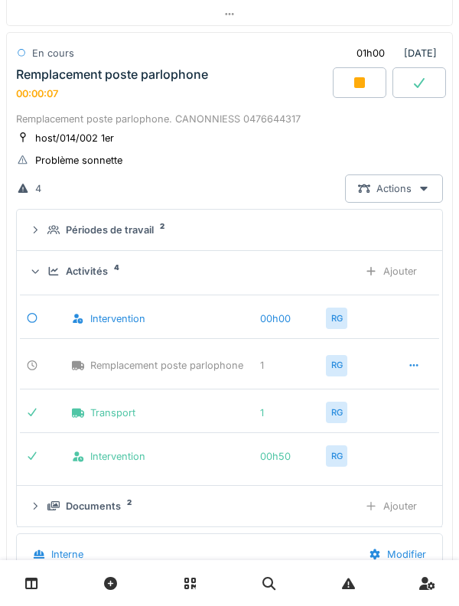
click at [46, 277] on div "Activités 4 Ajouter" at bounding box center [229, 271] width 401 height 28
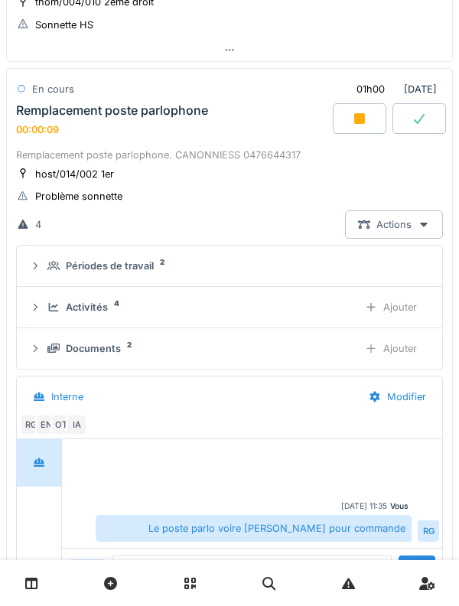
scroll to position [249, 0]
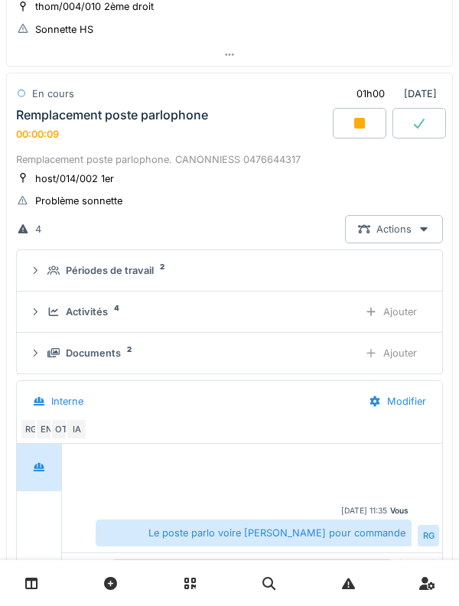
click at [174, 139] on div "Remplacement poste parlophone 00:00:09" at bounding box center [173, 124] width 320 height 33
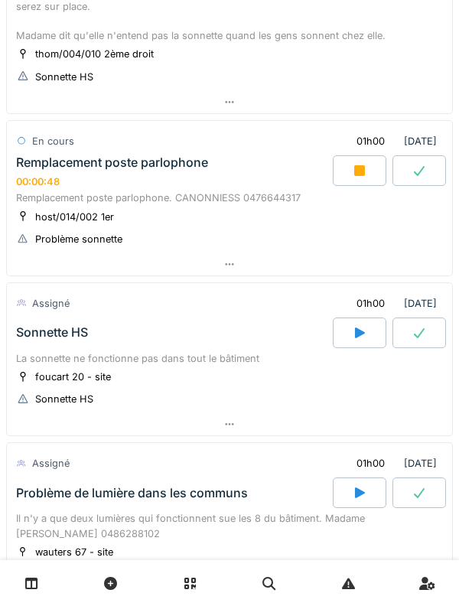
scroll to position [200, 0]
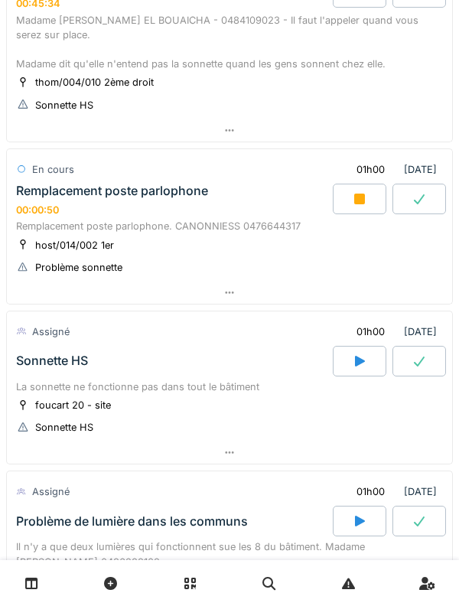
click at [202, 220] on div "Remplacement poste parlophone. CANONNIESS 0476644317" at bounding box center [229, 226] width 427 height 15
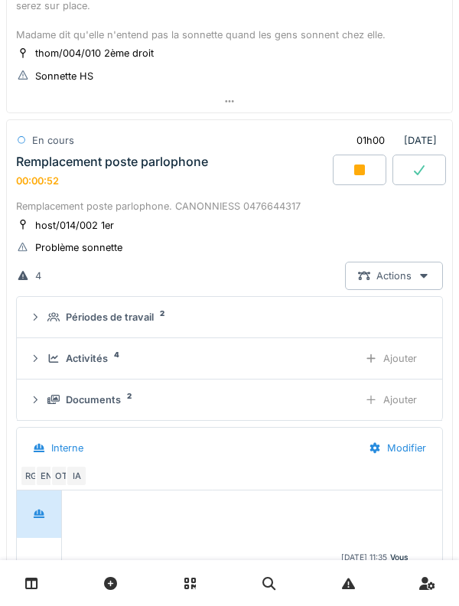
scroll to position [259, 0]
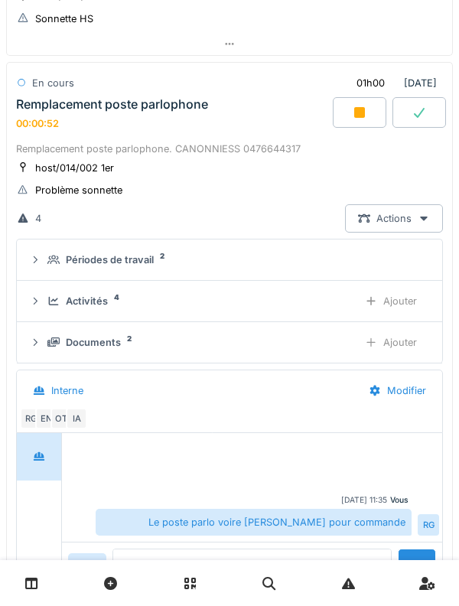
click at [52, 302] on icon at bounding box center [53, 301] width 12 height 10
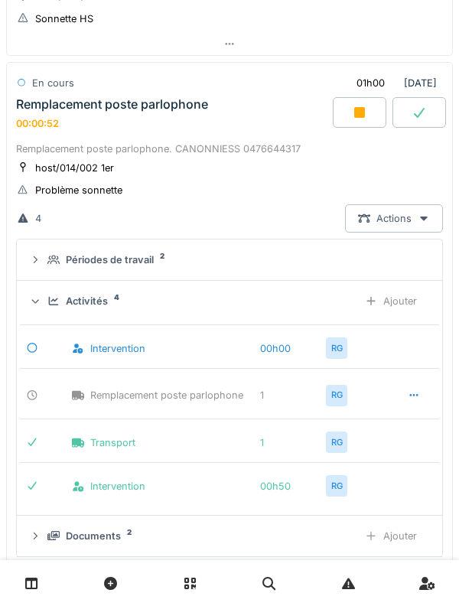
click at [55, 305] on icon at bounding box center [53, 301] width 12 height 10
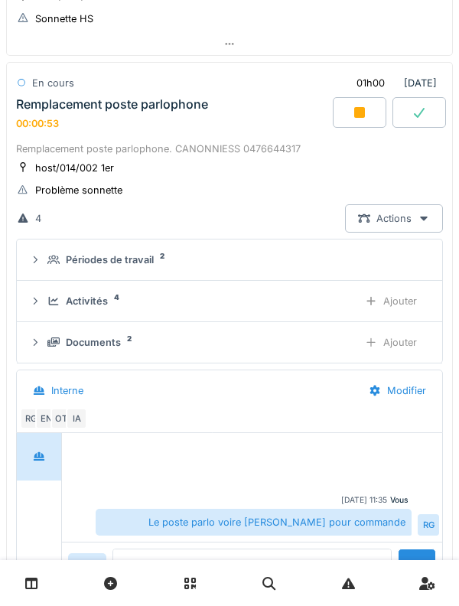
click at [49, 298] on icon at bounding box center [54, 301] width 10 height 8
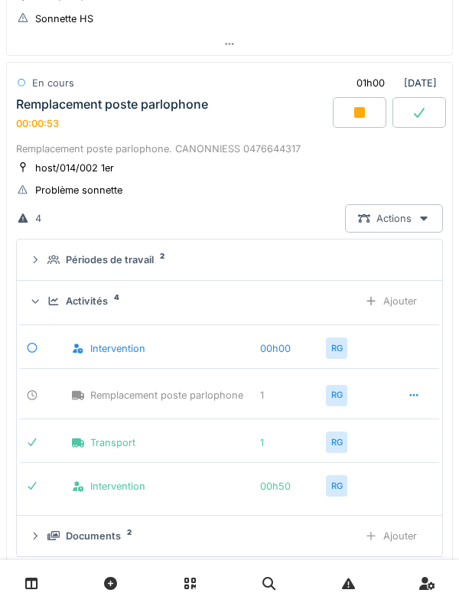
click at [50, 305] on icon at bounding box center [54, 301] width 10 height 8
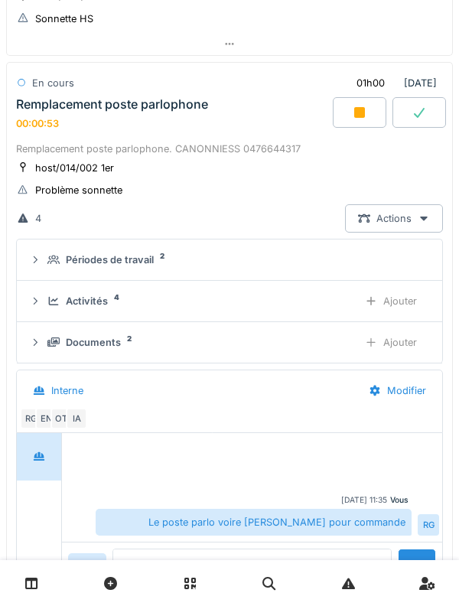
click at [54, 259] on icon at bounding box center [53, 260] width 12 height 10
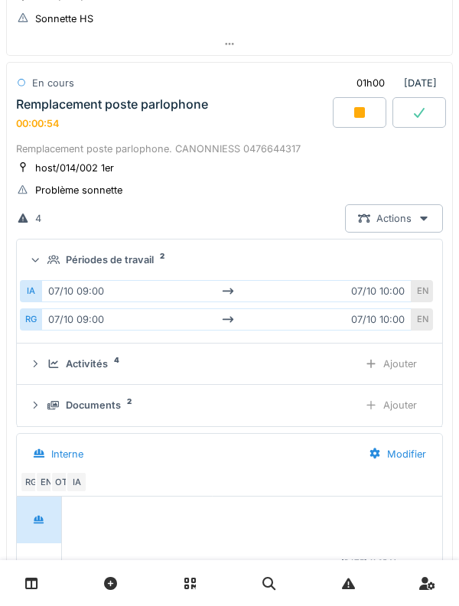
click at [47, 262] on icon at bounding box center [53, 259] width 12 height 9
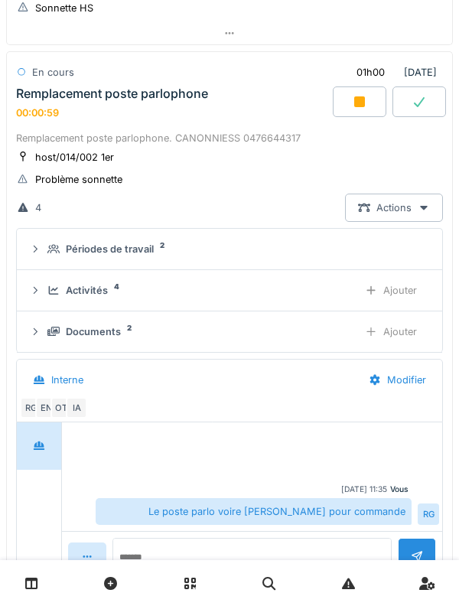
scroll to position [252, 0]
